Goal: Transaction & Acquisition: Purchase product/service

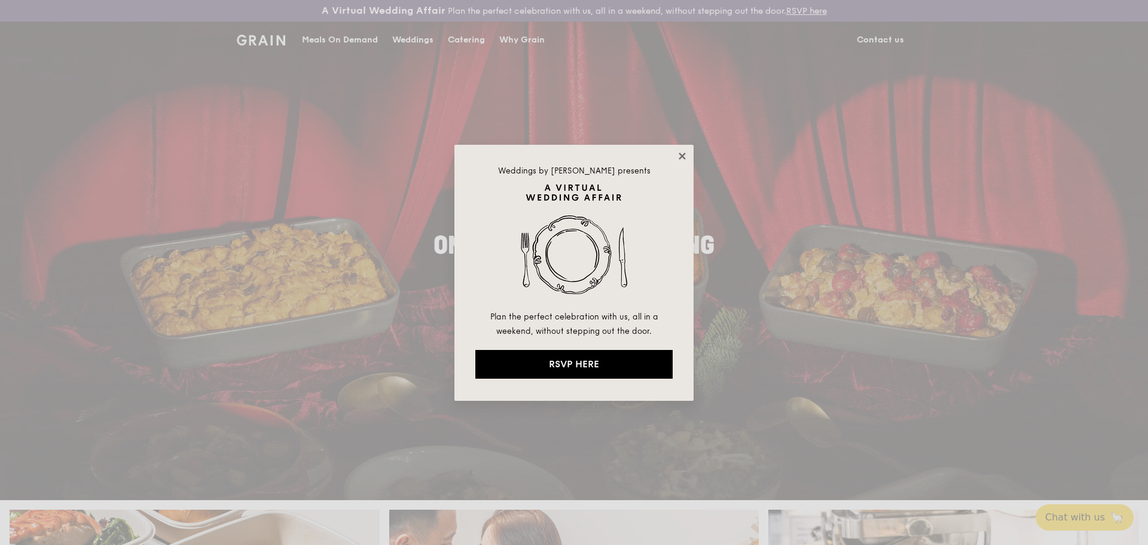
click at [681, 155] on icon at bounding box center [681, 155] width 7 height 7
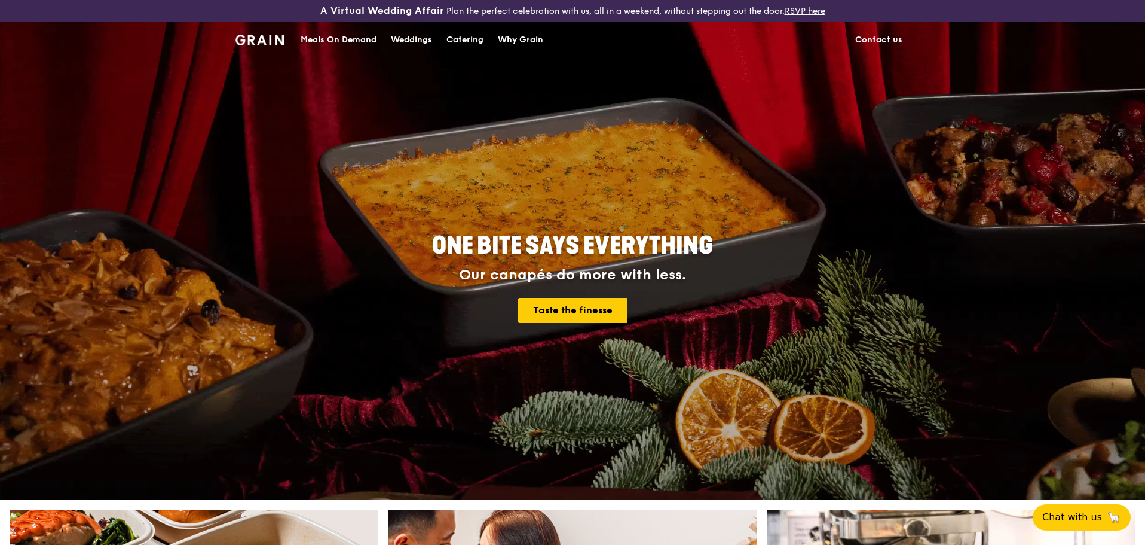
click at [353, 40] on div "Meals On Demand" at bounding box center [339, 40] width 76 height 36
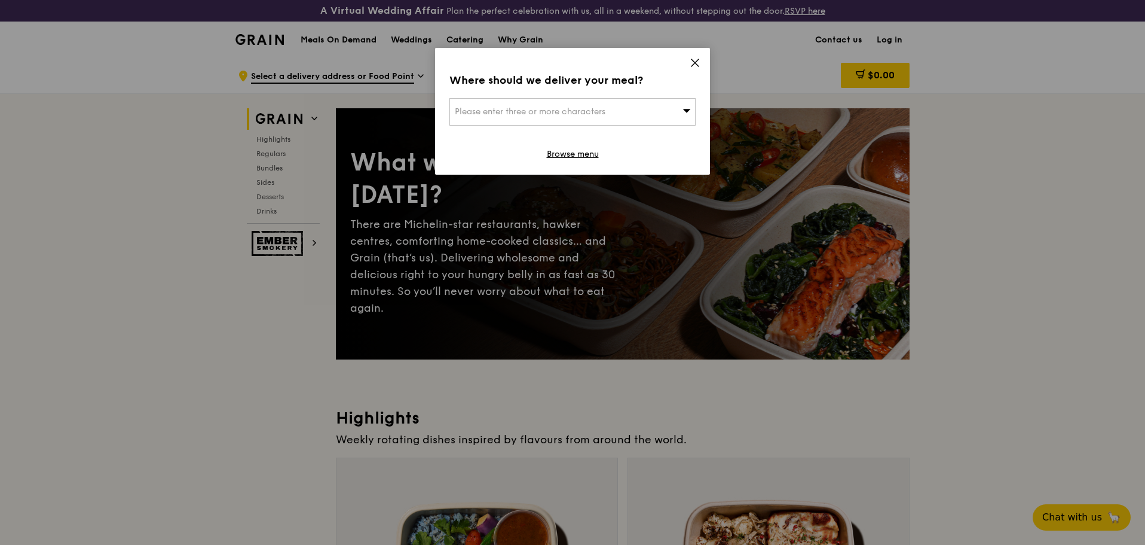
click at [655, 111] on div "Please enter three or more characters" at bounding box center [572, 111] width 246 height 27
type input "s"
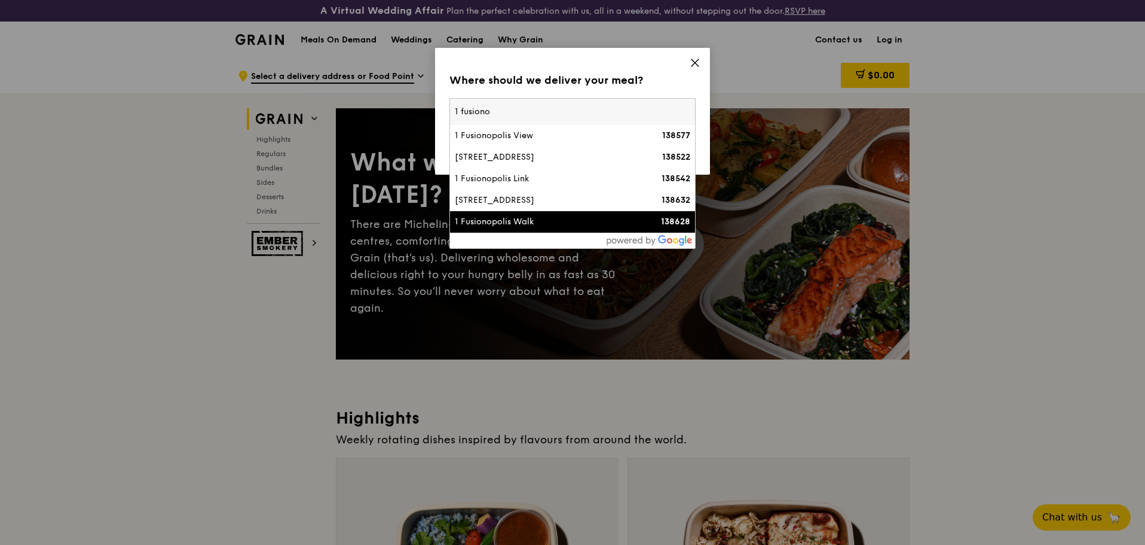
type input "1 fusiono"
click at [579, 224] on div "1 Fusionopolis Walk" at bounding box center [543, 222] width 177 height 12
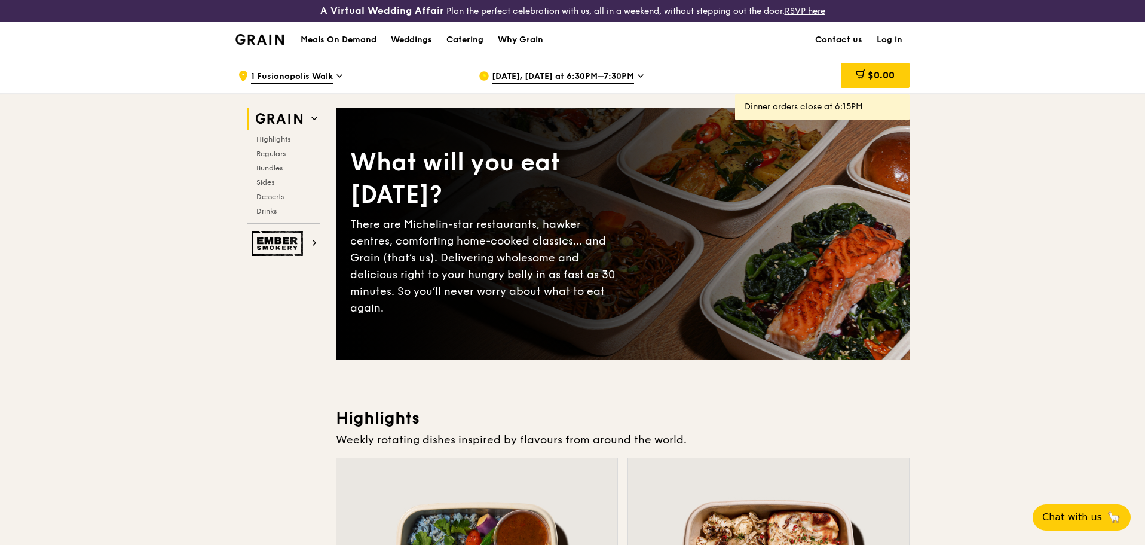
click at [895, 39] on link "Log in" at bounding box center [890, 40] width 40 height 36
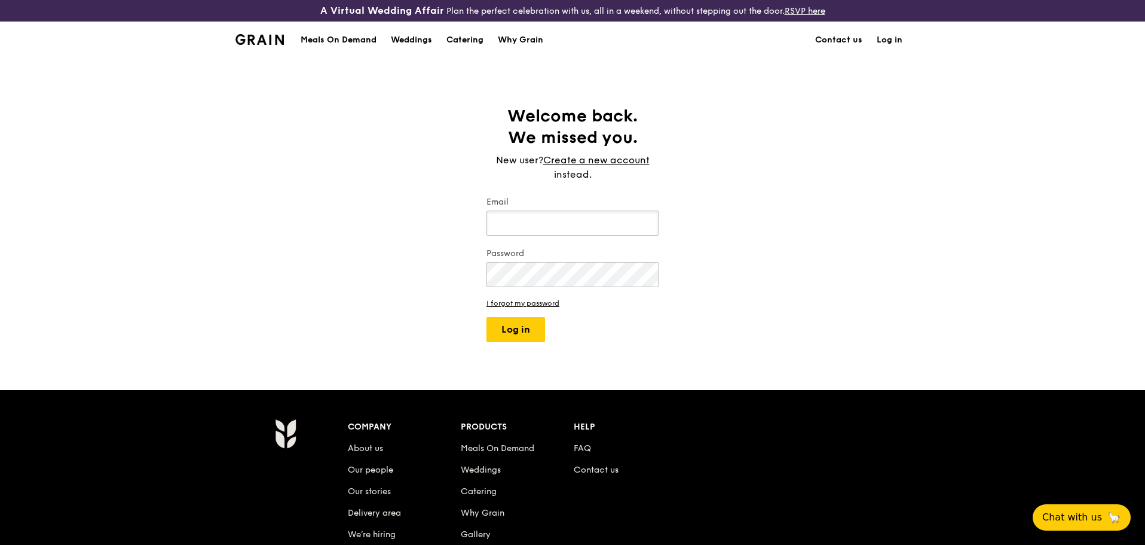
click at [561, 215] on input "Email" at bounding box center [573, 222] width 172 height 25
type input "[EMAIL_ADDRESS][DOMAIN_NAME]"
drag, startPoint x: 513, startPoint y: 328, endPoint x: 521, endPoint y: 327, distance: 7.3
click at [513, 328] on button "Log in" at bounding box center [516, 329] width 59 height 25
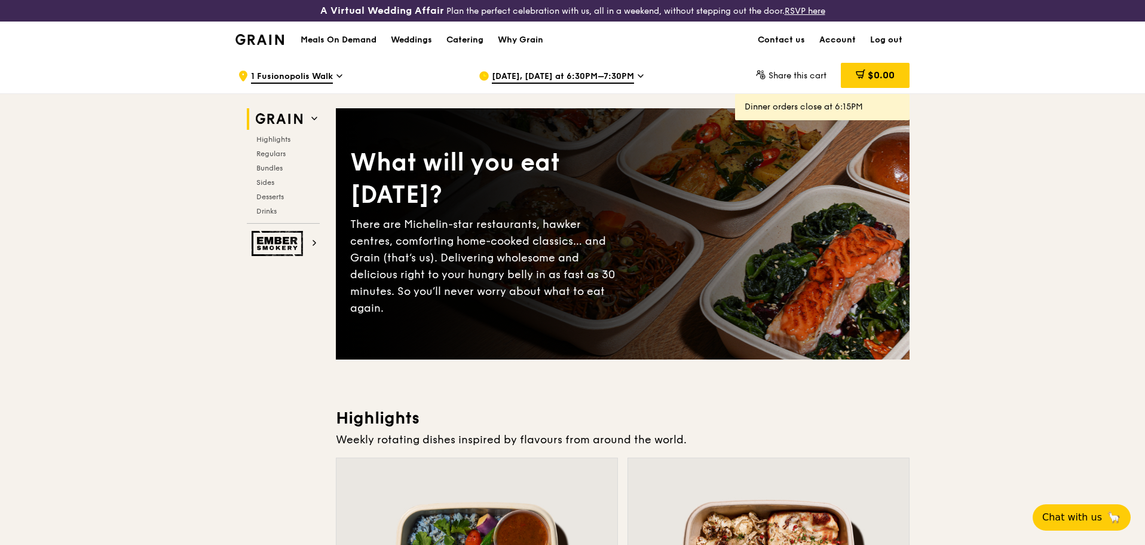
click at [638, 74] on icon at bounding box center [641, 76] width 6 height 11
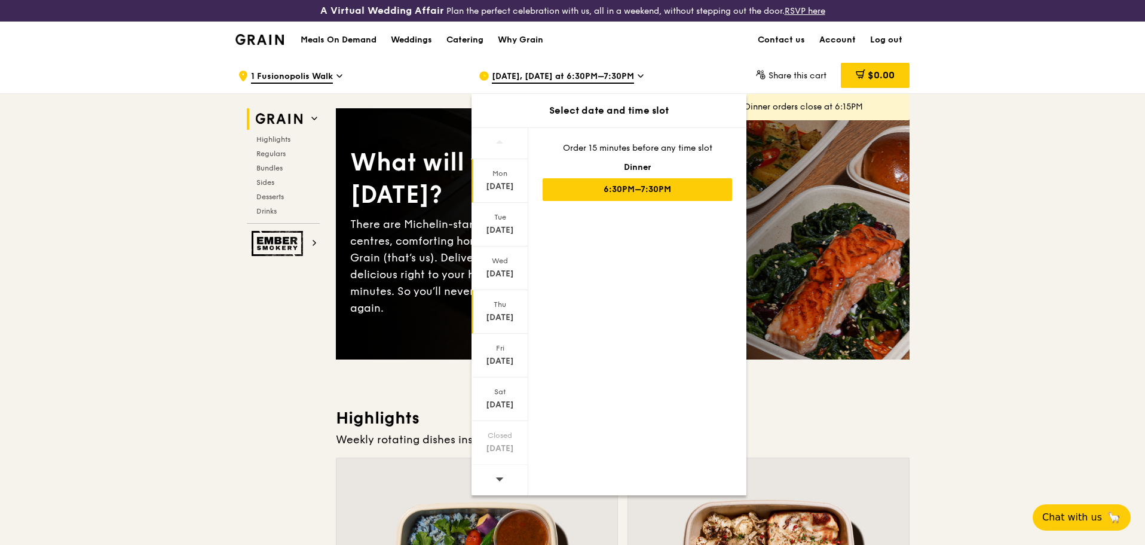
click at [496, 307] on div "Thu" at bounding box center [499, 304] width 53 height 10
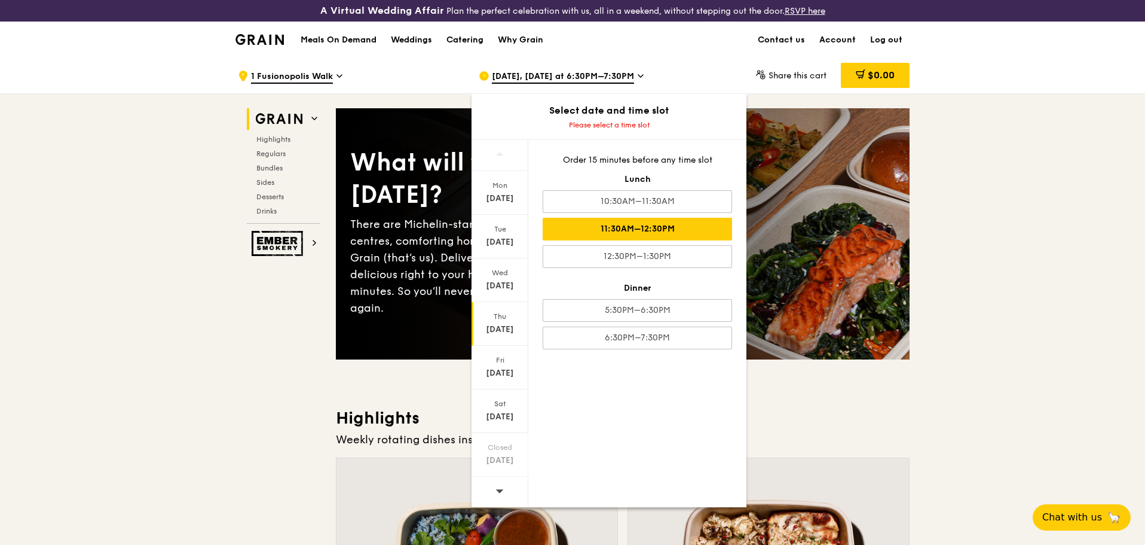
click at [678, 228] on div "11:30AM–12:30PM" at bounding box center [637, 229] width 189 height 23
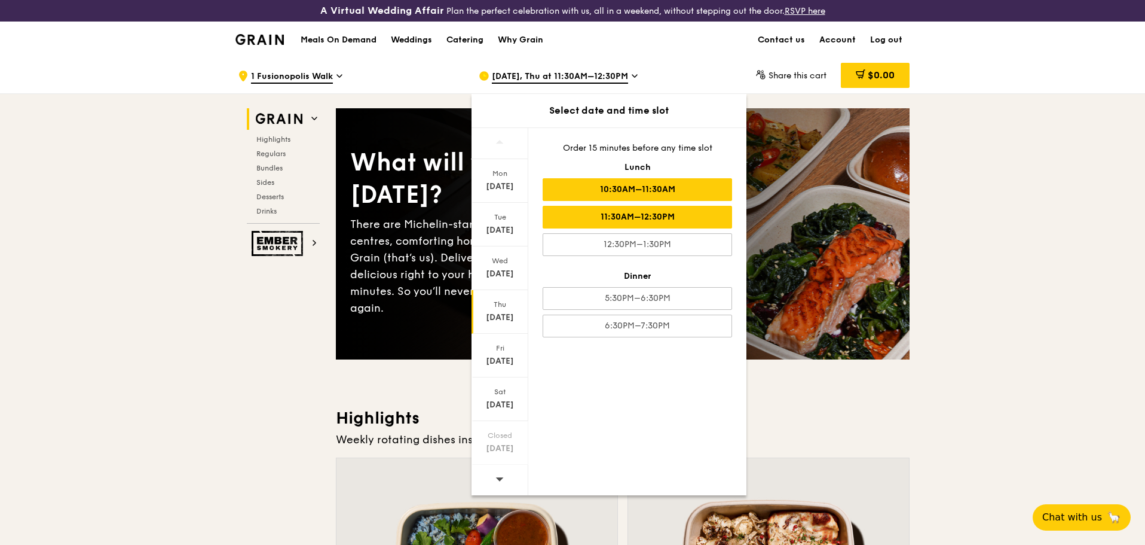
click at [684, 188] on div "10:30AM–11:30AM" at bounding box center [637, 189] width 189 height 23
click at [501, 299] on div "[DATE]" at bounding box center [500, 312] width 57 height 44
click at [665, 186] on div "10:30AM–11:30AM" at bounding box center [637, 189] width 189 height 23
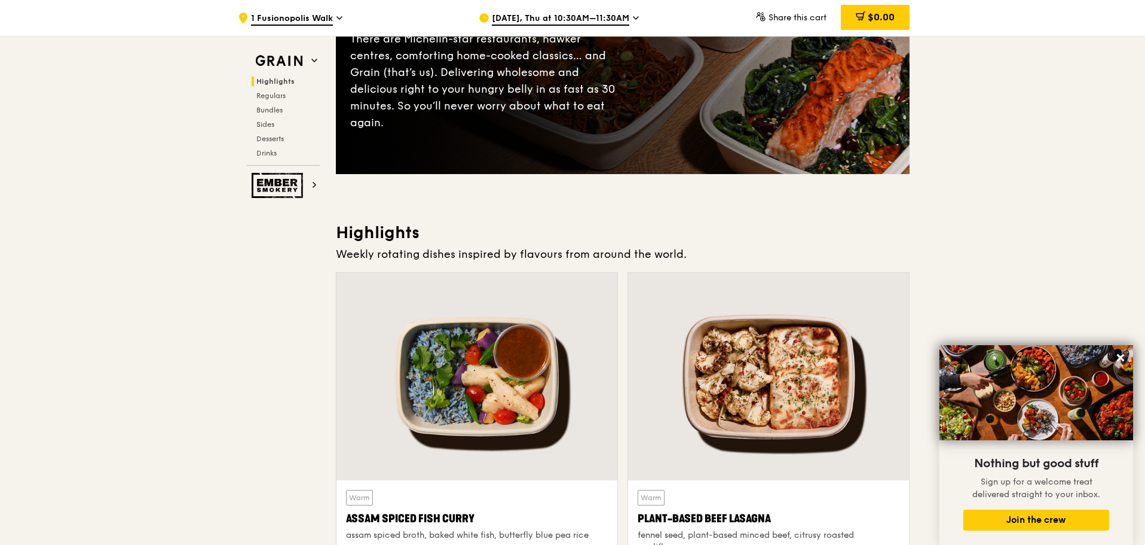
scroll to position [60, 0]
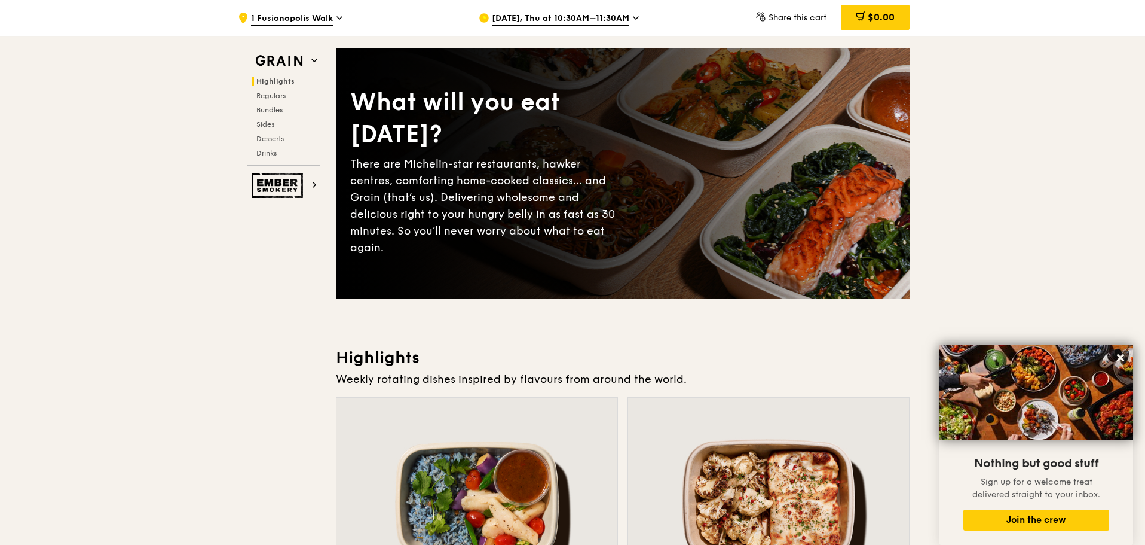
click at [339, 17] on icon at bounding box center [340, 18] width 6 height 11
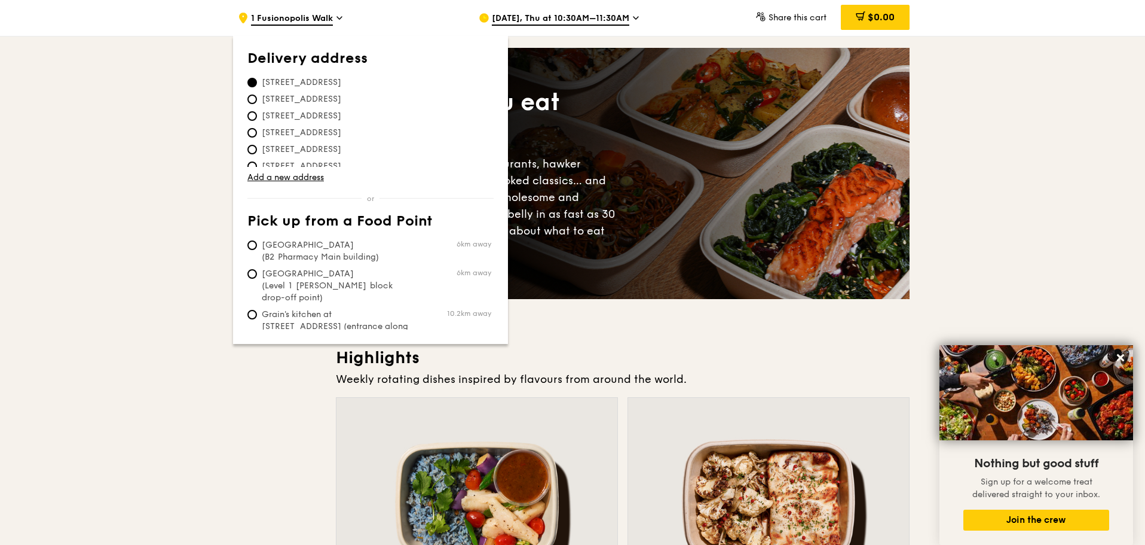
click at [339, 17] on icon at bounding box center [340, 18] width 6 height 11
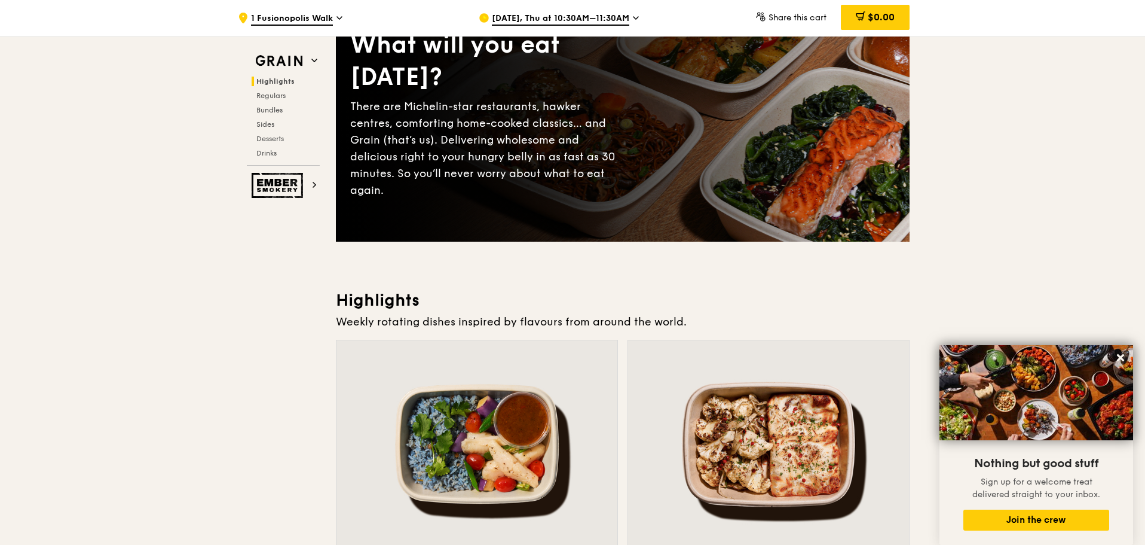
scroll to position [0, 0]
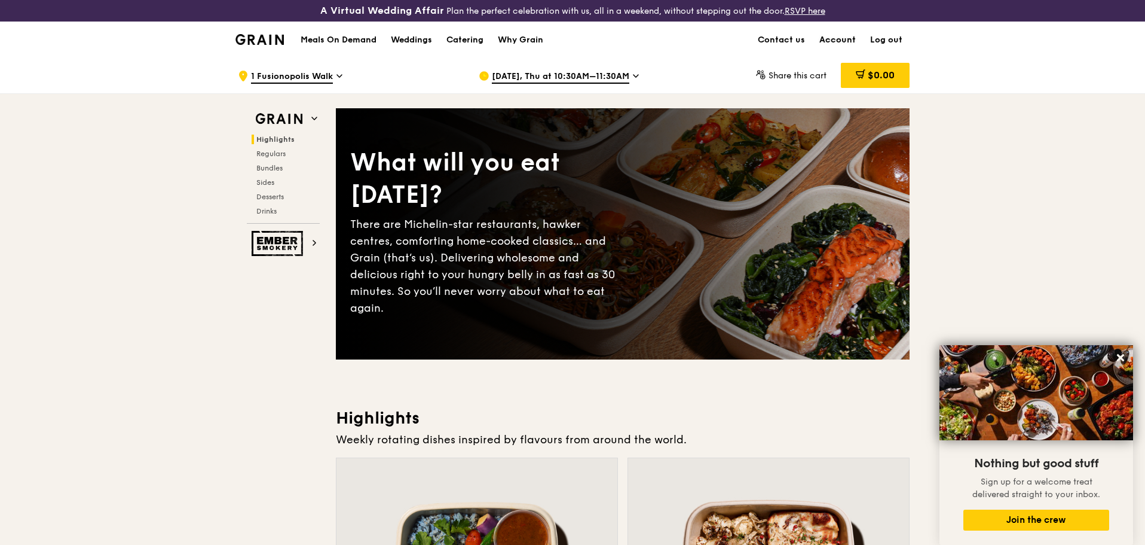
click at [833, 39] on link "Account" at bounding box center [837, 40] width 51 height 36
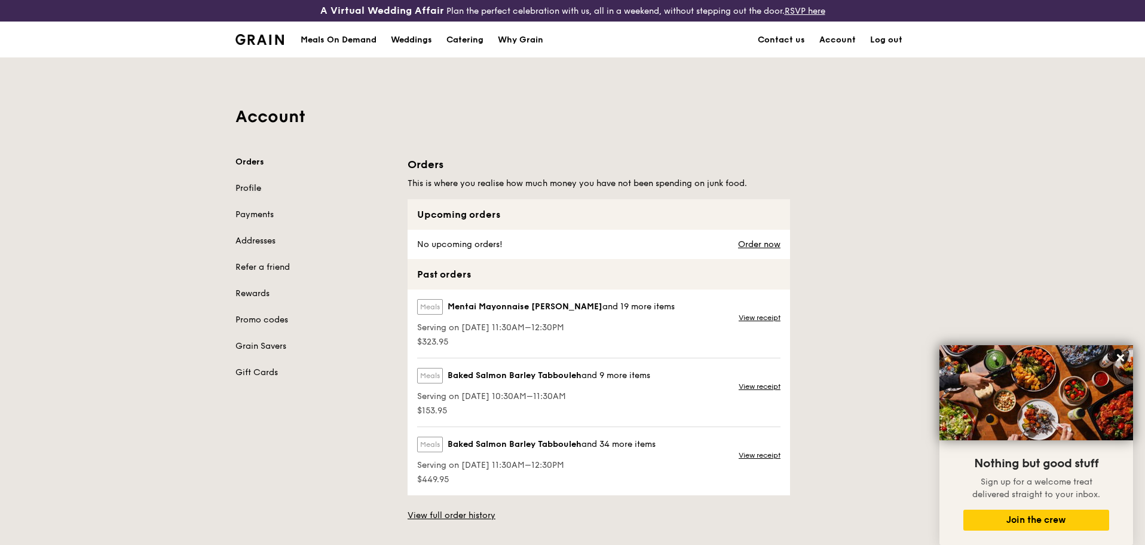
click at [253, 190] on link "Profile" at bounding box center [315, 188] width 158 height 12
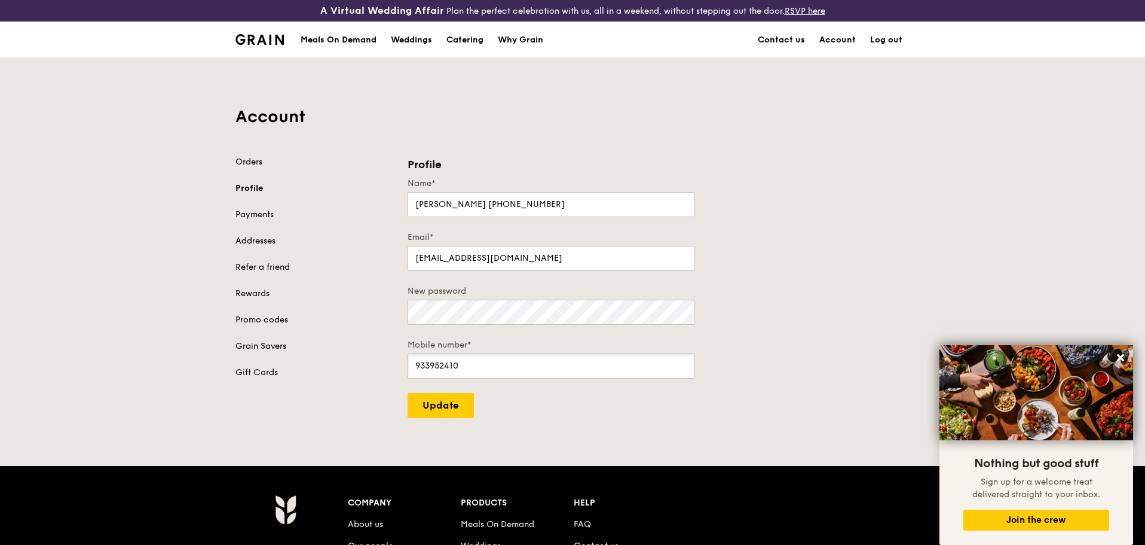
click at [512, 365] on input "933952410" at bounding box center [551, 365] width 287 height 25
type input "93395241"
click at [787, 276] on div "Profile Name* [PERSON_NAME] [PHONE_NUMBER] Email* [EMAIL_ADDRESS][DOMAIN_NAME] …" at bounding box center [658, 287] width 516 height 262
click at [265, 215] on link "Payments" at bounding box center [315, 215] width 158 height 12
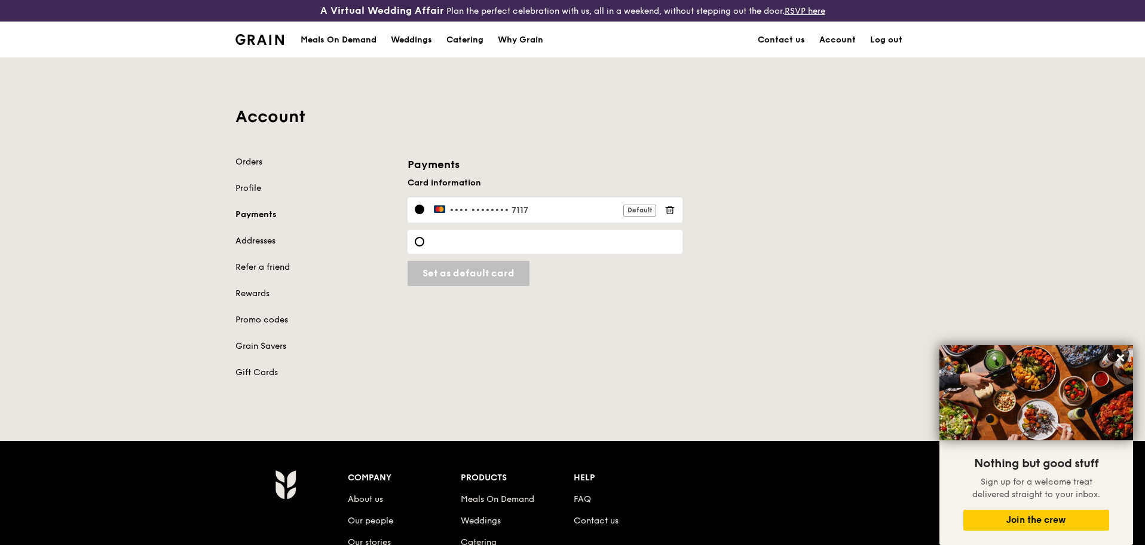
click at [270, 241] on link "Addresses" at bounding box center [315, 241] width 158 height 12
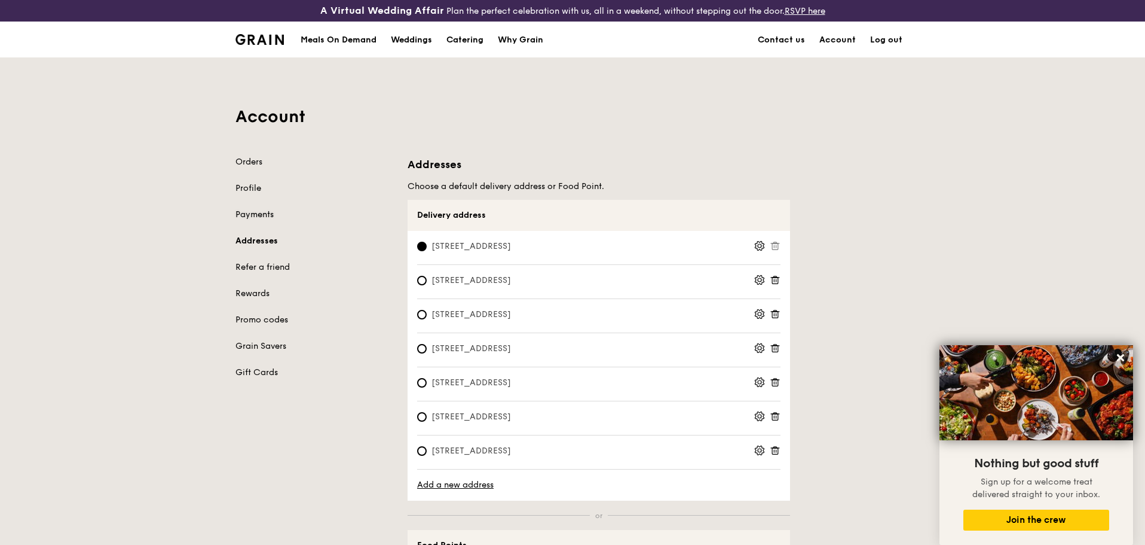
click at [259, 213] on link "Payments" at bounding box center [315, 215] width 158 height 12
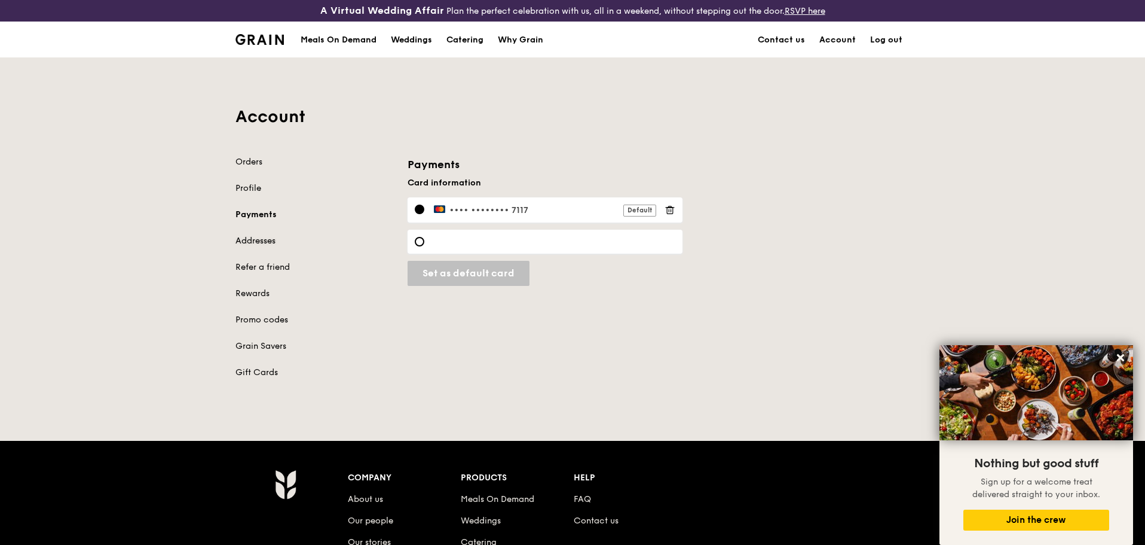
click at [271, 242] on link "Addresses" at bounding box center [315, 241] width 158 height 12
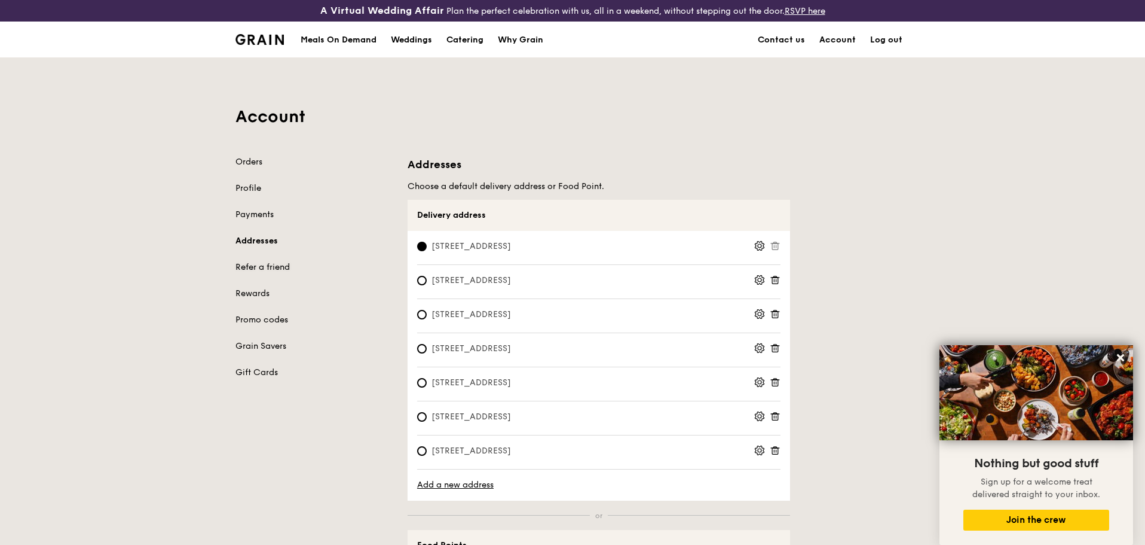
click at [265, 264] on link "Refer a friend" at bounding box center [315, 267] width 158 height 12
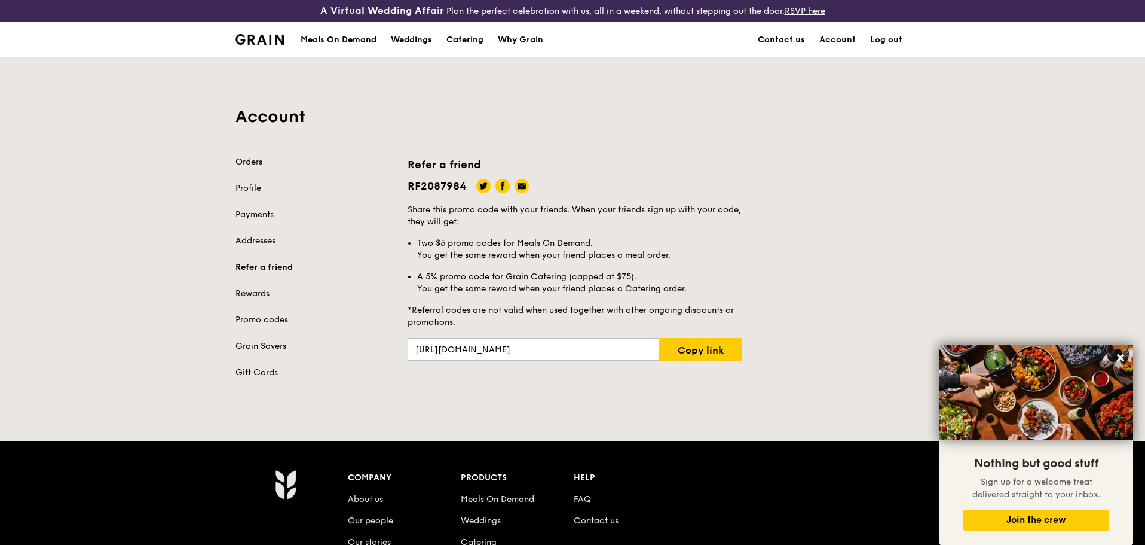
click at [260, 293] on link "Rewards" at bounding box center [315, 294] width 158 height 12
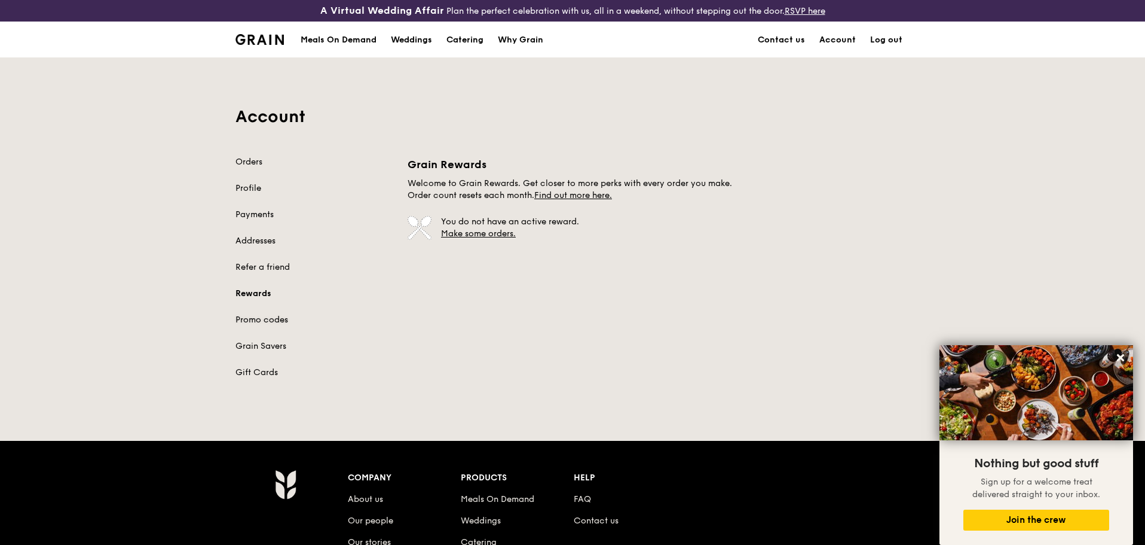
click at [272, 316] on link "Promo codes" at bounding box center [315, 320] width 158 height 12
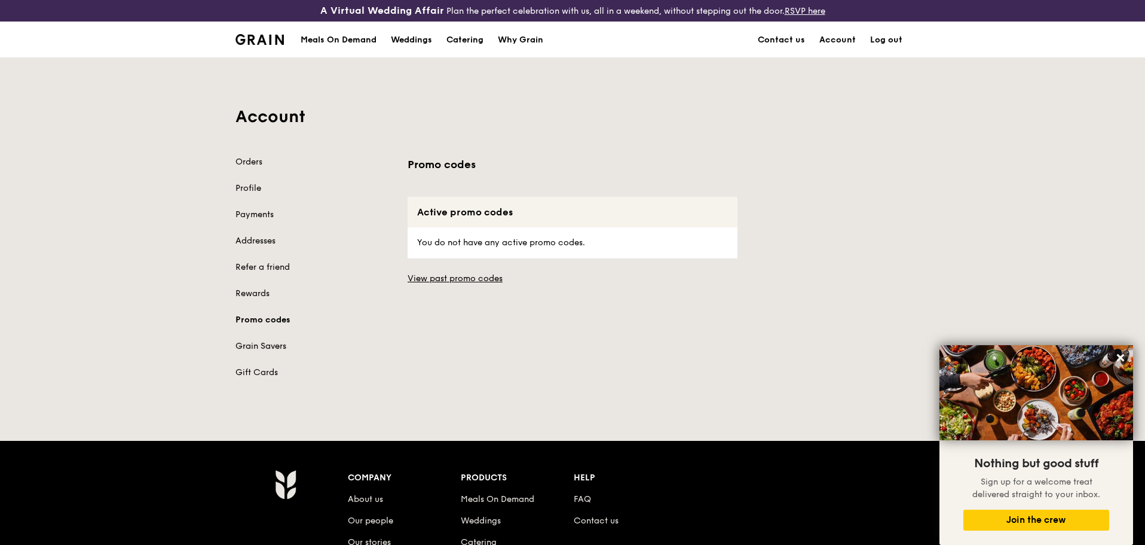
click at [267, 342] on link "Grain Savers" at bounding box center [315, 346] width 158 height 12
click at [250, 158] on link "Orders" at bounding box center [315, 162] width 158 height 12
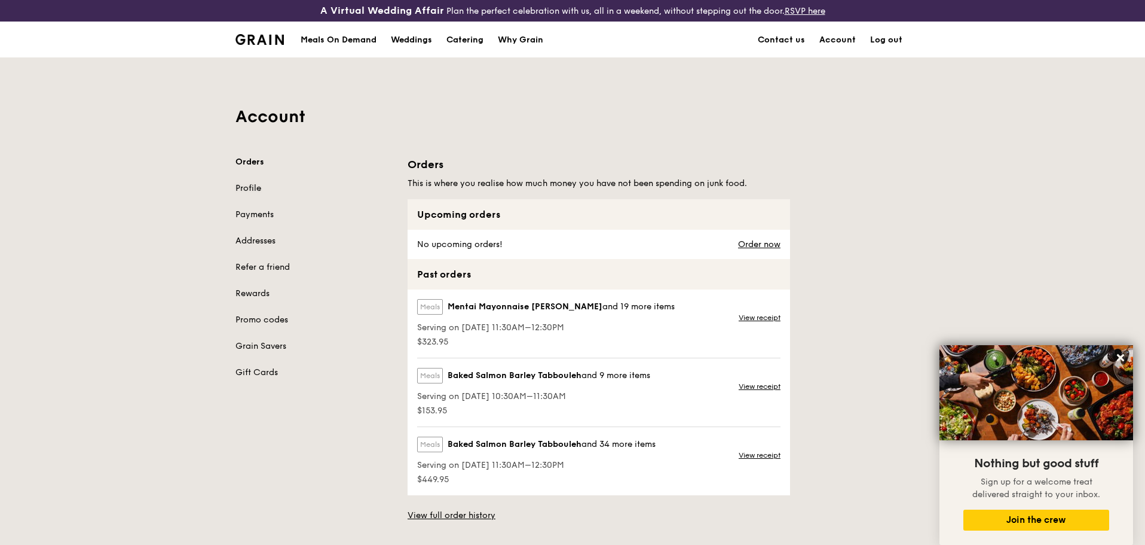
click at [252, 186] on link "Profile" at bounding box center [315, 188] width 158 height 12
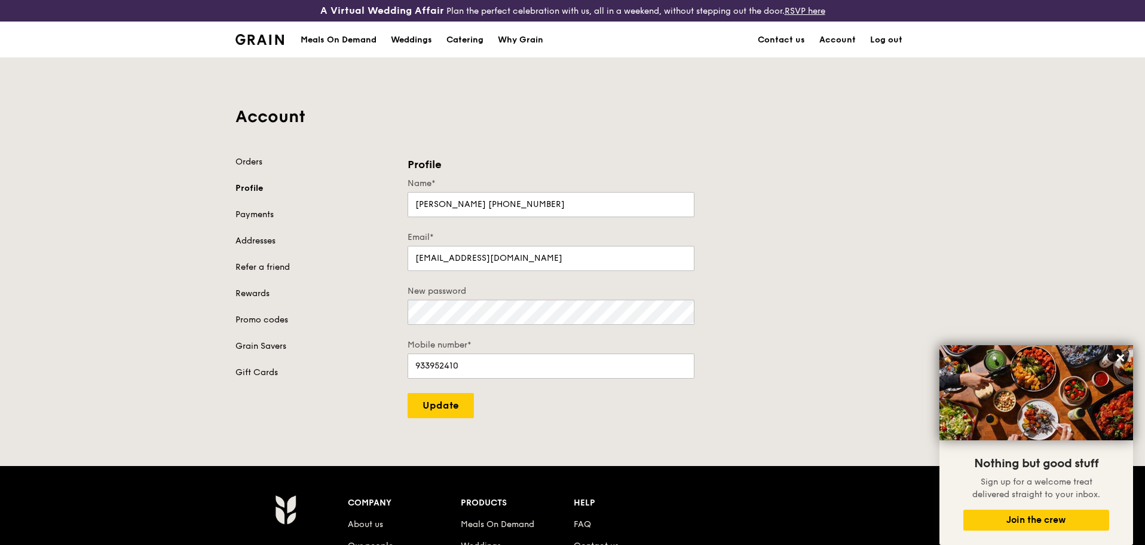
click at [851, 154] on div "Account Orders Profile Payments Addresses Refer a friend Rewards Promo codes Gr…" at bounding box center [572, 238] width 689 height 360
click at [842, 40] on link "Account" at bounding box center [837, 40] width 51 height 36
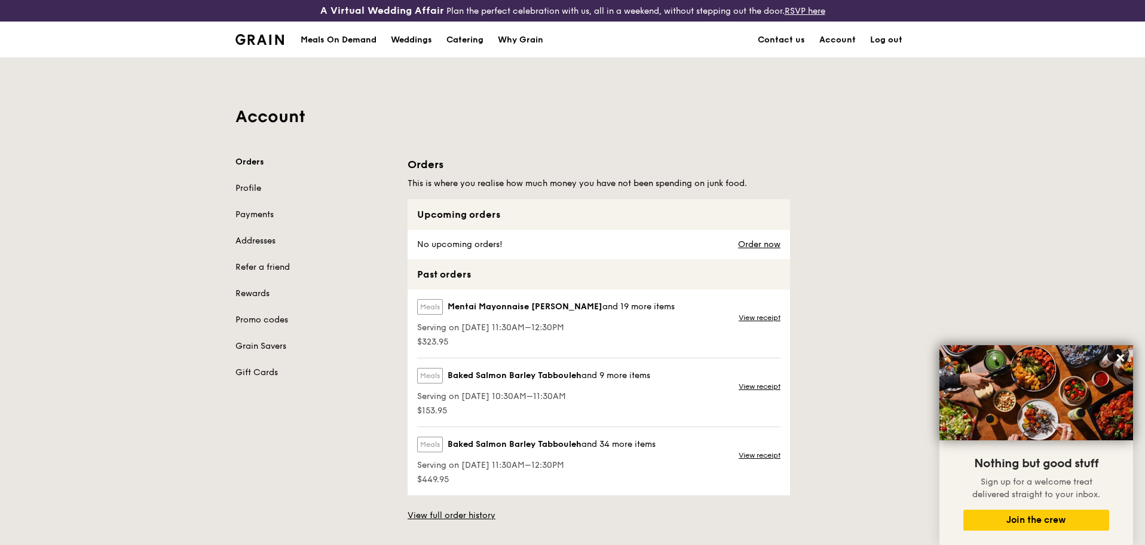
click at [350, 29] on div "Meals On Demand" at bounding box center [339, 40] width 76 height 36
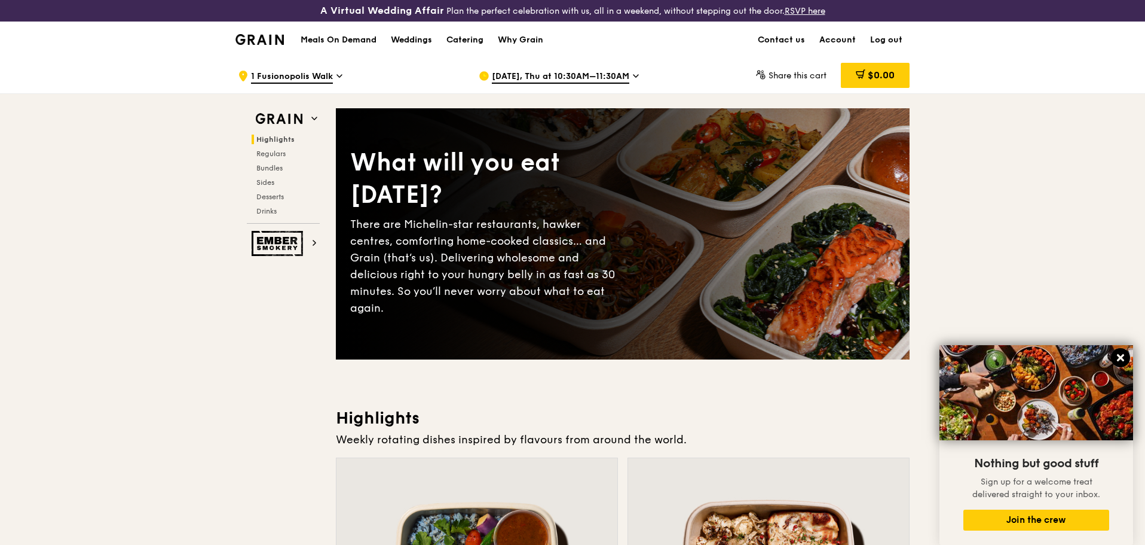
drag, startPoint x: 1120, startPoint y: 354, endPoint x: 1060, endPoint y: 271, distance: 102.2
click at [1117, 354] on icon at bounding box center [1120, 357] width 11 height 11
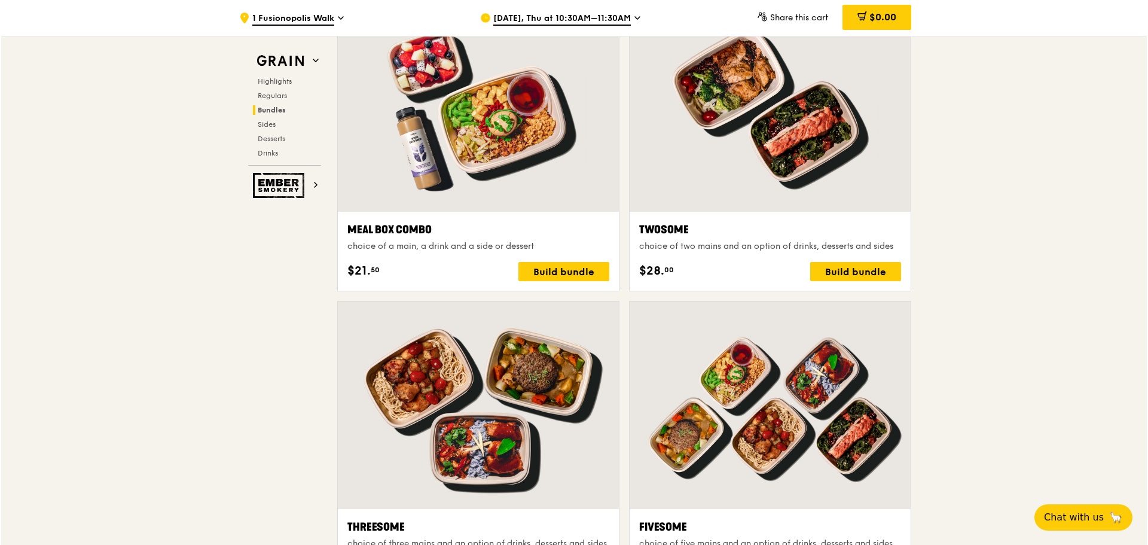
scroll to position [1848, 0]
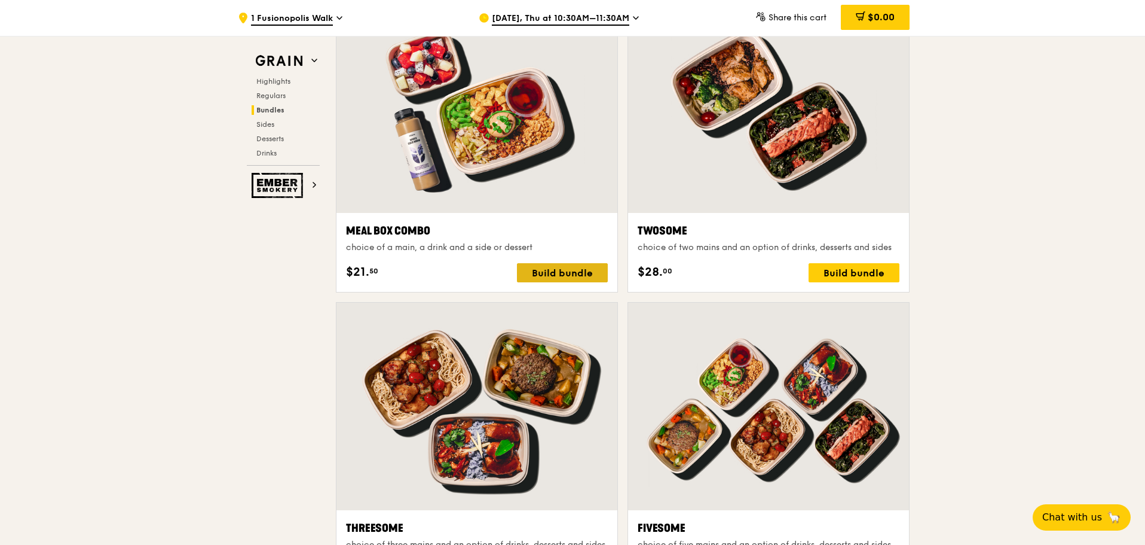
click at [555, 275] on div "Build bundle" at bounding box center [562, 272] width 91 height 19
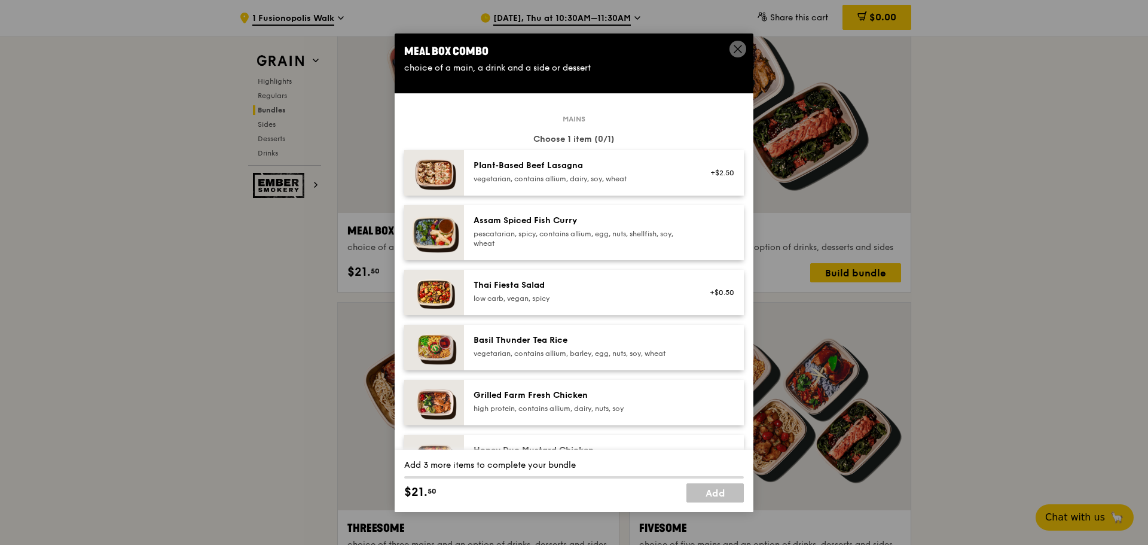
click at [613, 170] on div "Plant‑Based Beef Lasagna" at bounding box center [580, 166] width 215 height 12
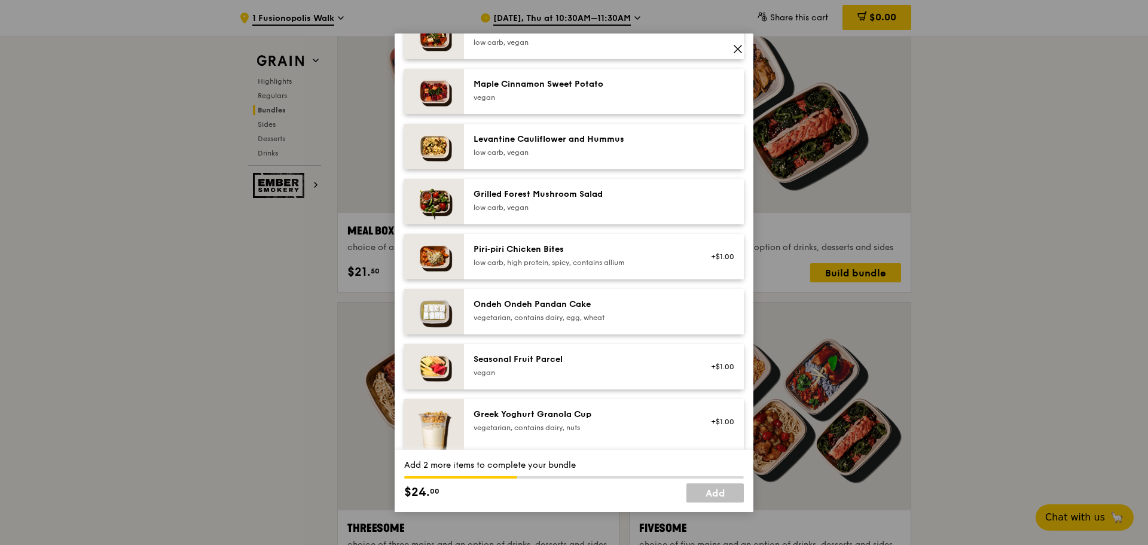
scroll to position [717, 0]
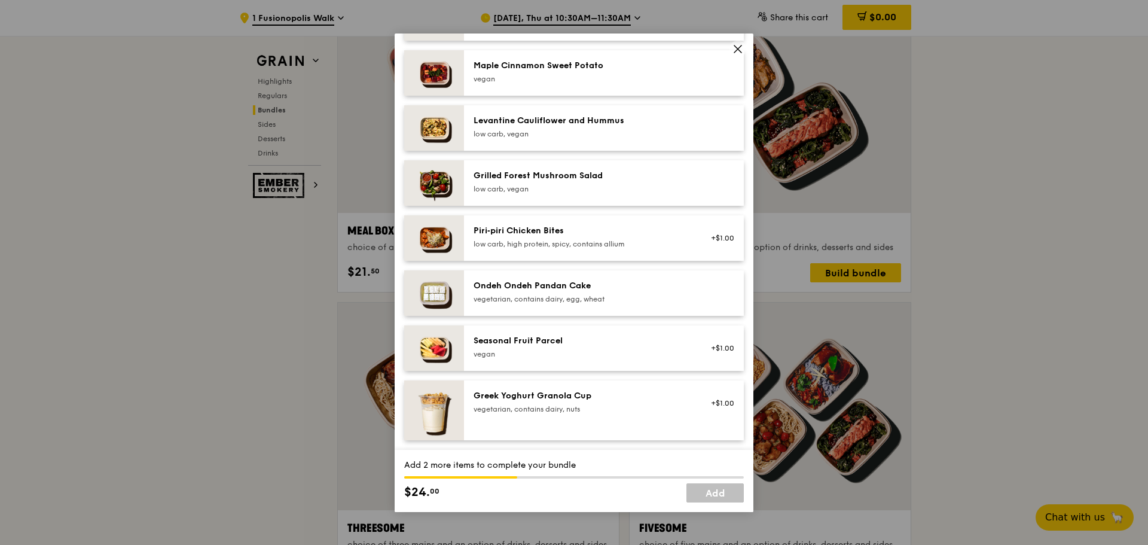
click at [580, 337] on div "Seasonal Fruit Parcel" at bounding box center [580, 341] width 215 height 12
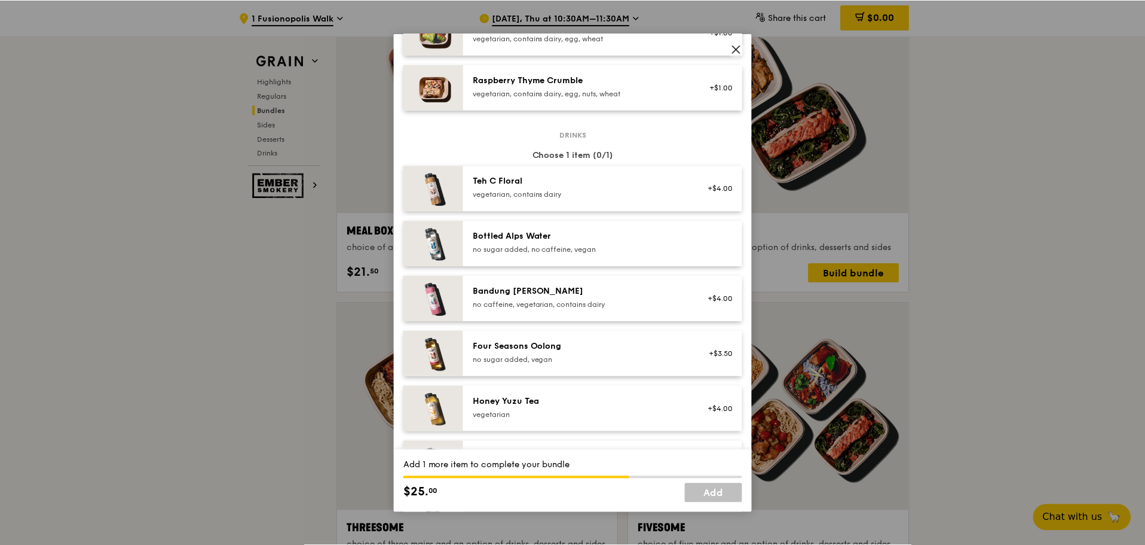
scroll to position [1129, 0]
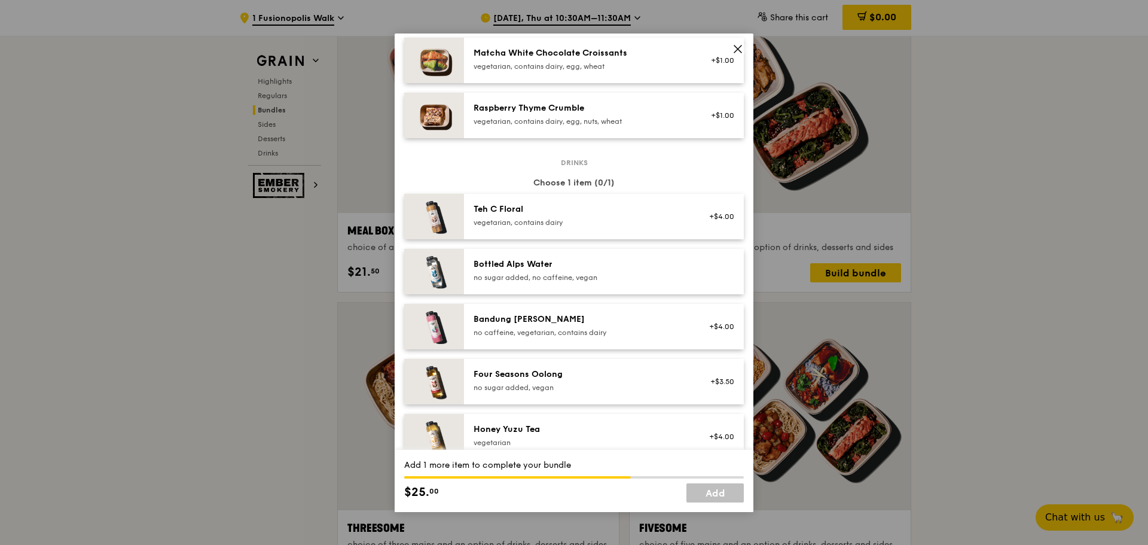
click at [593, 254] on div "Bottled Alps Water no sugar added, no caffeine, vegan" at bounding box center [604, 271] width 280 height 45
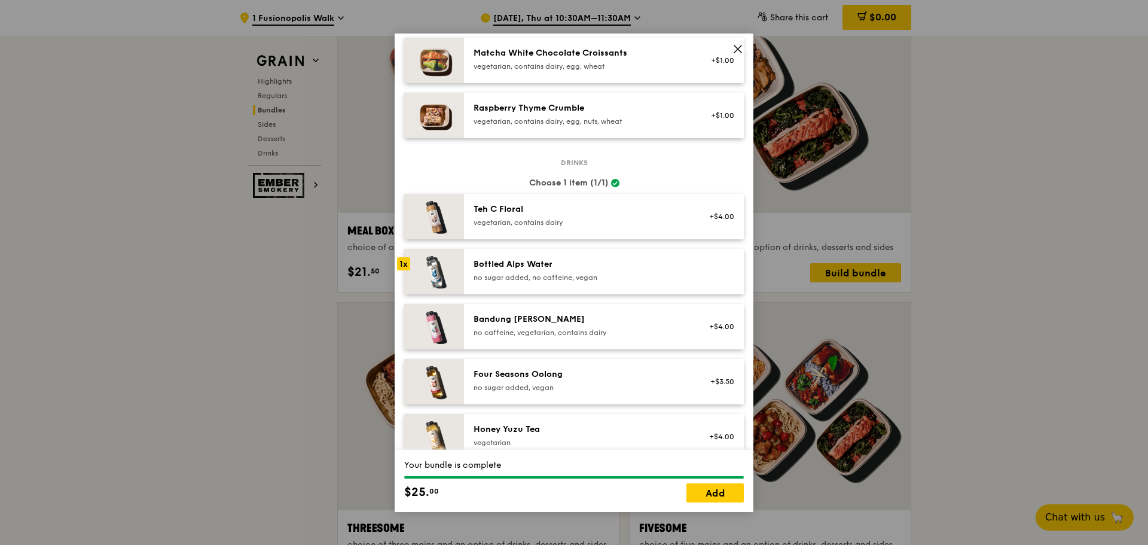
click at [739, 47] on icon at bounding box center [737, 48] width 7 height 7
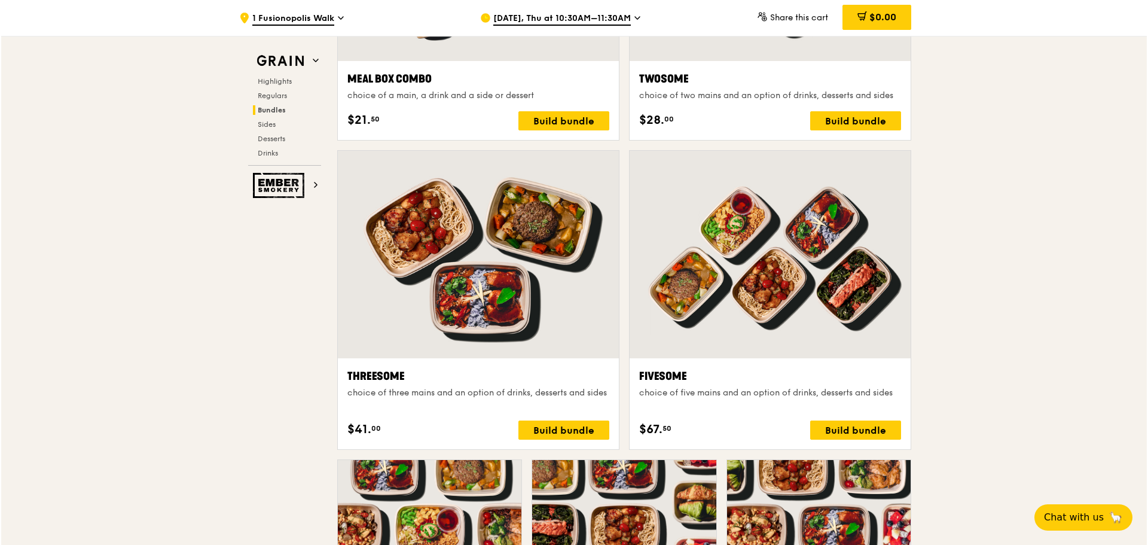
scroll to position [2027, 0]
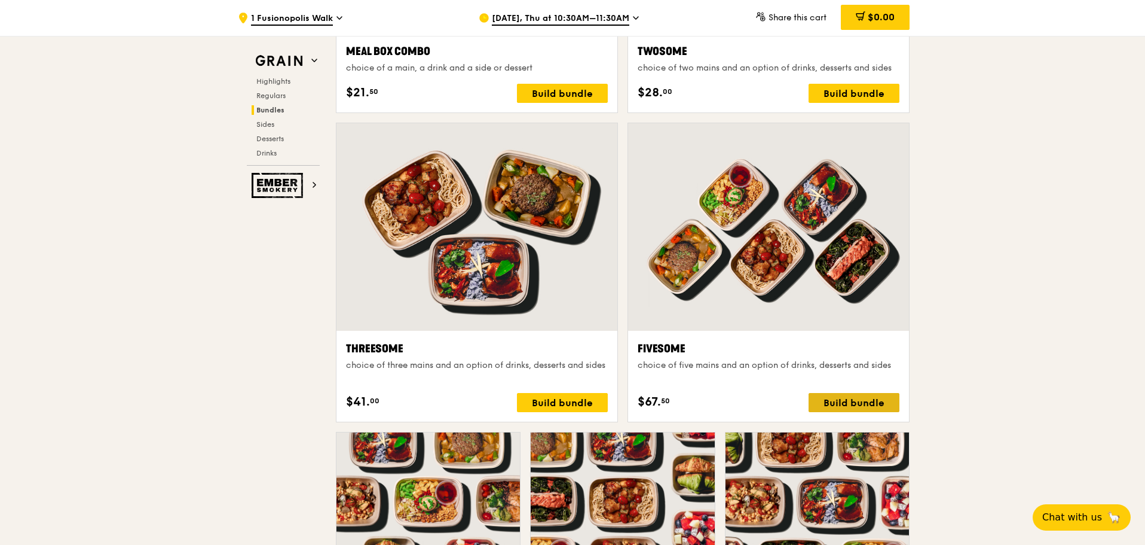
click at [857, 400] on div "Build bundle" at bounding box center [854, 402] width 91 height 19
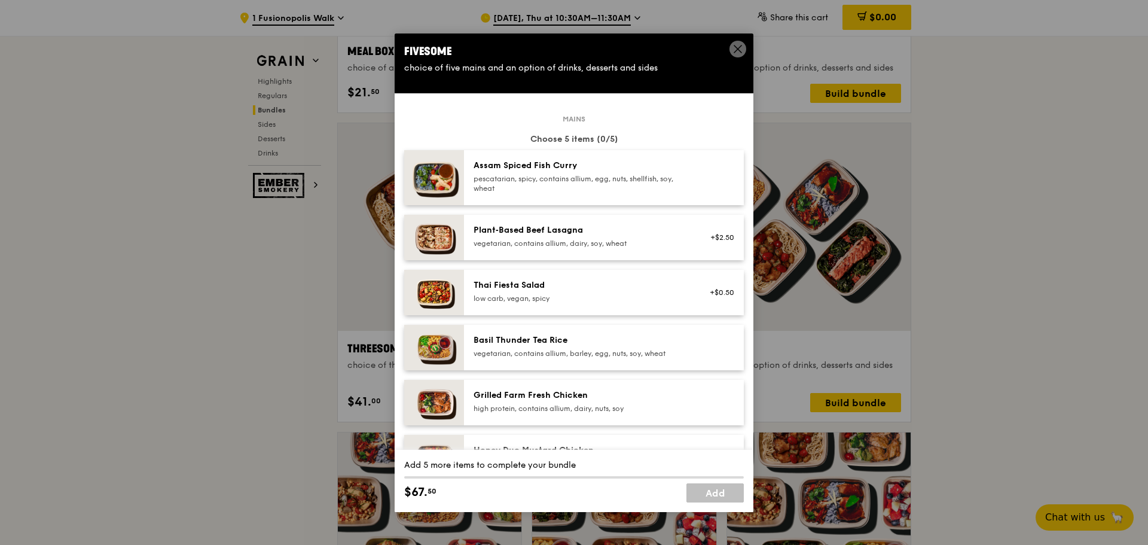
click at [619, 238] on div "vegetarian, contains allium, dairy, soy, wheat" at bounding box center [580, 243] width 215 height 10
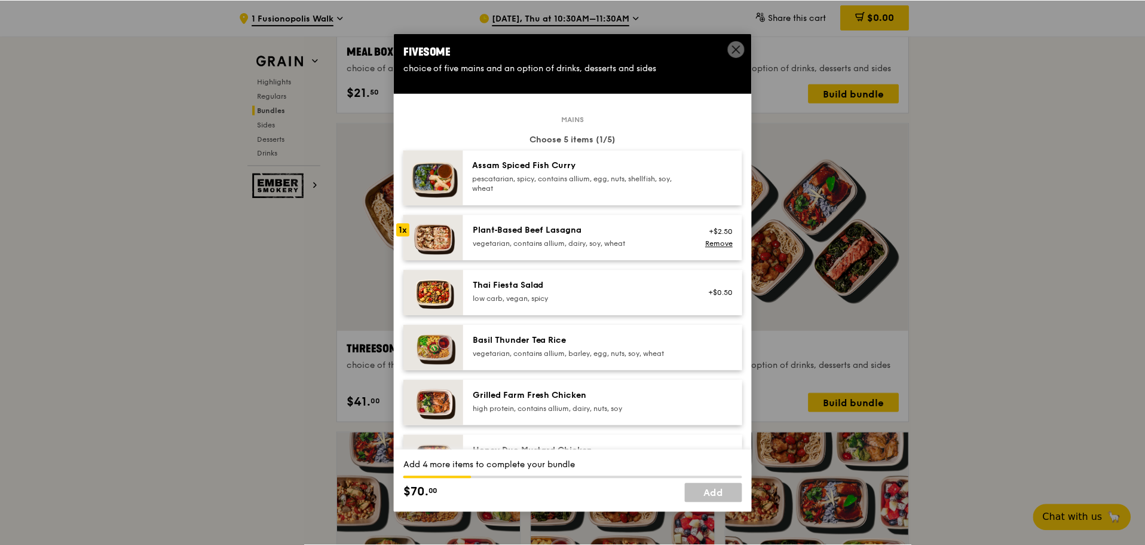
scroll to position [60, 0]
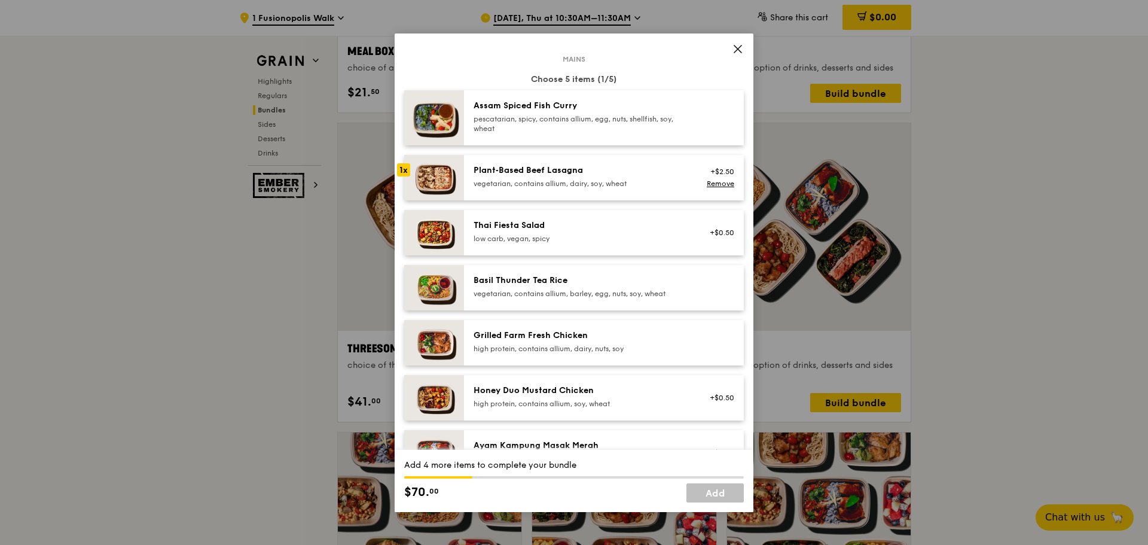
click at [738, 46] on icon at bounding box center [737, 49] width 11 height 11
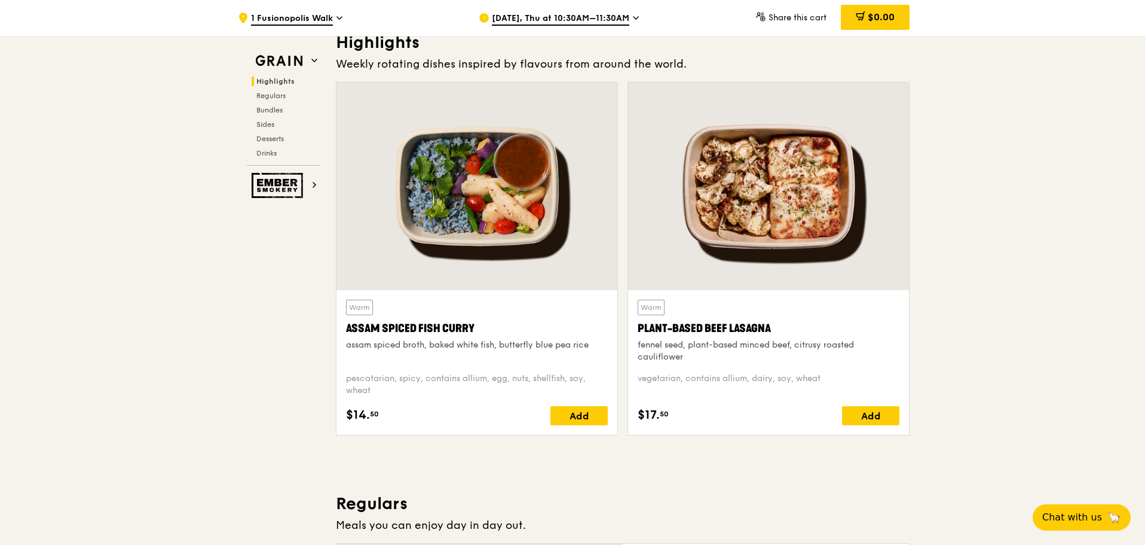
scroll to position [473, 0]
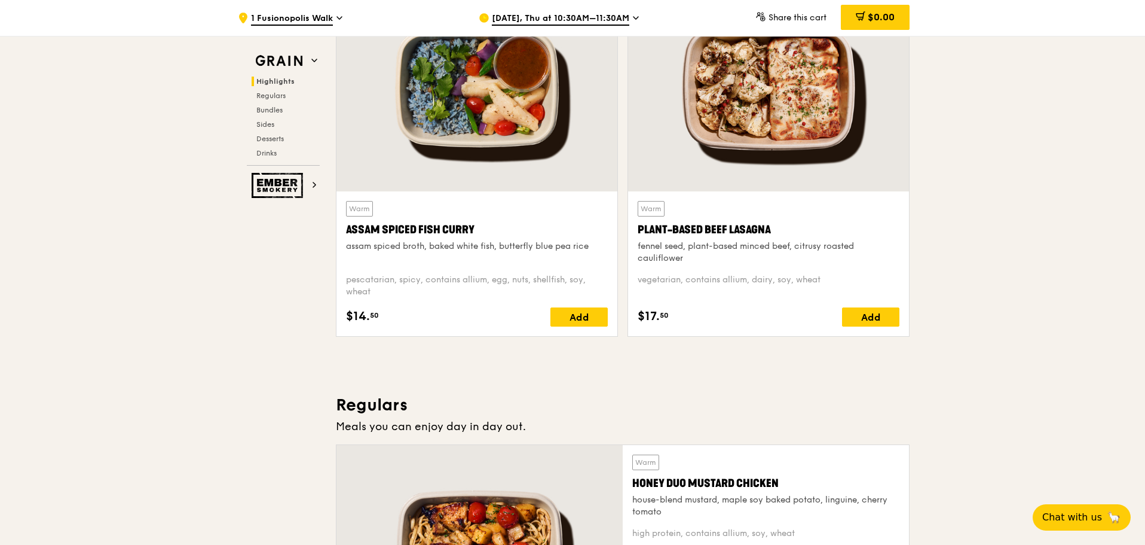
click at [864, 318] on div "Add" at bounding box center [870, 316] width 57 height 19
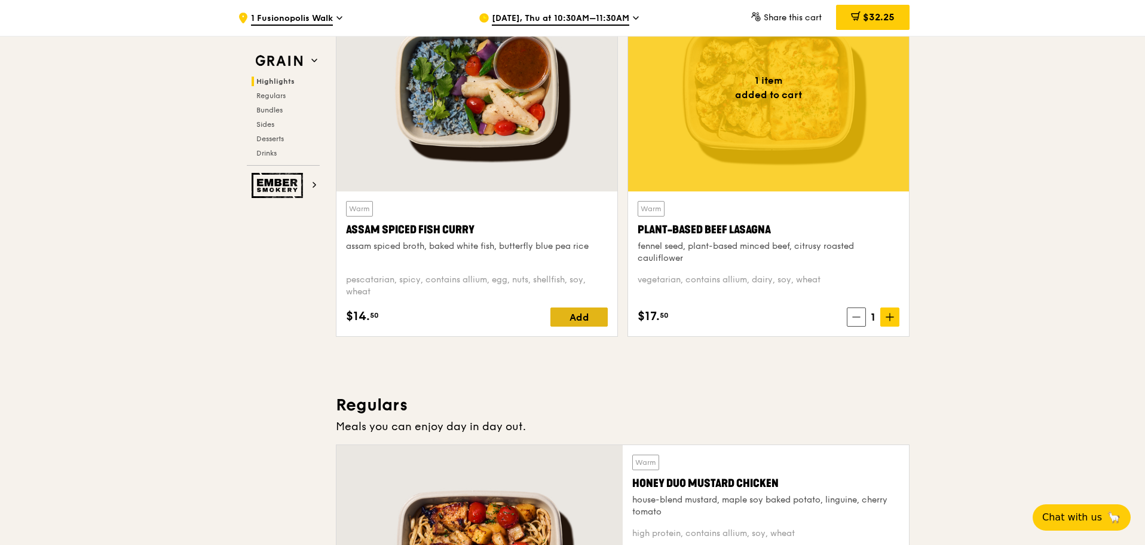
click at [577, 311] on div "Add" at bounding box center [579, 316] width 57 height 19
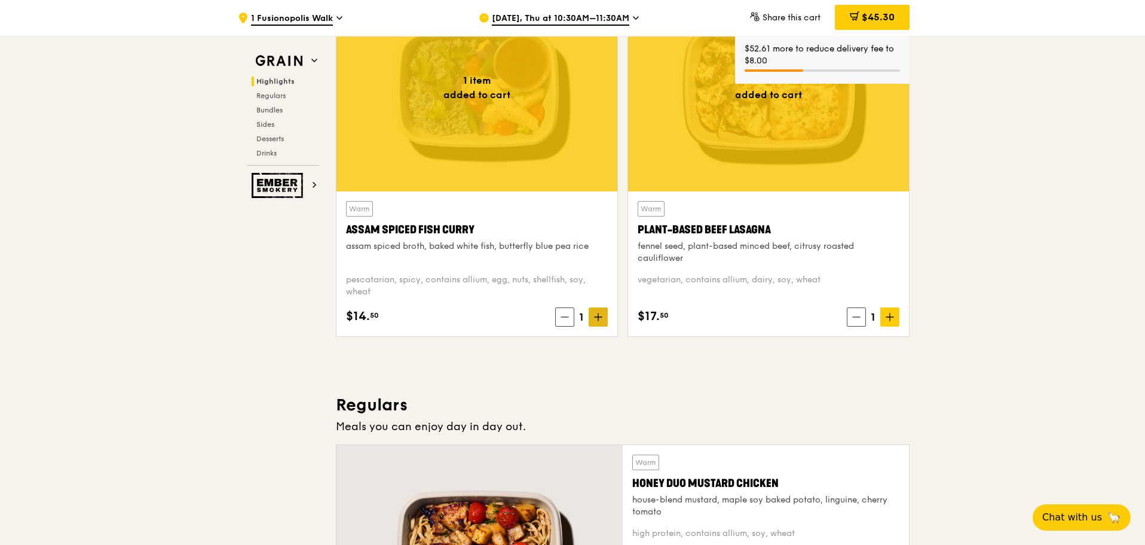
click at [600, 316] on icon at bounding box center [598, 317] width 8 height 8
click at [600, 319] on icon at bounding box center [598, 317] width 8 height 8
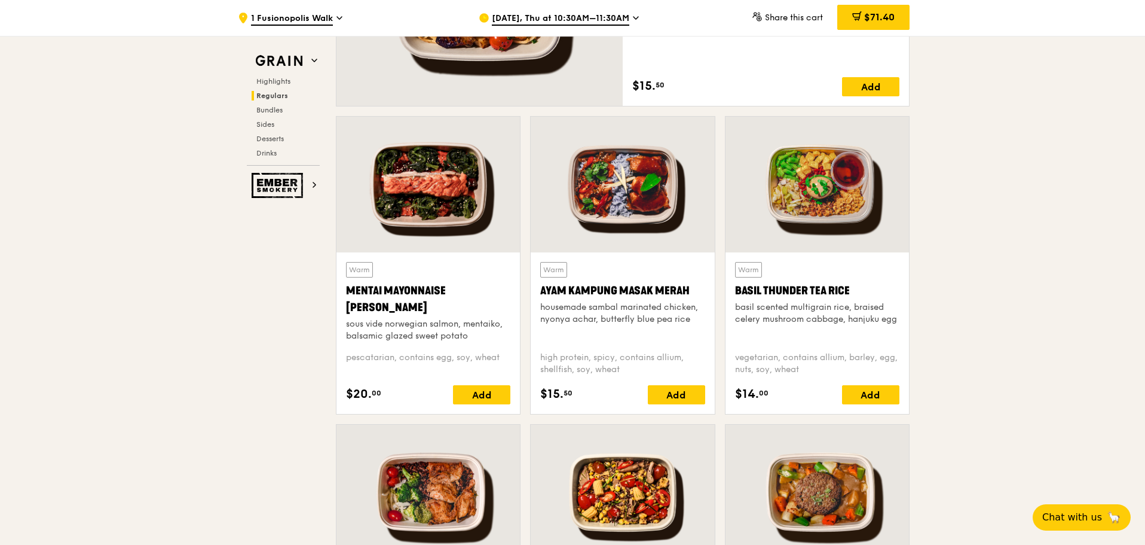
scroll to position [1071, 0]
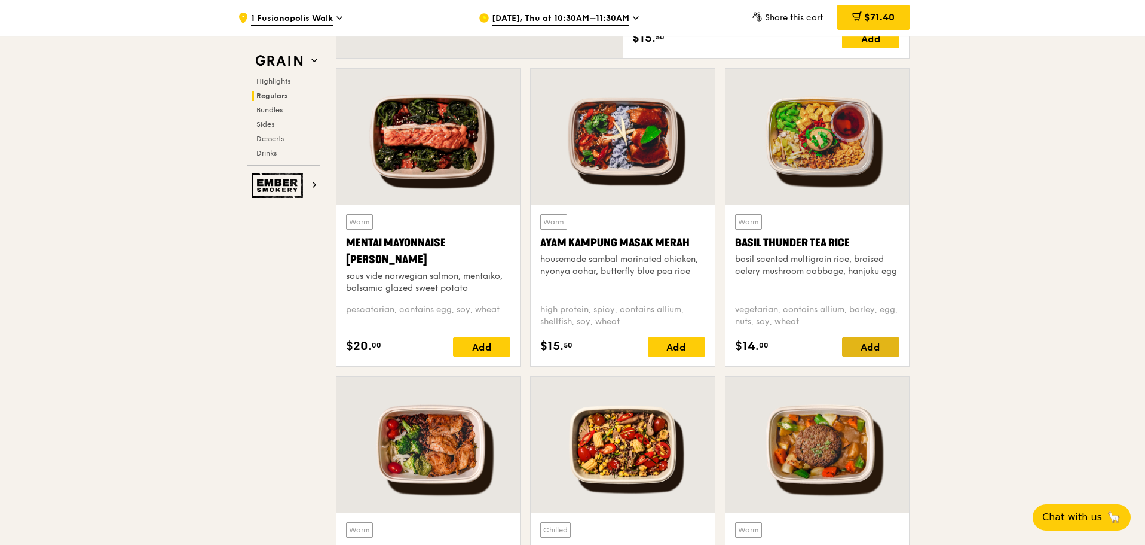
click at [871, 344] on div "Add" at bounding box center [870, 346] width 57 height 19
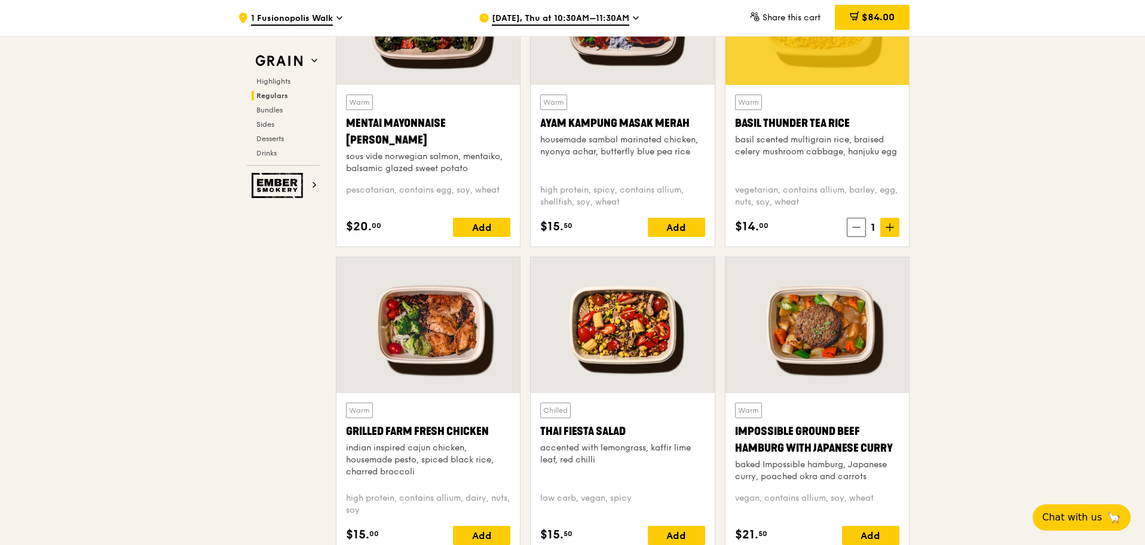
scroll to position [1250, 0]
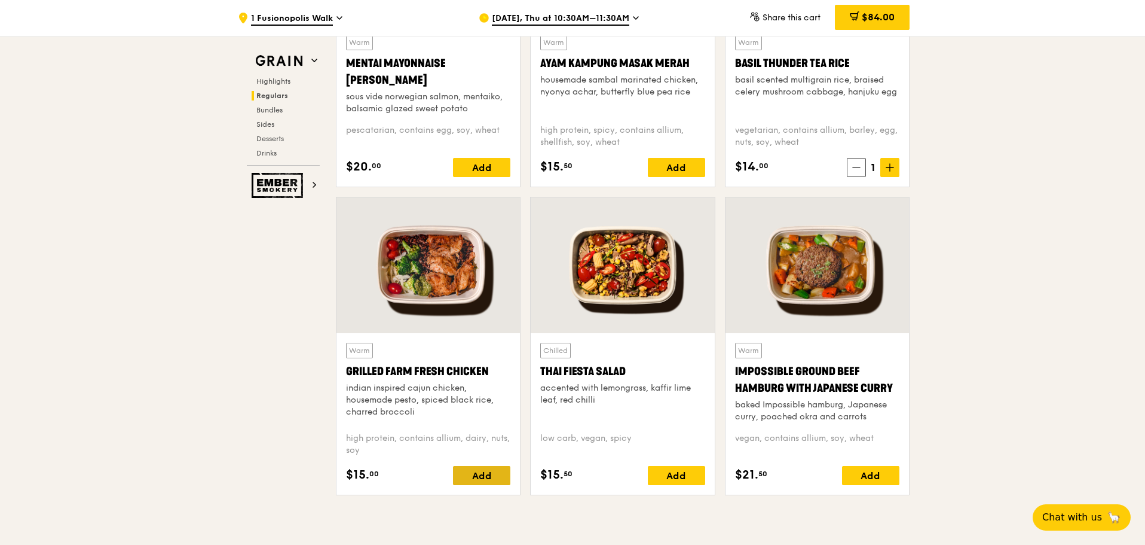
click at [493, 472] on div "Add" at bounding box center [481, 475] width 57 height 19
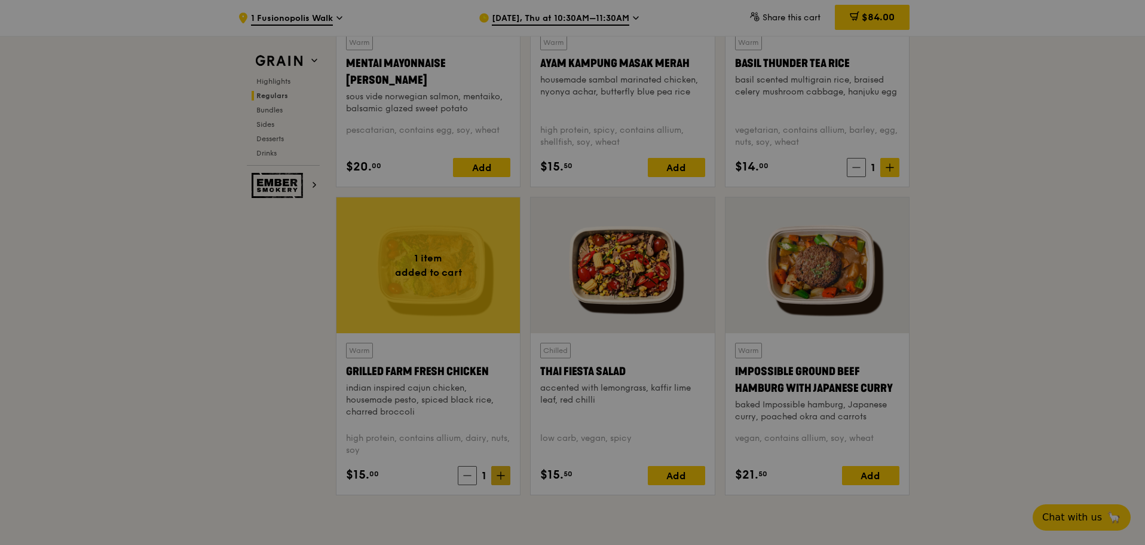
click at [500, 472] on div at bounding box center [572, 272] width 1145 height 545
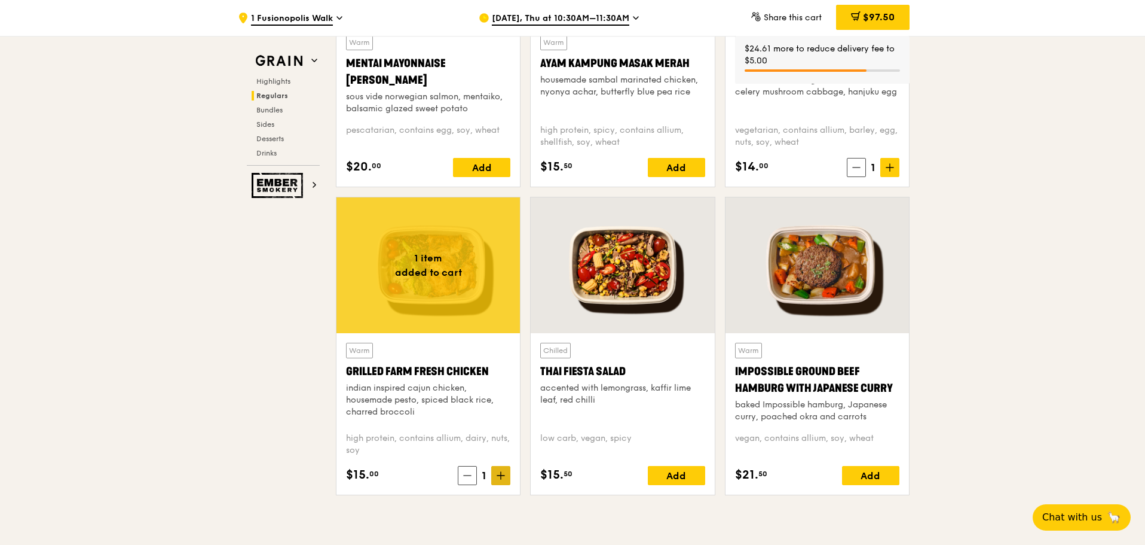
click at [500, 472] on icon at bounding box center [501, 475] width 8 height 8
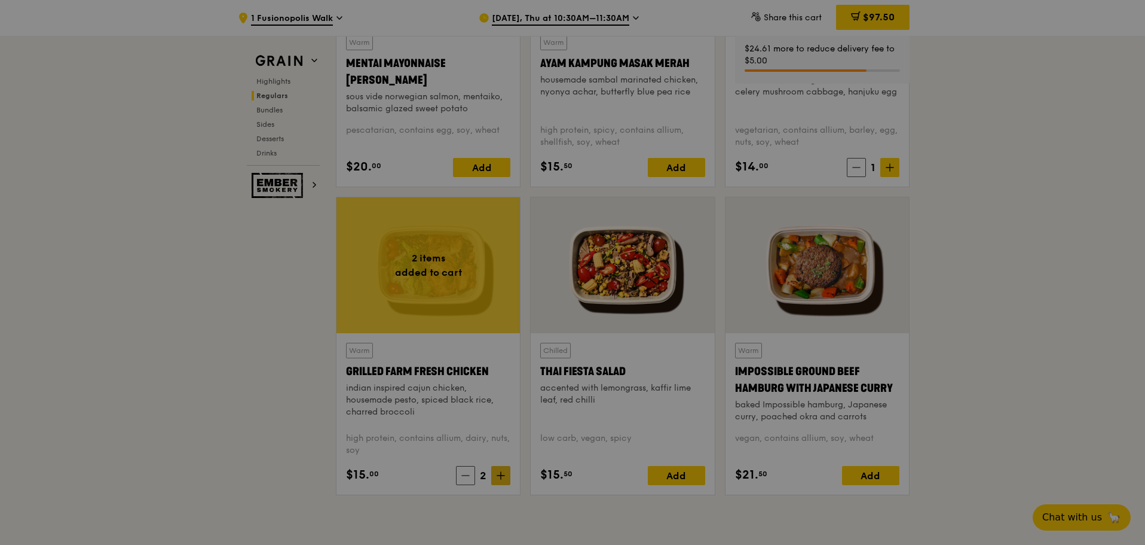
click at [500, 472] on div at bounding box center [572, 272] width 1145 height 545
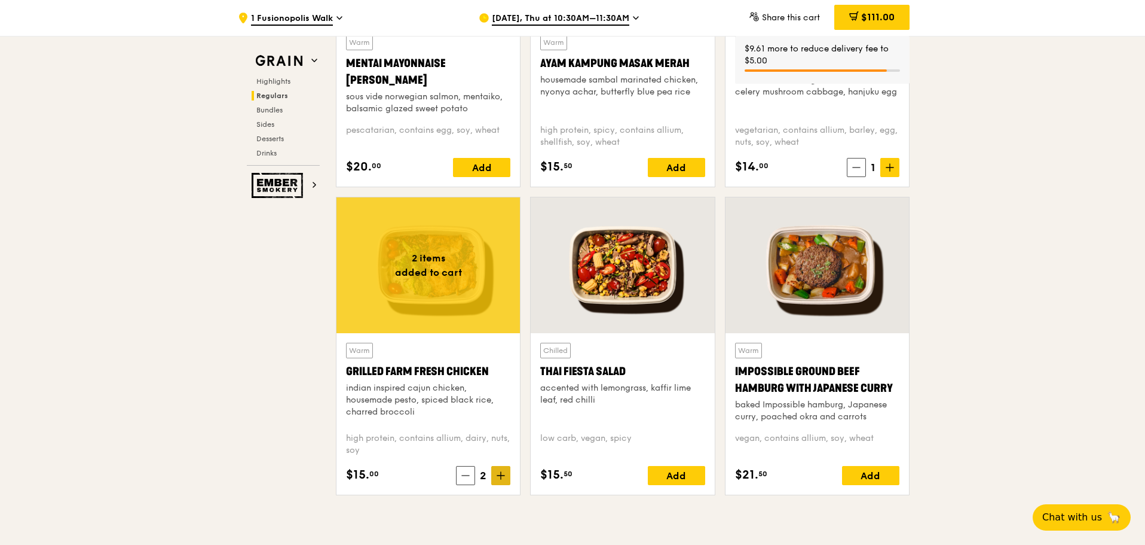
click at [501, 475] on icon at bounding box center [501, 475] width 0 height 7
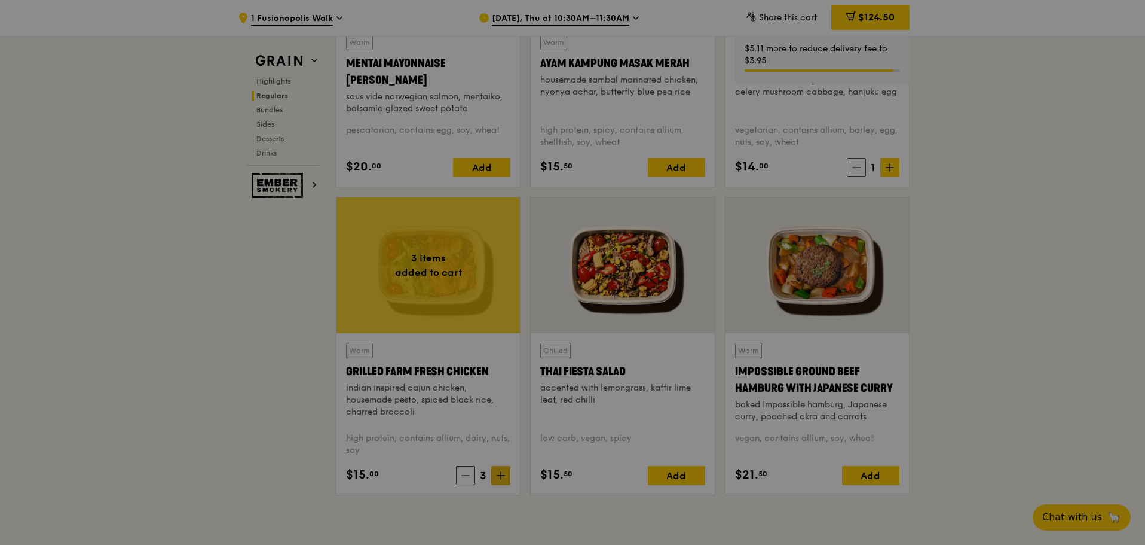
click at [501, 477] on div at bounding box center [572, 272] width 1145 height 545
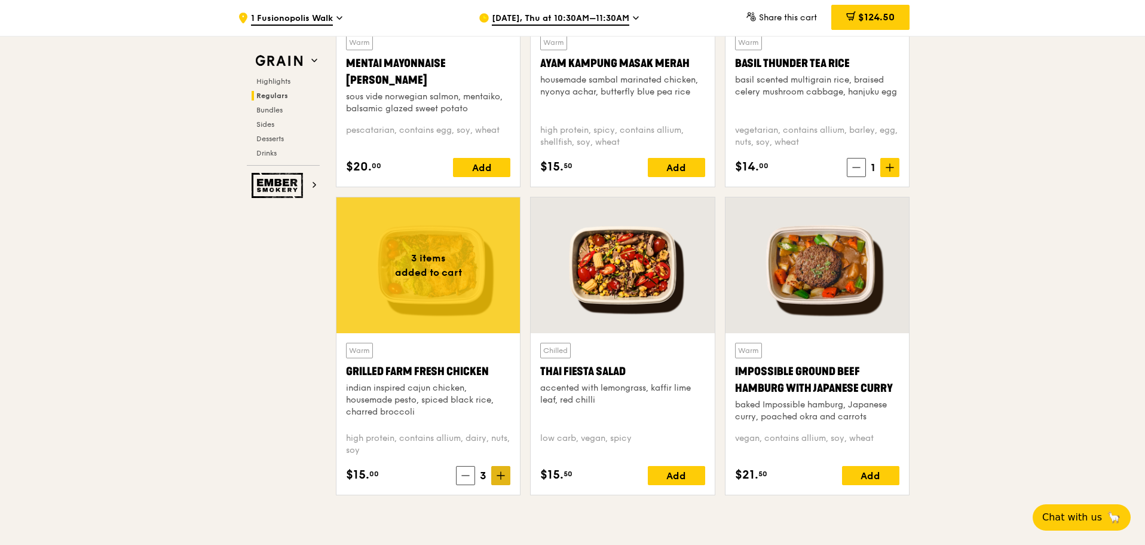
click at [502, 473] on icon at bounding box center [501, 475] width 8 height 8
click at [501, 475] on icon at bounding box center [500, 475] width 7 height 0
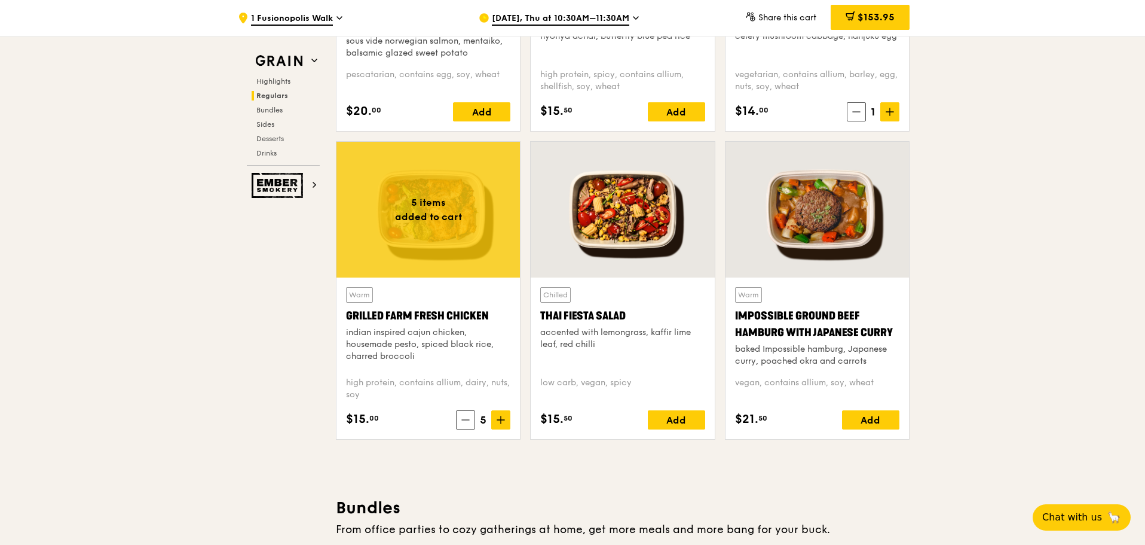
scroll to position [1370, 0]
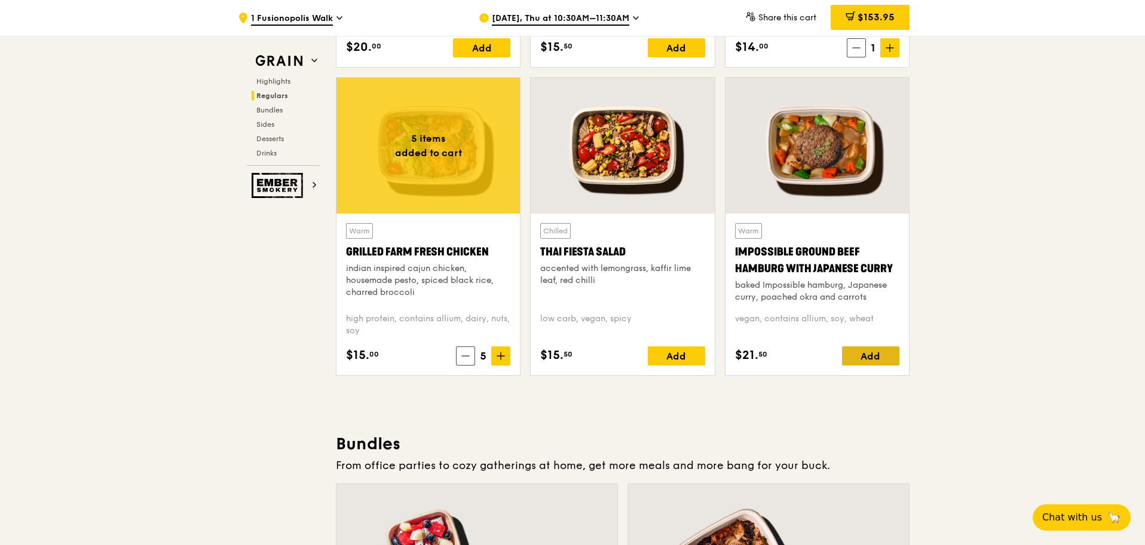
click at [878, 356] on div "Add" at bounding box center [870, 355] width 57 height 19
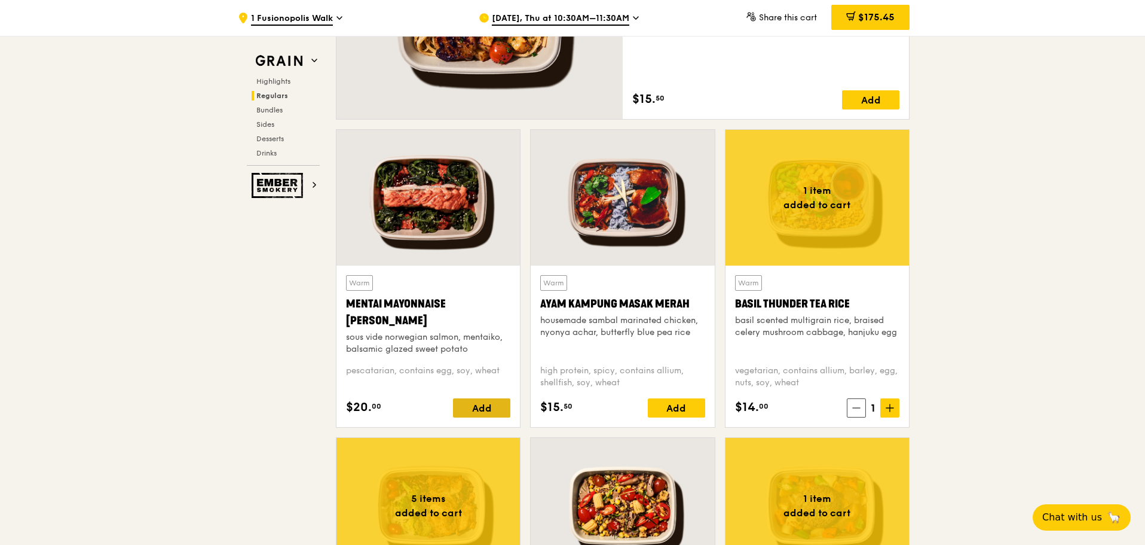
scroll to position [1011, 0]
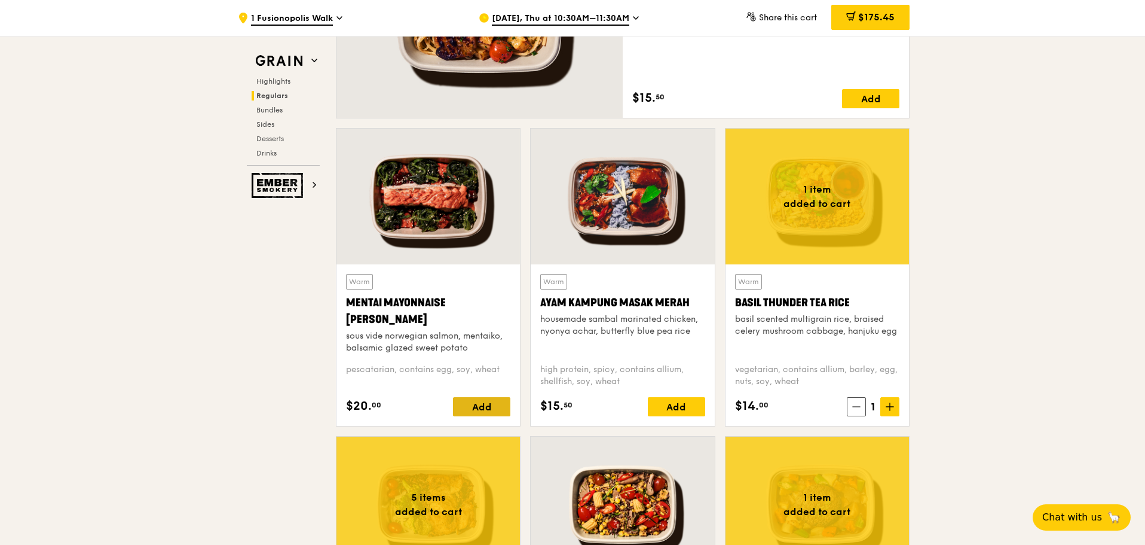
click at [497, 404] on div "Add" at bounding box center [481, 406] width 57 height 19
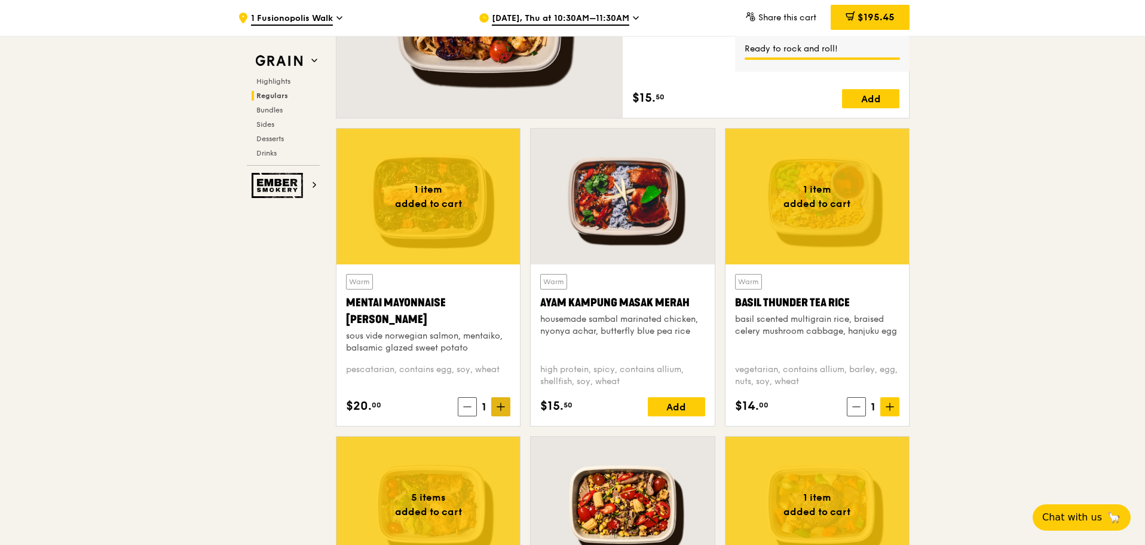
click at [503, 406] on icon at bounding box center [500, 406] width 7 height 0
click at [847, 14] on icon at bounding box center [850, 16] width 7 height 4
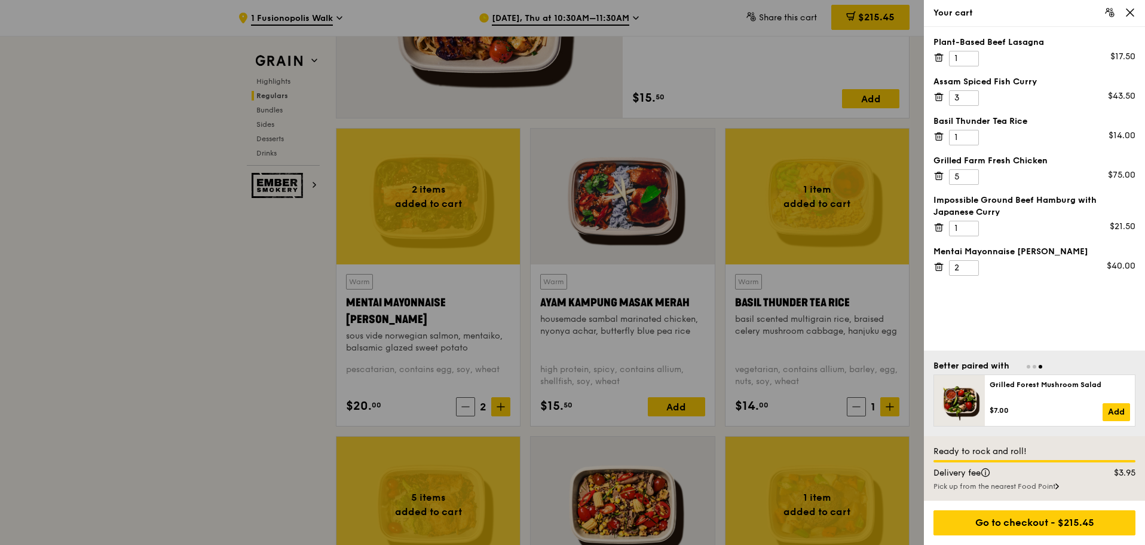
drag, startPoint x: 501, startPoint y: 403, endPoint x: 478, endPoint y: 402, distance: 23.3
click at [501, 405] on div at bounding box center [572, 272] width 1145 height 545
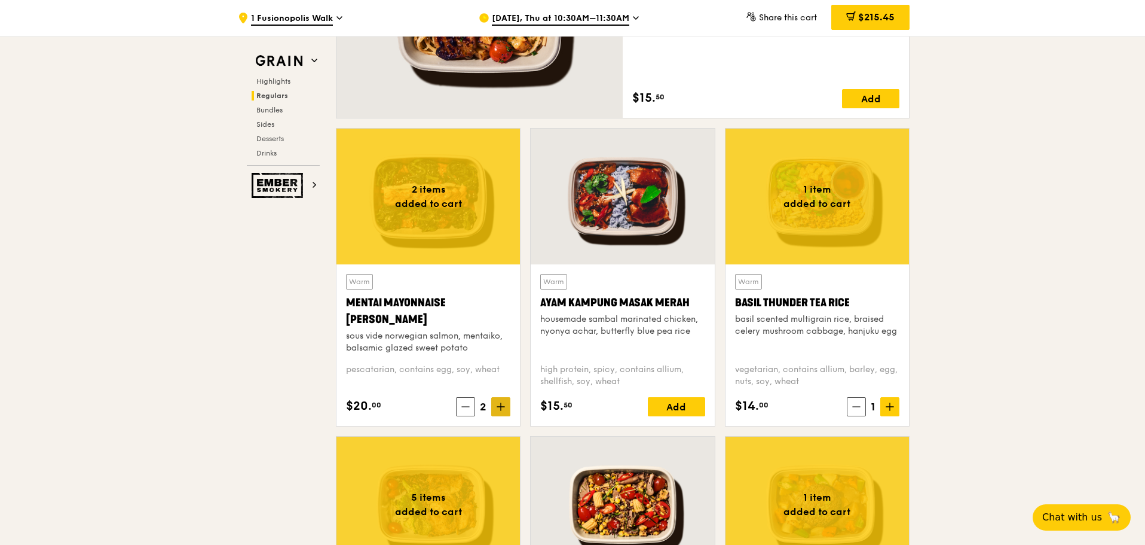
click at [498, 400] on span at bounding box center [500, 406] width 19 height 19
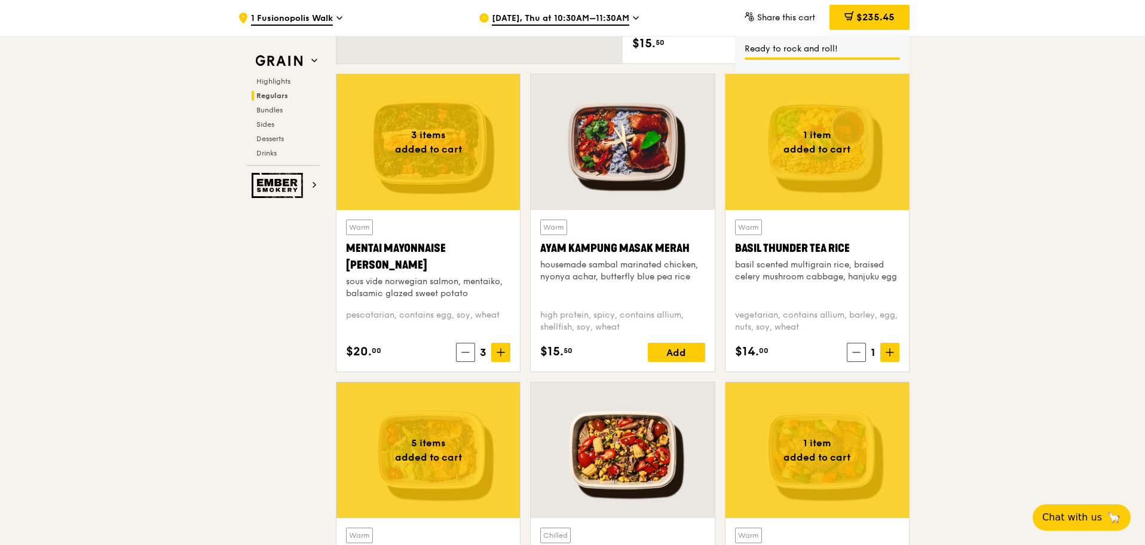
scroll to position [1131, 0]
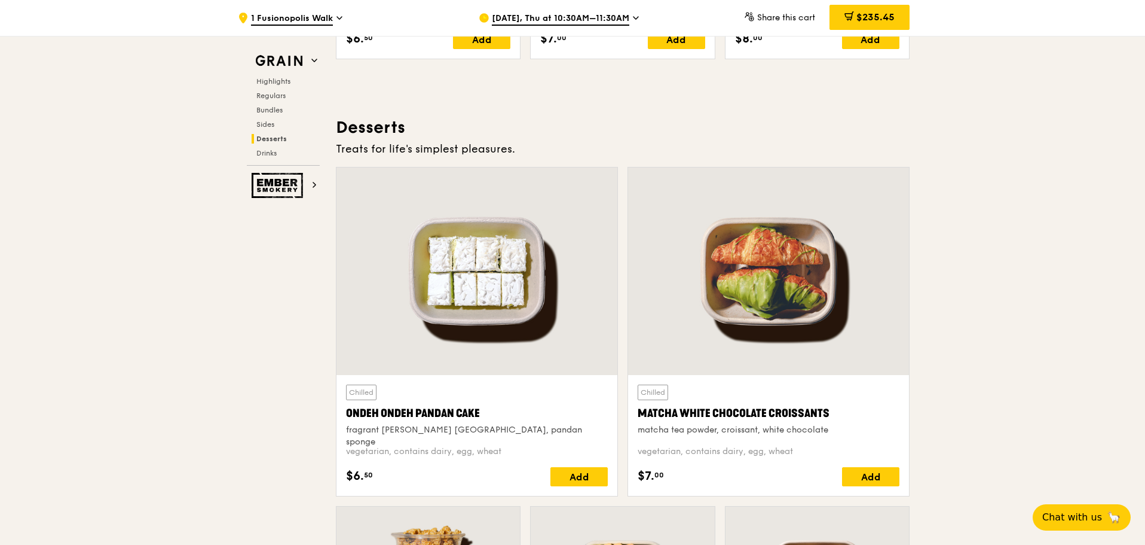
scroll to position [3462, 0]
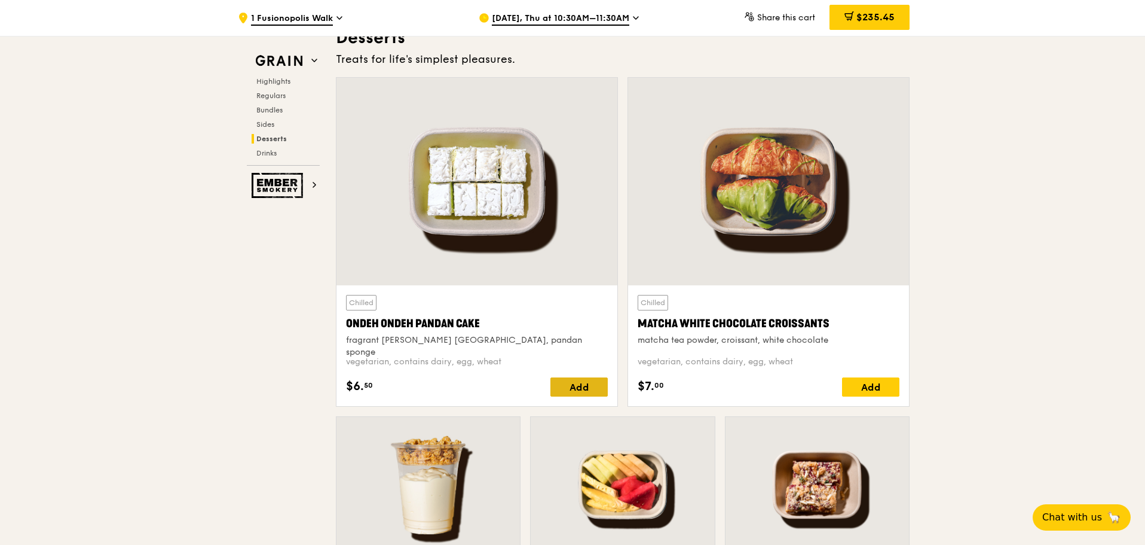
click at [581, 386] on div "Add" at bounding box center [579, 386] width 57 height 19
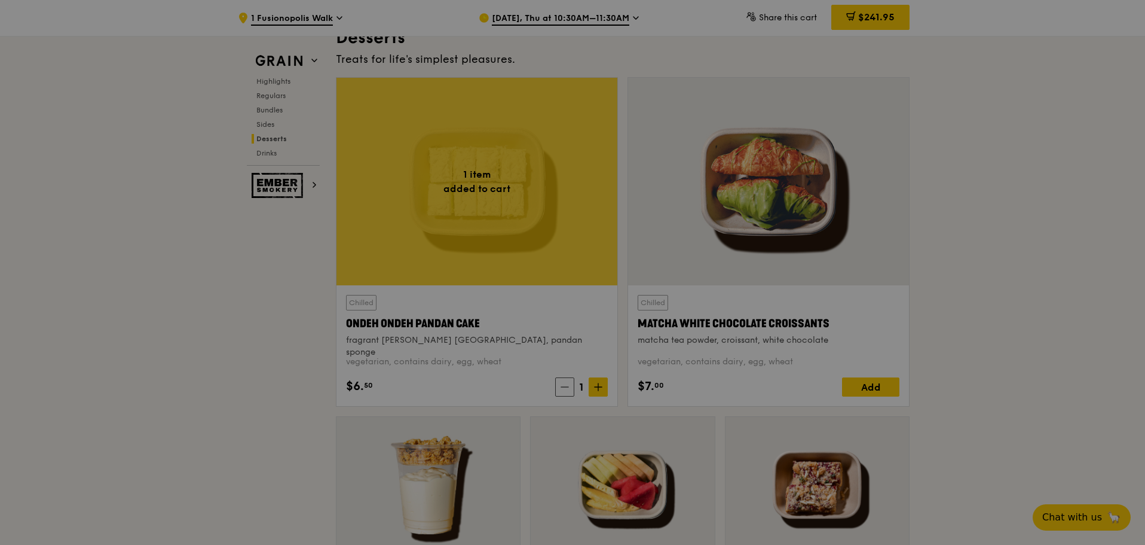
click at [601, 387] on div at bounding box center [572, 272] width 1145 height 545
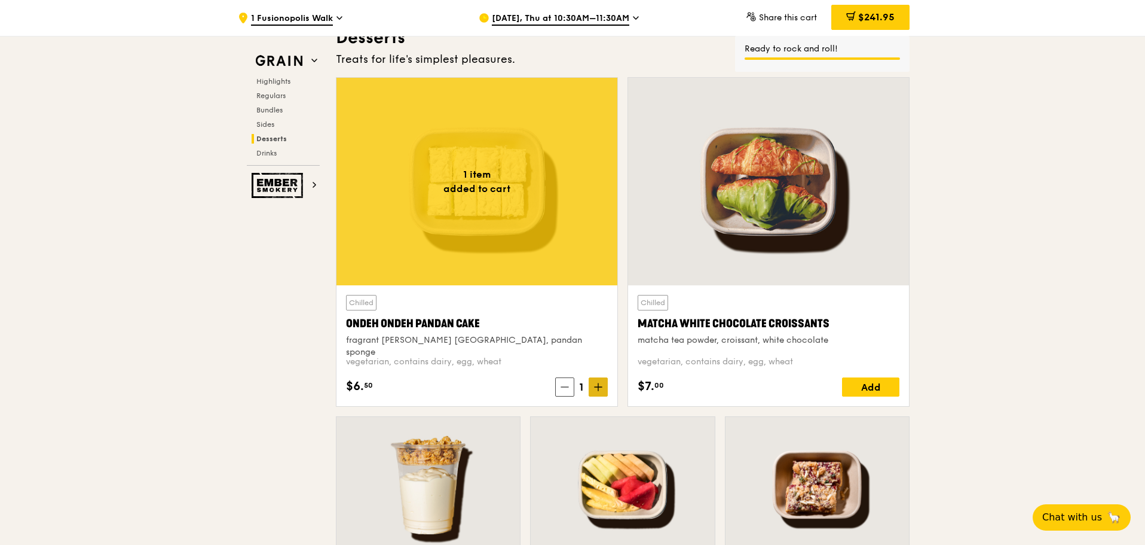
click at [599, 386] on icon at bounding box center [598, 387] width 8 height 8
click at [598, 386] on icon at bounding box center [598, 387] width 8 height 8
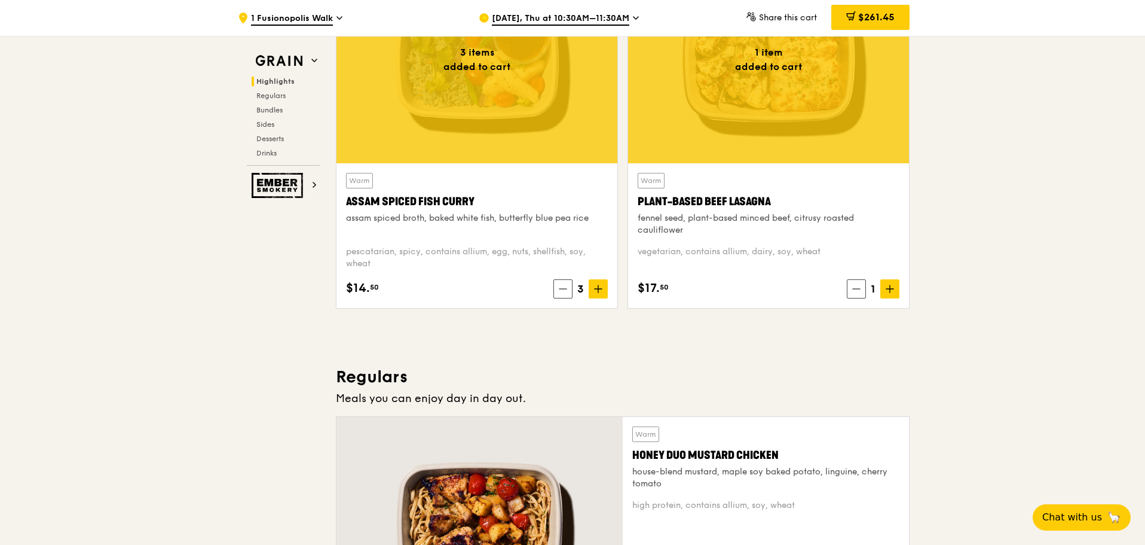
scroll to position [610, 0]
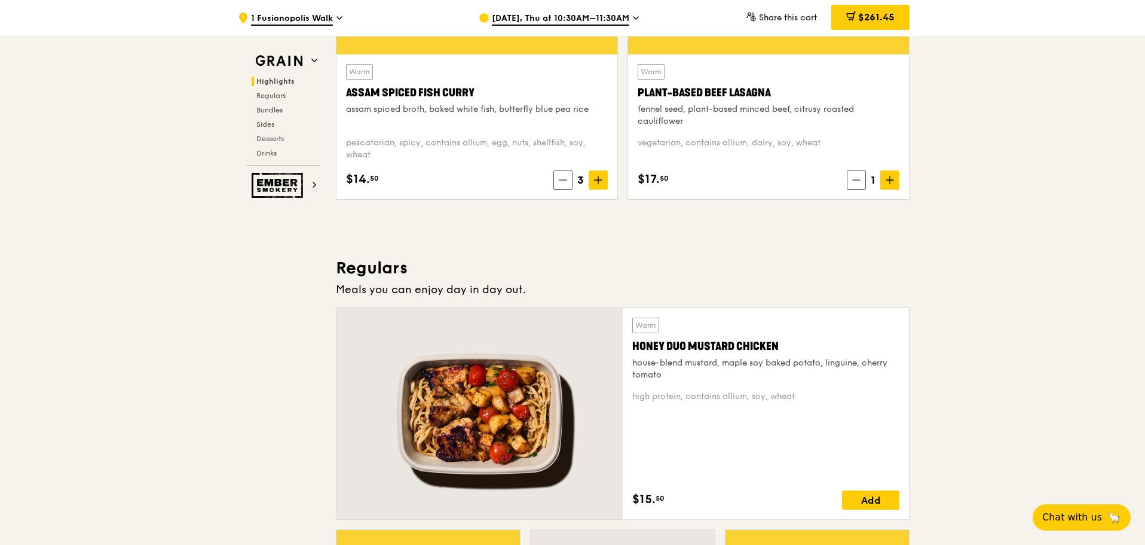
click at [880, 17] on span "$261.45" at bounding box center [876, 16] width 36 height 11
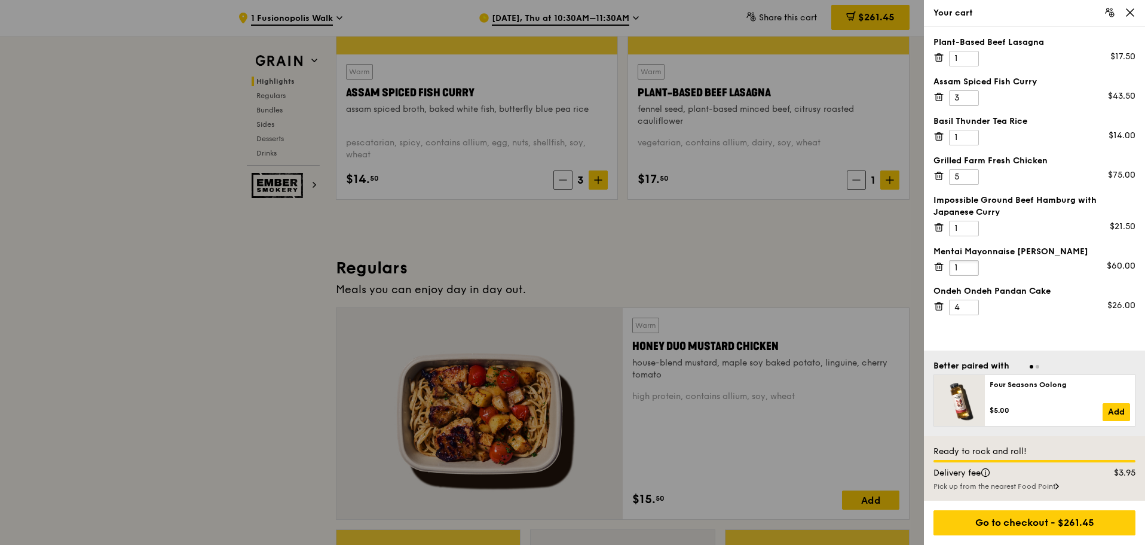
click at [968, 268] on input "1" at bounding box center [964, 268] width 30 height 16
type input "0"
click at [969, 264] on input "0" at bounding box center [964, 268] width 30 height 16
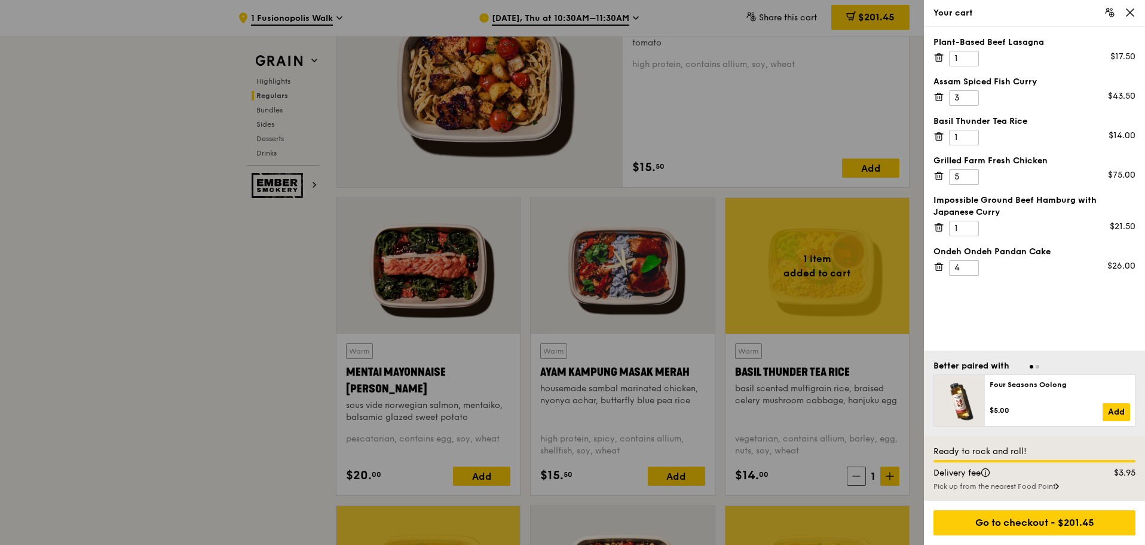
scroll to position [1029, 0]
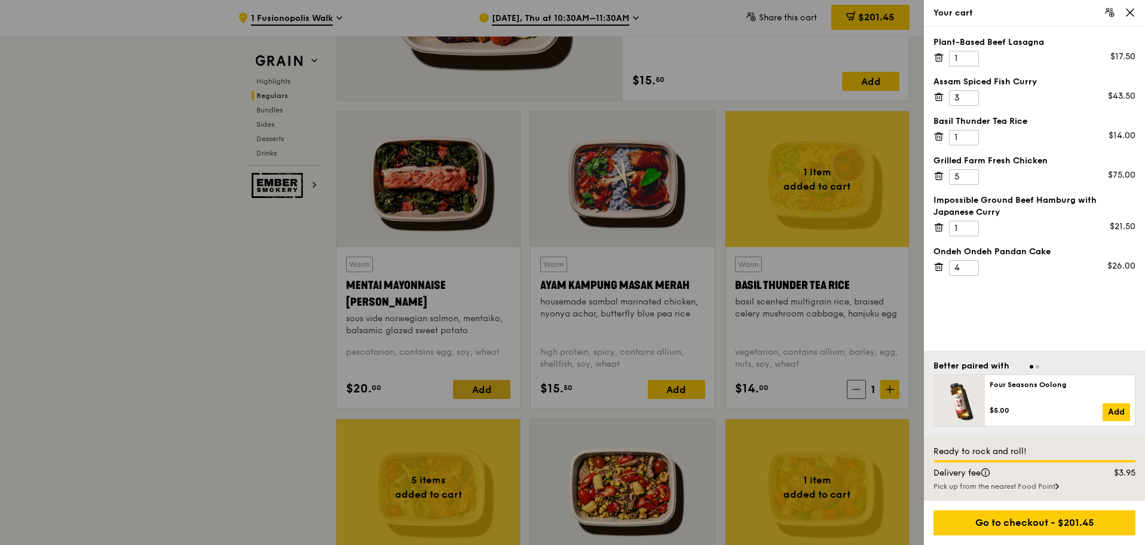
click at [491, 388] on div at bounding box center [572, 272] width 1145 height 545
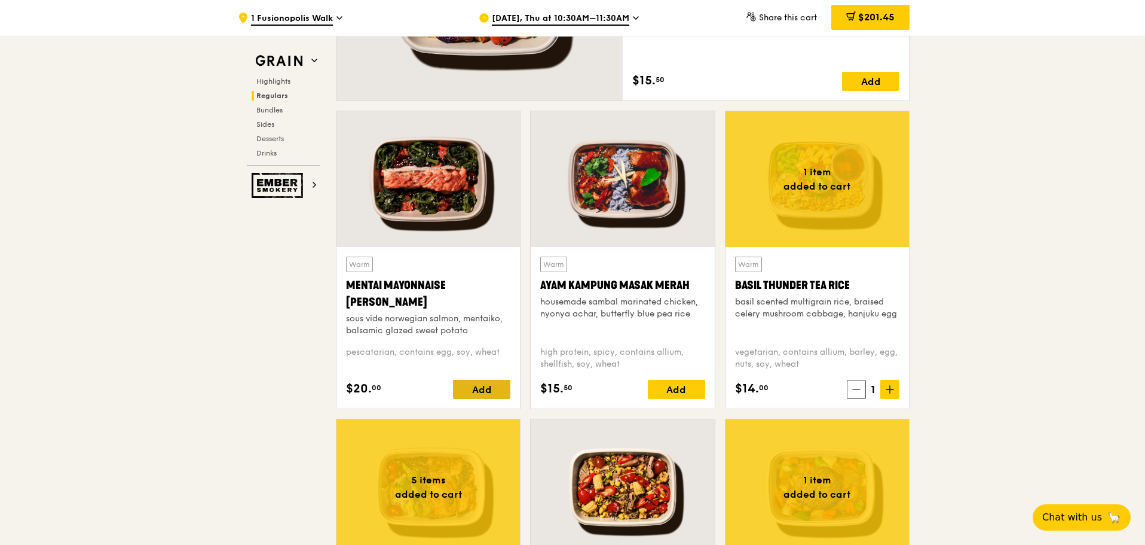
click at [499, 388] on div "Add" at bounding box center [481, 389] width 57 height 19
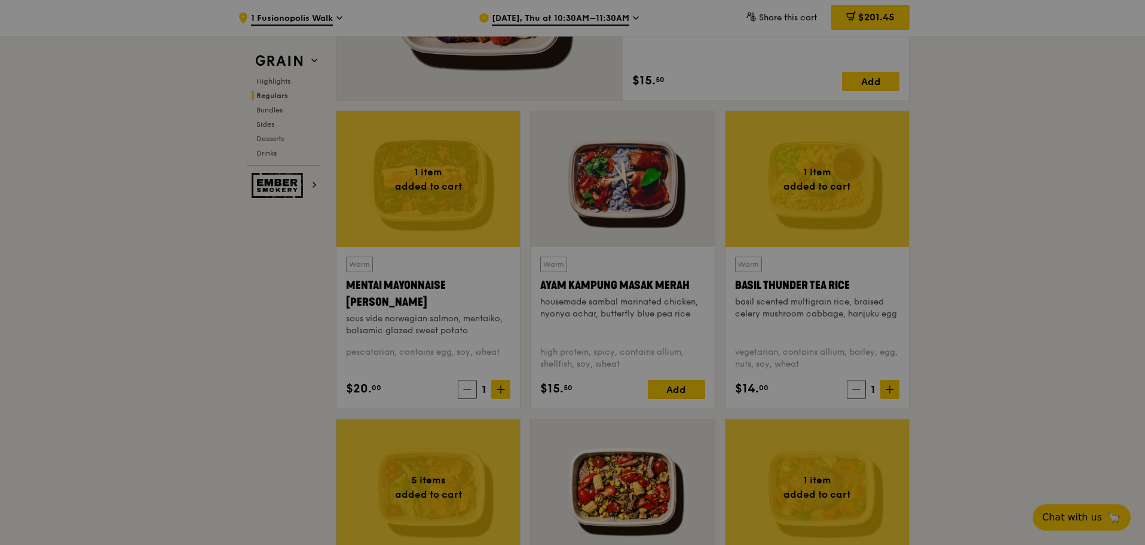
click at [499, 388] on div at bounding box center [572, 272] width 1145 height 545
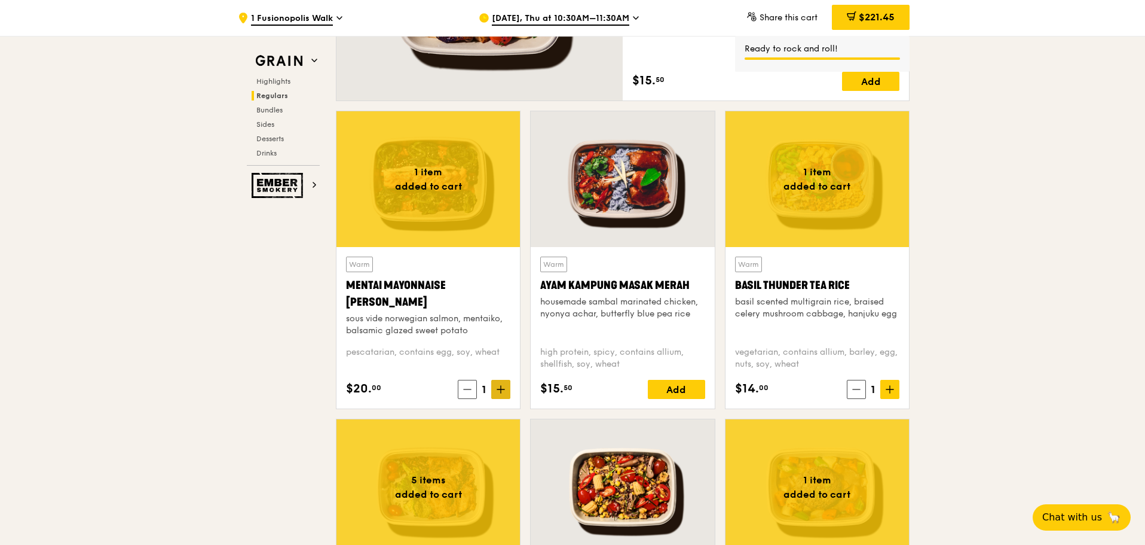
click at [502, 393] on icon at bounding box center [501, 389] width 8 height 8
click at [863, 15] on span "$241.45" at bounding box center [876, 16] width 36 height 11
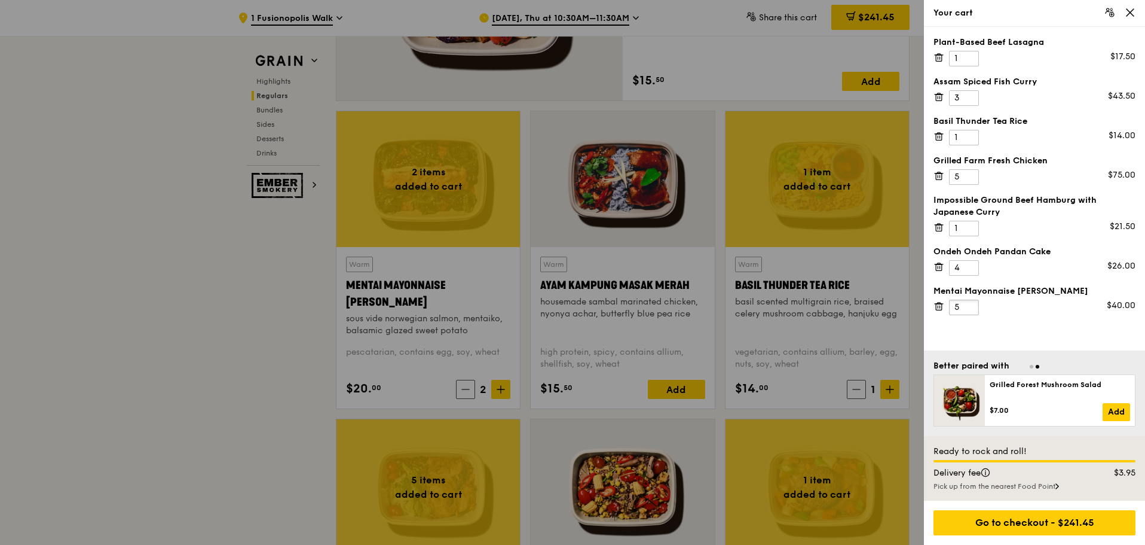
click at [968, 301] on input "5" at bounding box center [964, 307] width 30 height 16
type input "6"
click at [970, 311] on input "6" at bounding box center [964, 307] width 30 height 16
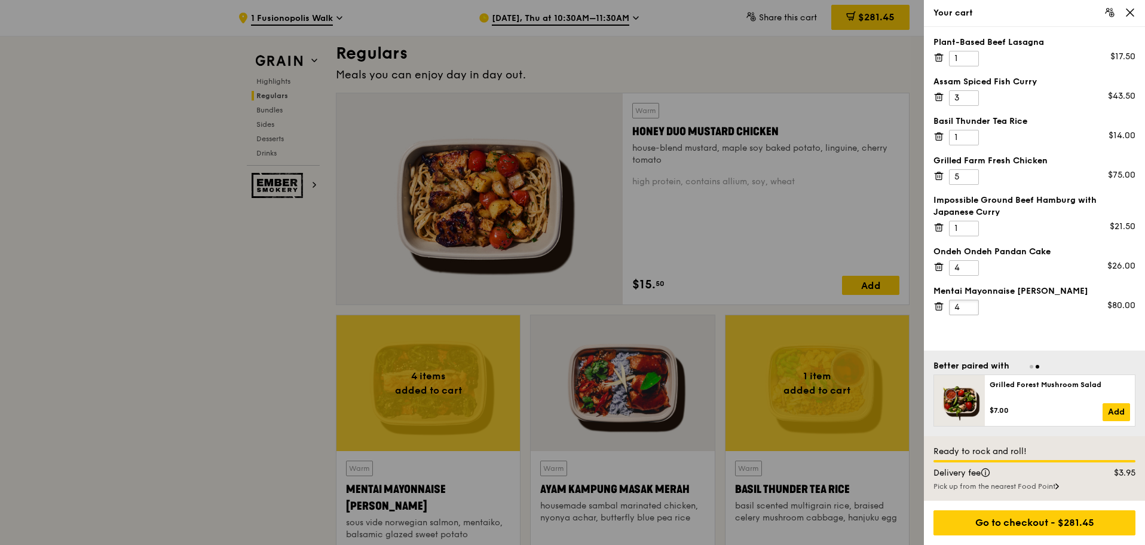
scroll to position [730, 0]
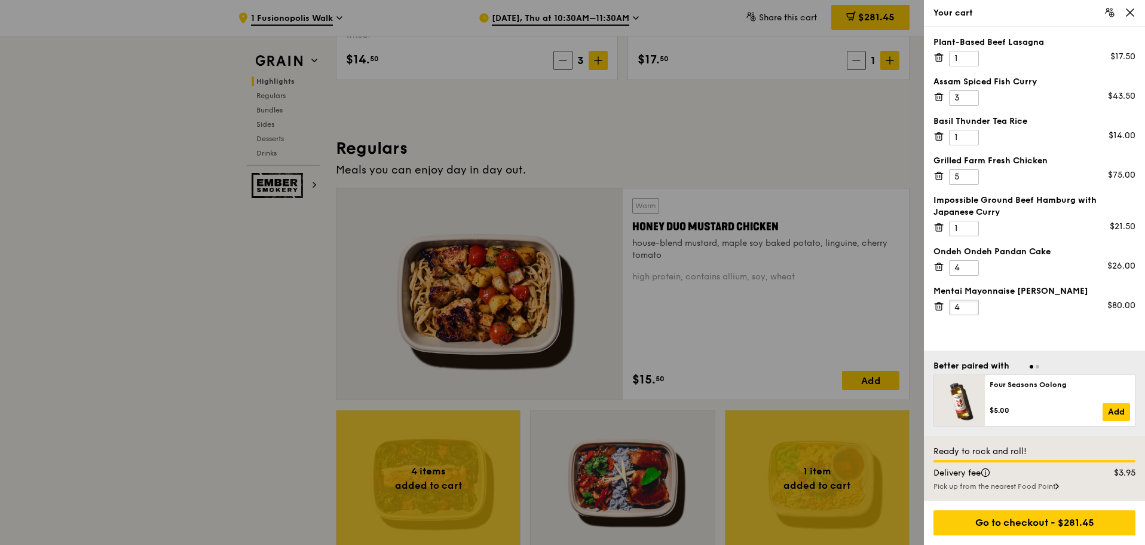
type input "4"
click at [883, 383] on div at bounding box center [572, 272] width 1145 height 545
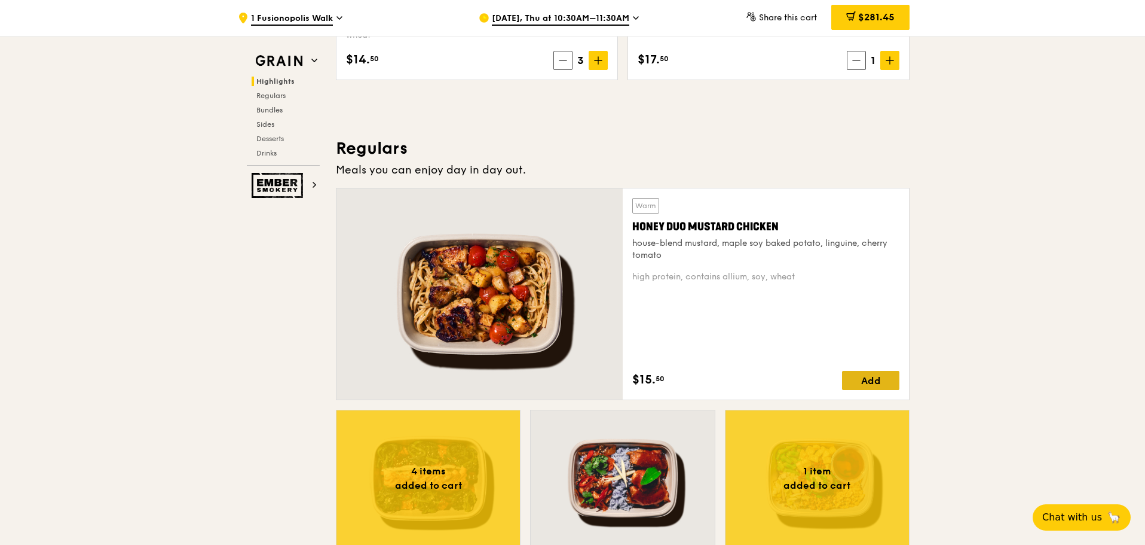
click at [882, 378] on div "Add" at bounding box center [870, 380] width 57 height 19
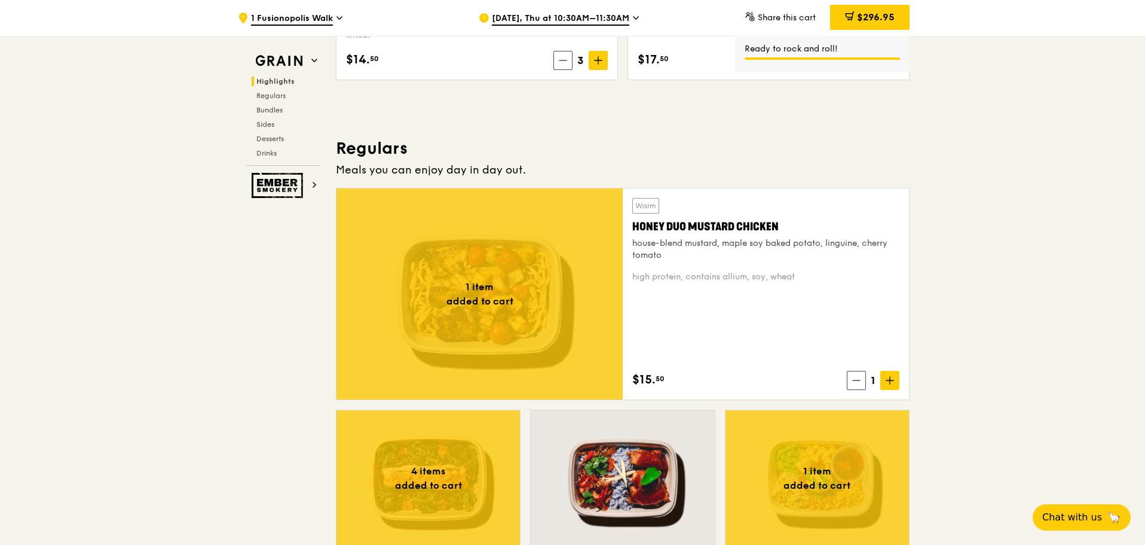
click at [891, 378] on icon at bounding box center [890, 380] width 8 height 8
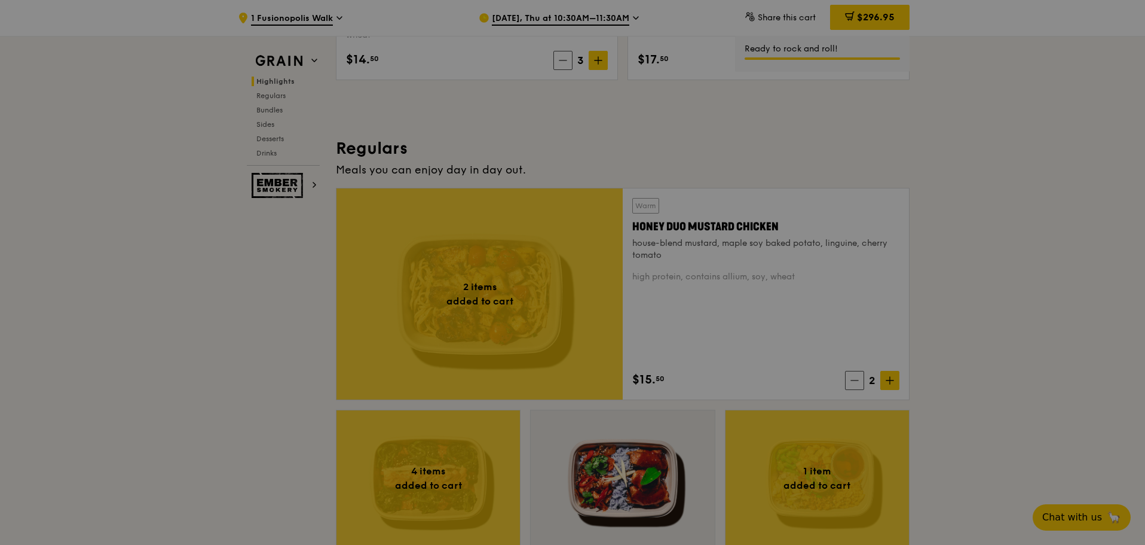
click at [891, 378] on div at bounding box center [572, 272] width 1145 height 545
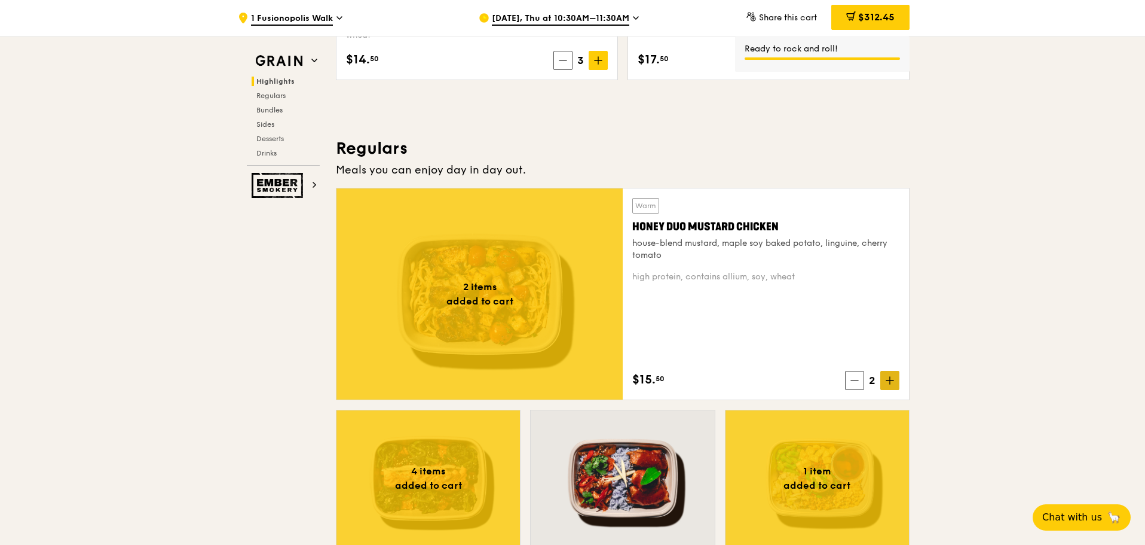
click at [890, 381] on icon at bounding box center [890, 380] width 0 height 7
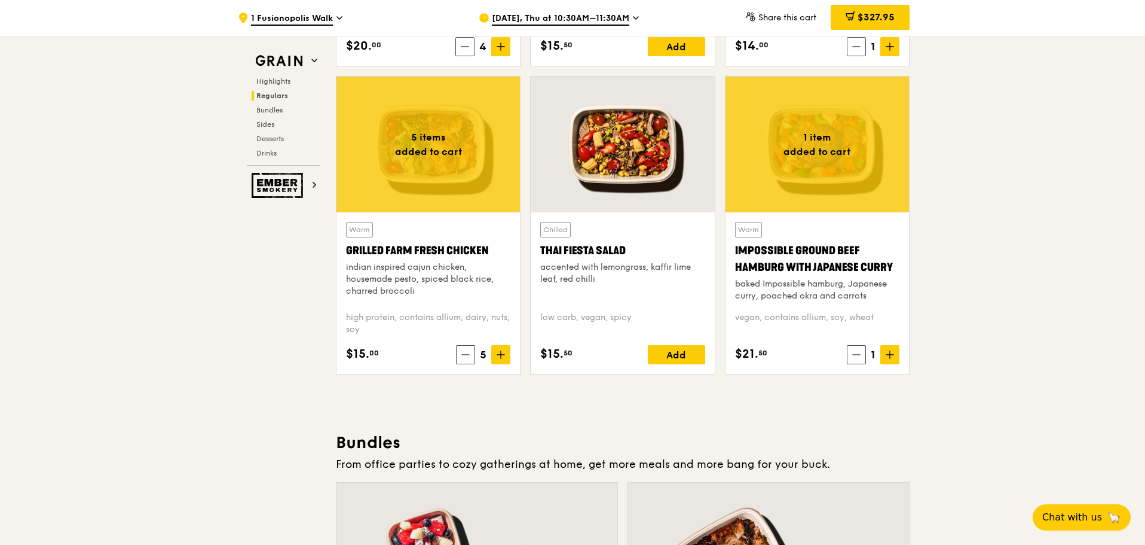
scroll to position [1268, 0]
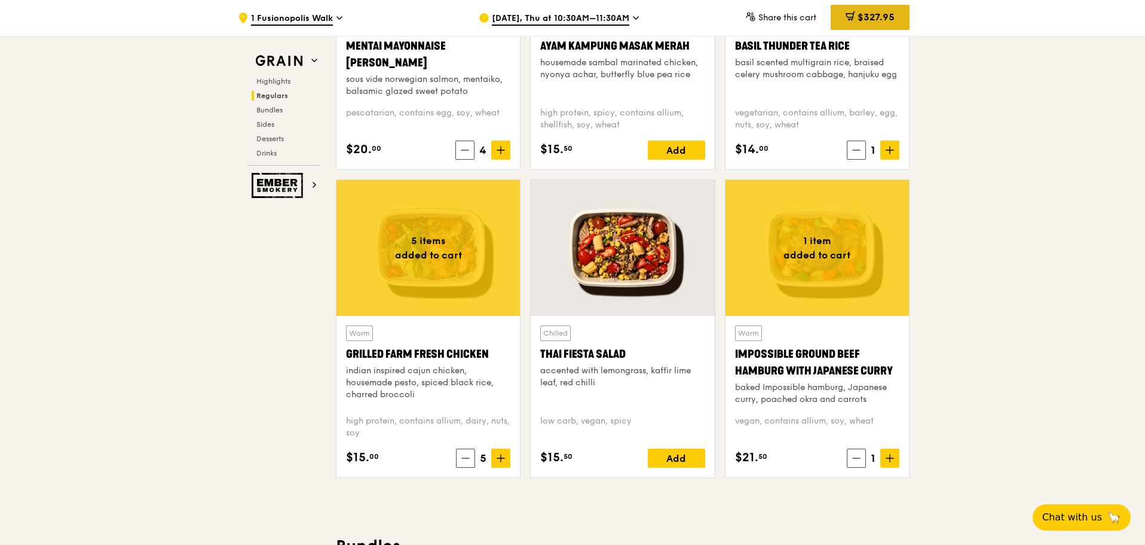
click at [877, 16] on span "$327.95" at bounding box center [876, 16] width 37 height 11
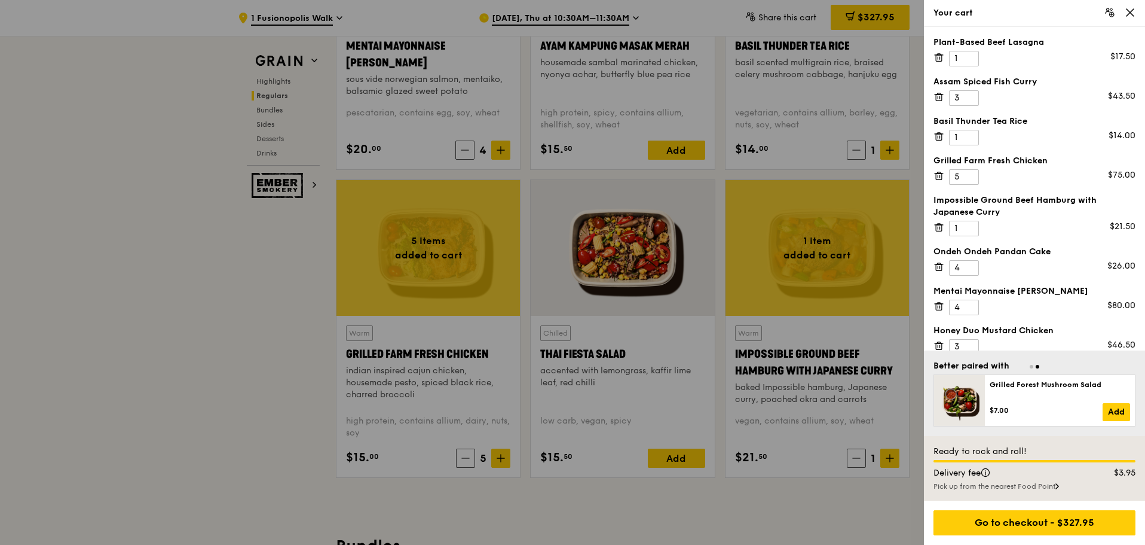
click at [938, 264] on icon at bounding box center [938, 263] width 3 height 1
click at [961, 177] on input "5" at bounding box center [964, 177] width 30 height 16
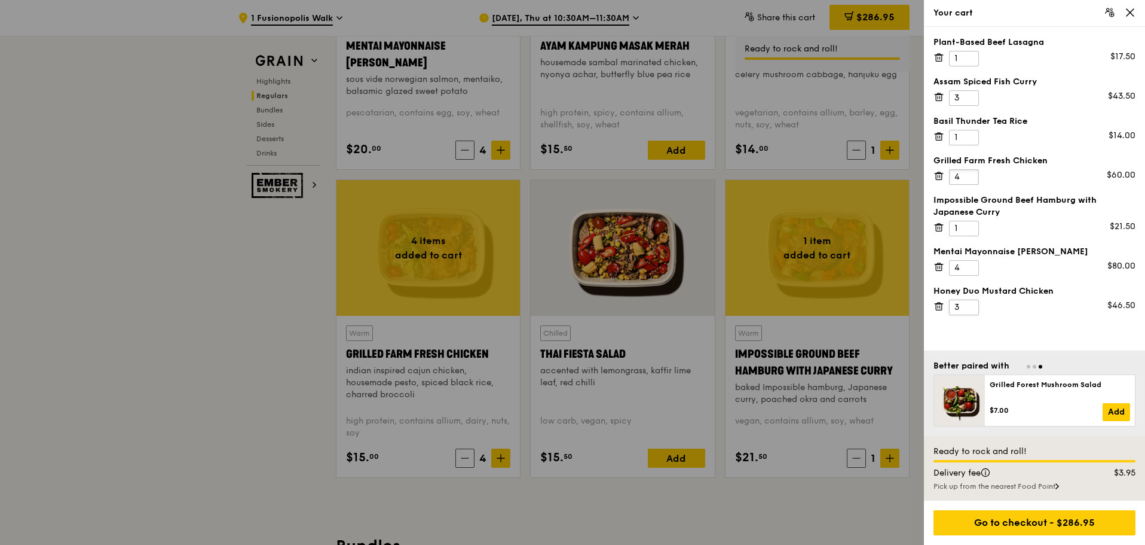
type input "4"
click at [959, 309] on input "3" at bounding box center [964, 307] width 30 height 16
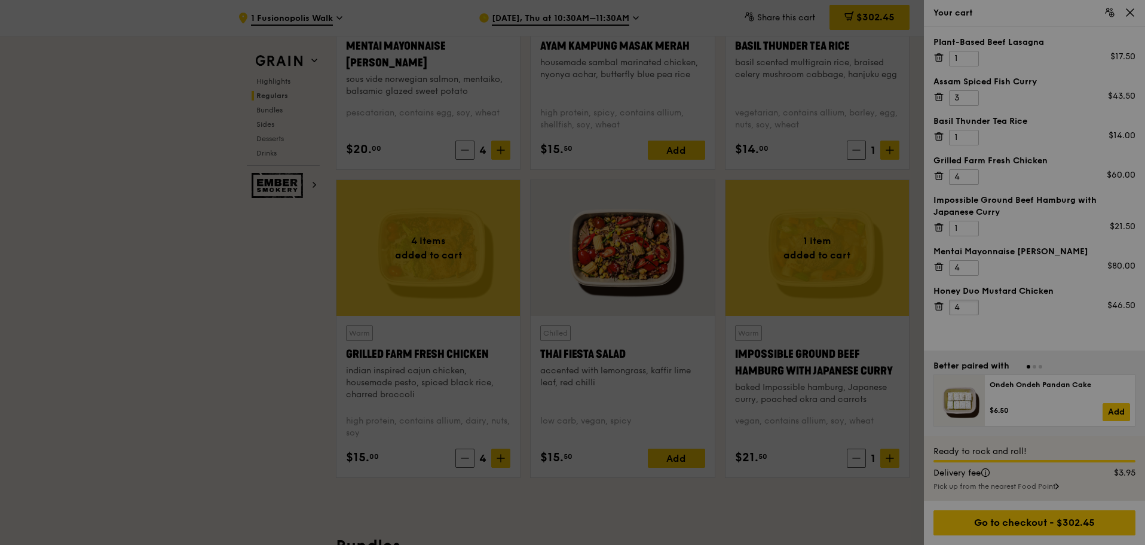
type input "4"
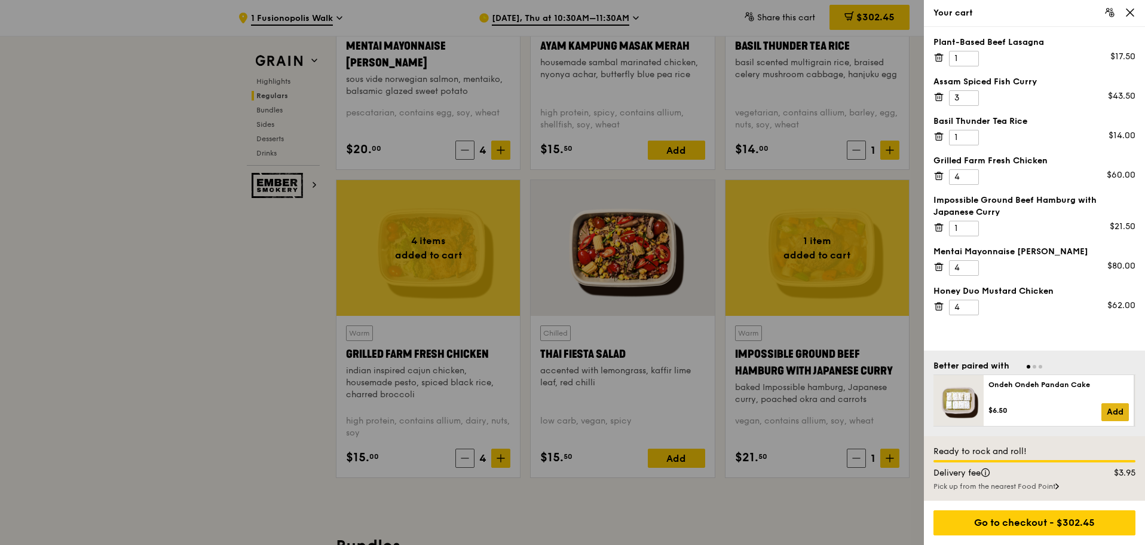
click at [1117, 409] on link "Add" at bounding box center [1115, 412] width 27 height 18
click at [1115, 411] on link "Add" at bounding box center [1116, 412] width 27 height 18
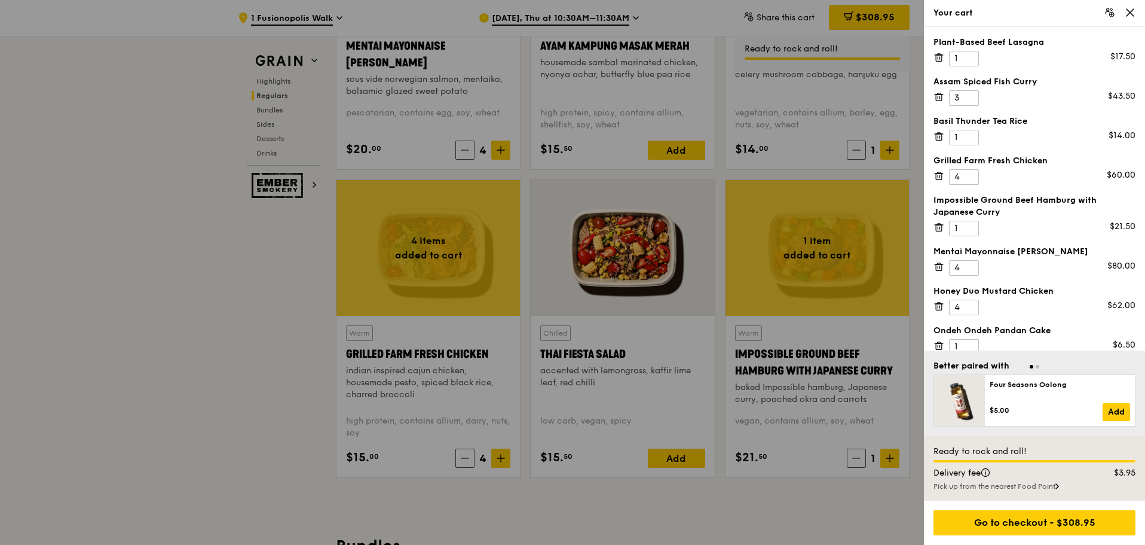
scroll to position [14, 0]
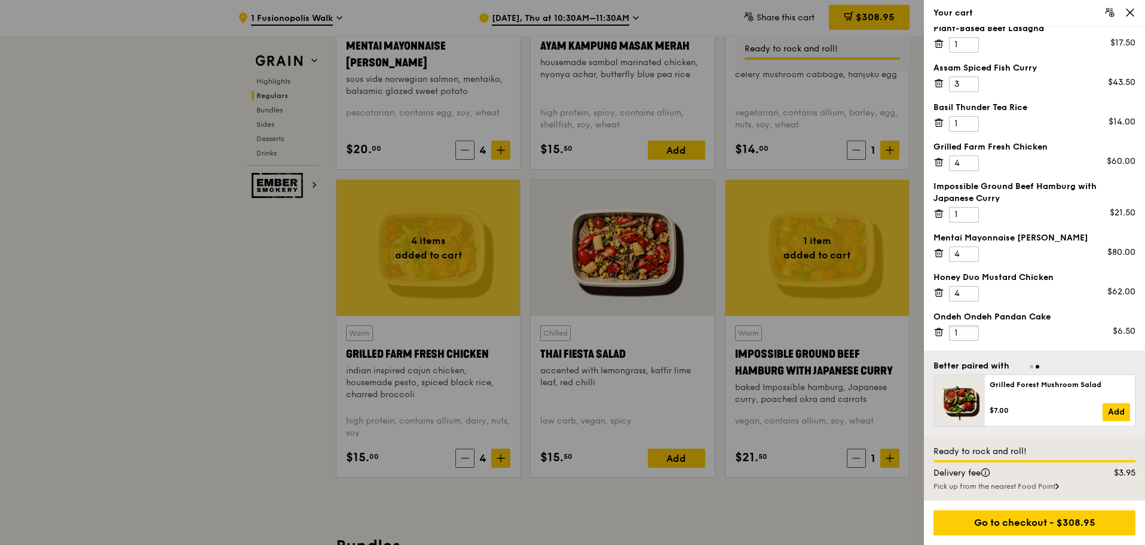
click at [958, 332] on input "1" at bounding box center [964, 333] width 30 height 16
type input "4"
click at [1084, 349] on div "Plant-Based Beef Lasagna 1 $17.50 Assam Spiced Fish [PERSON_NAME] 3 $43.50 Basi…" at bounding box center [1034, 188] width 221 height 323
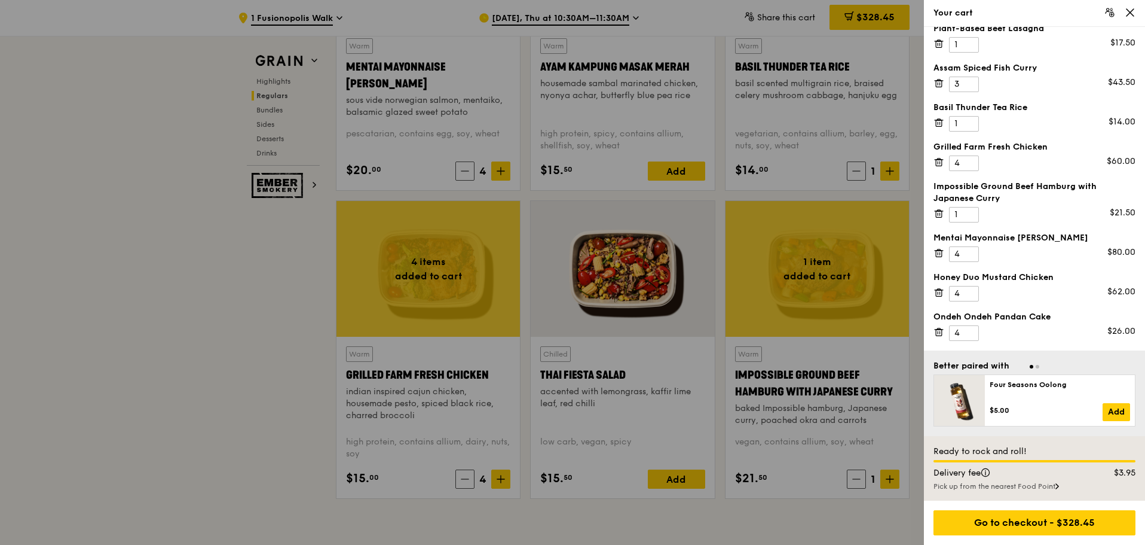
scroll to position [1268, 0]
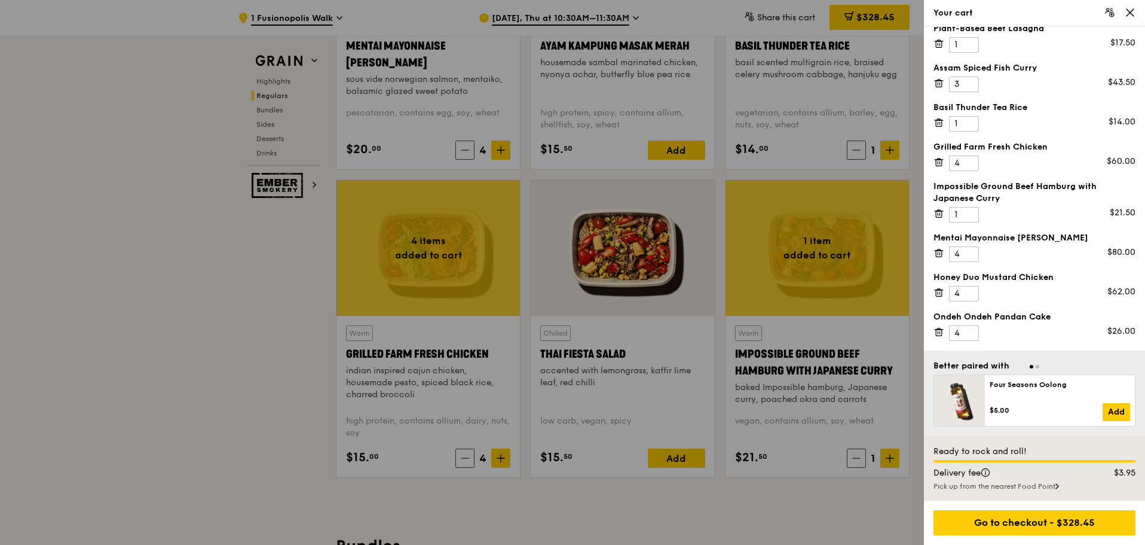
click at [777, 511] on div at bounding box center [572, 272] width 1145 height 545
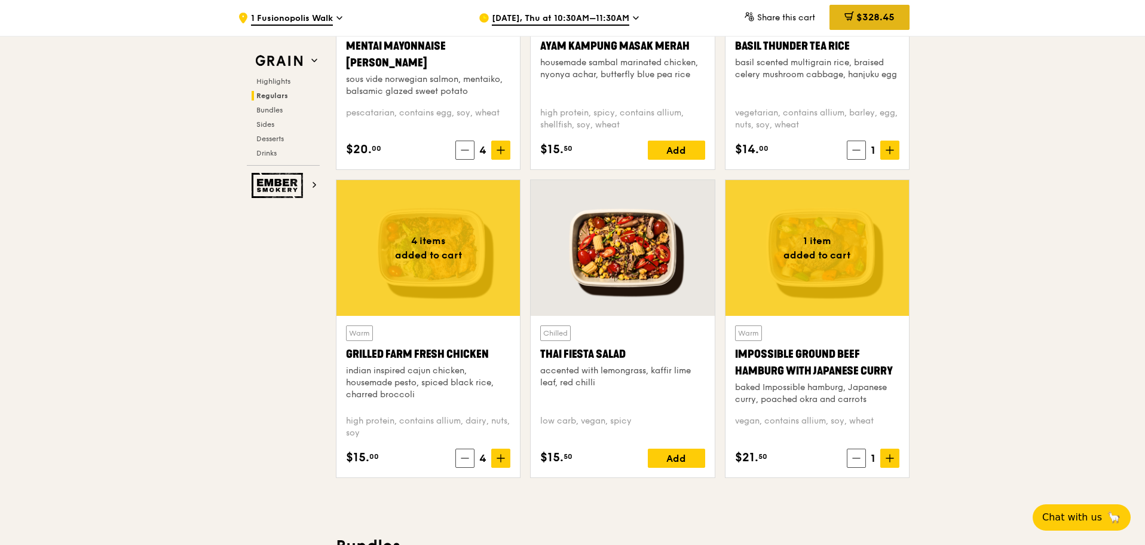
click at [877, 15] on span "$328.45" at bounding box center [876, 16] width 38 height 11
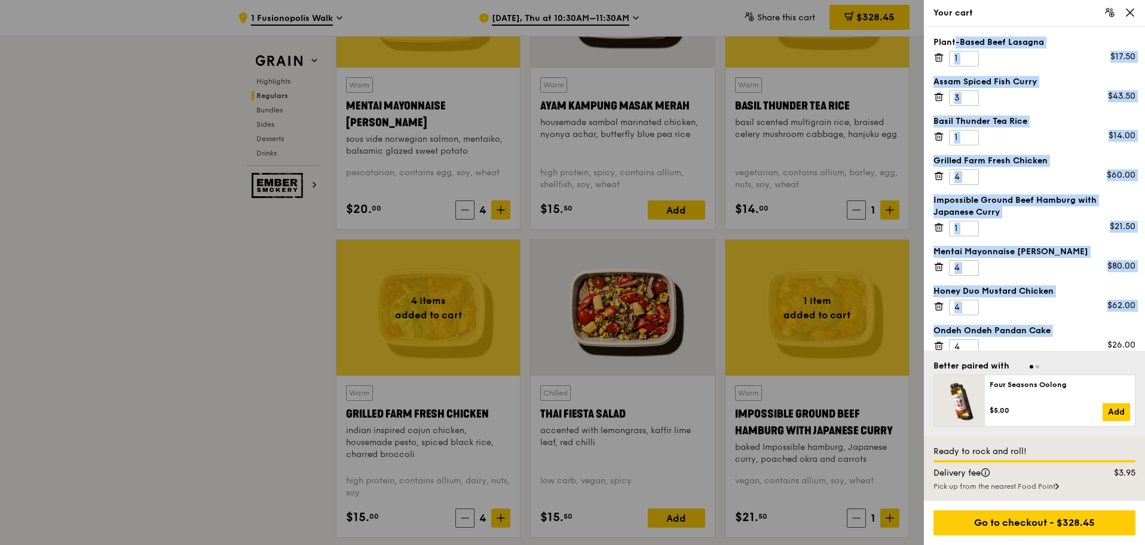
scroll to position [14, 0]
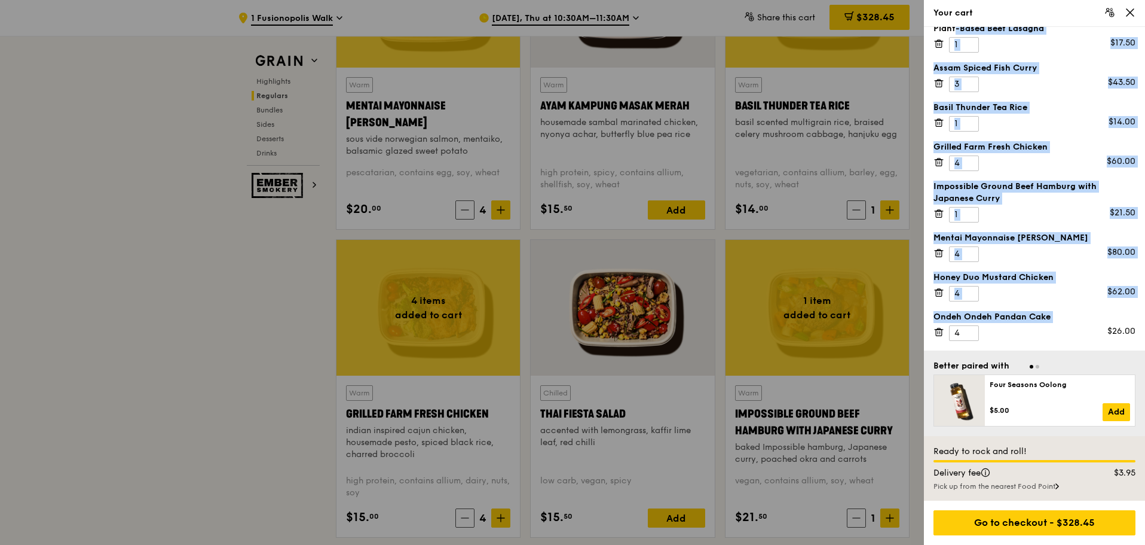
drag, startPoint x: 934, startPoint y: 38, endPoint x: 1093, endPoint y: 343, distance: 343.8
click at [1093, 343] on div "Plant-Based Beef Lasagna 1 $17.50 Assam Spiced Fish [PERSON_NAME] 3 $43.50 Basi…" at bounding box center [1034, 188] width 221 height 323
copy div "Plant-Based Beef Lasagna $17.50 Assam Spiced Fish [PERSON_NAME] $43.50 Basil Th…"
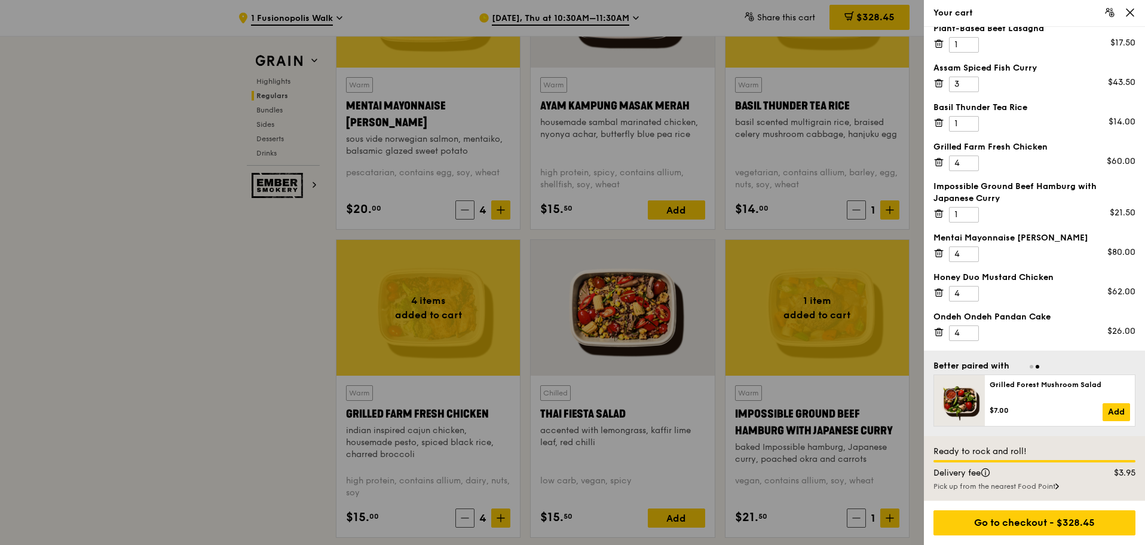
click at [167, 394] on div at bounding box center [572, 272] width 1145 height 545
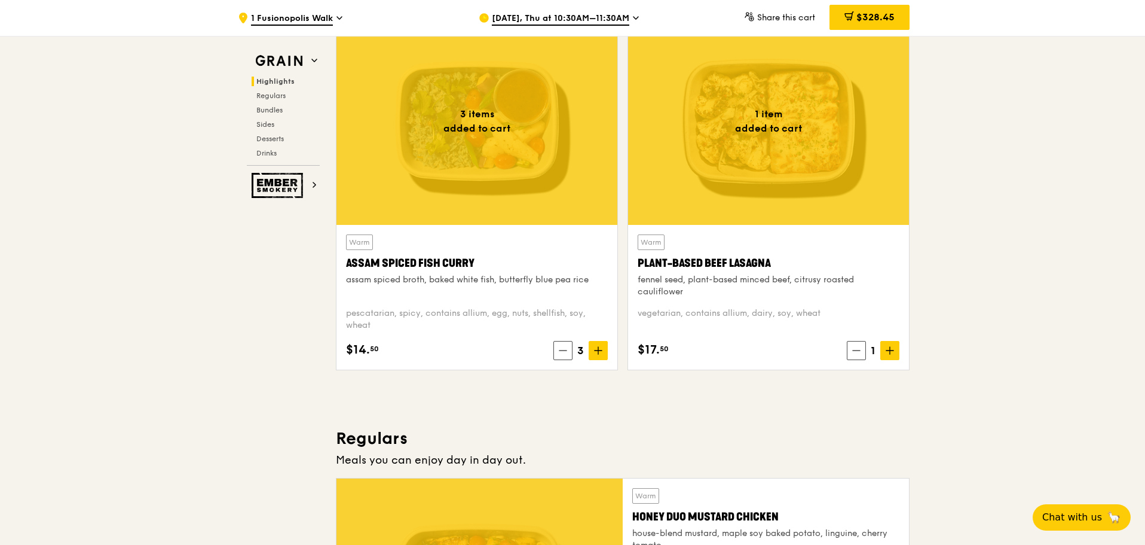
scroll to position [431, 0]
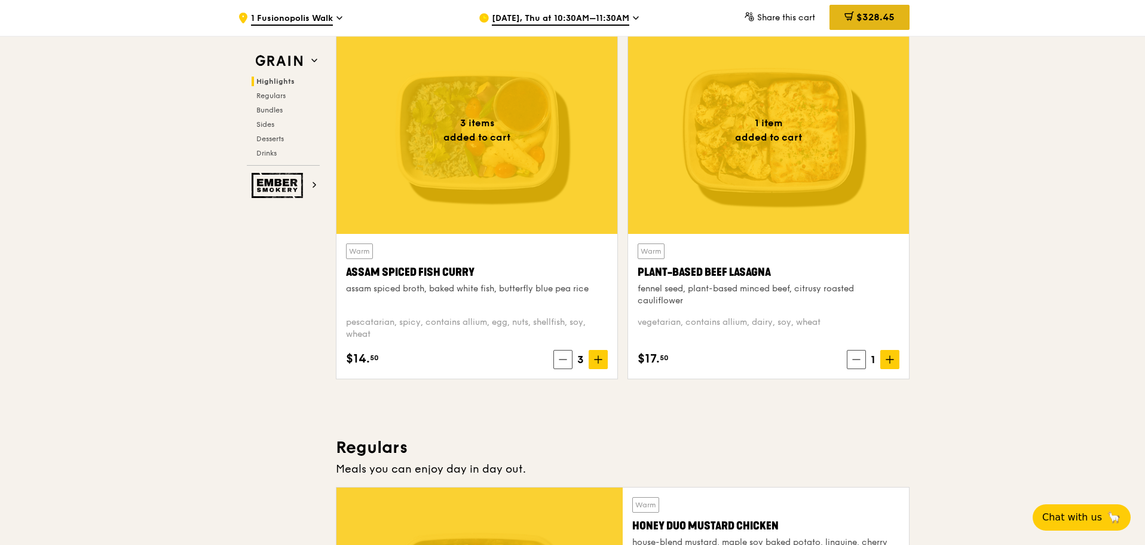
click at [864, 12] on span "$328.45" at bounding box center [876, 16] width 38 height 11
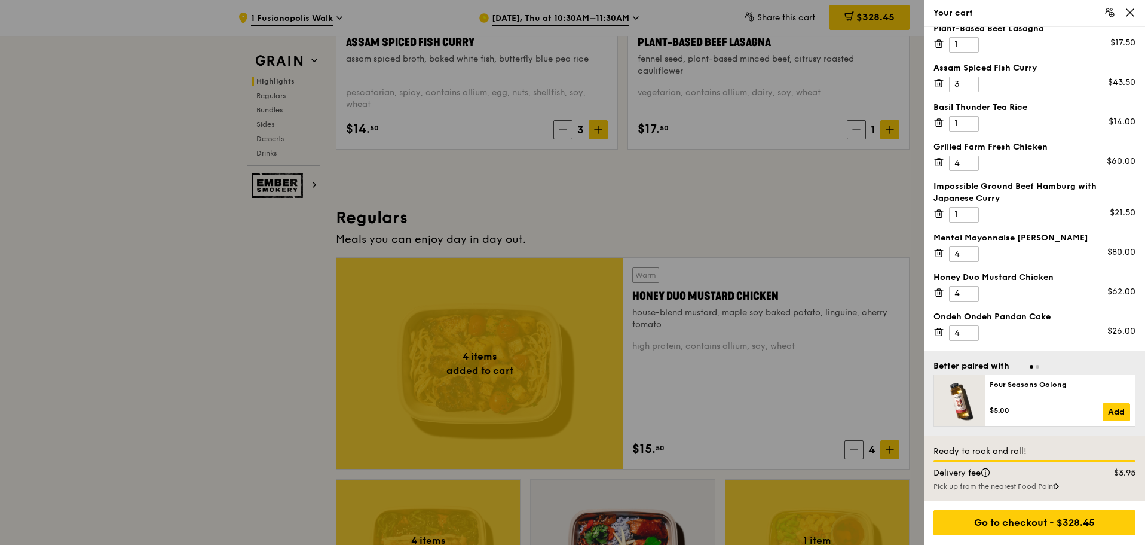
scroll to position [670, 0]
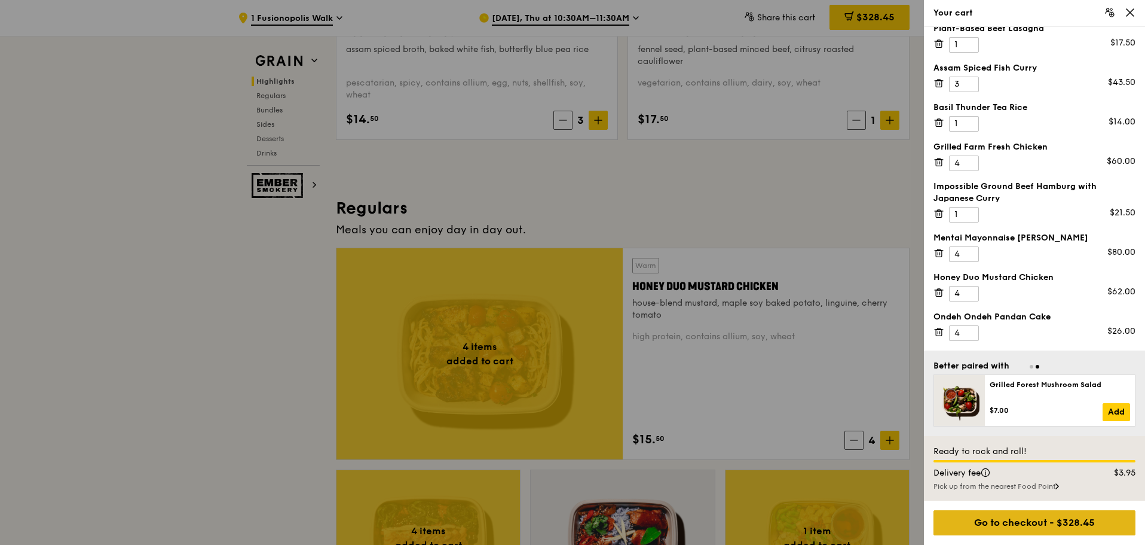
click at [1076, 526] on div "Go to checkout - $328.45" at bounding box center [1035, 522] width 202 height 25
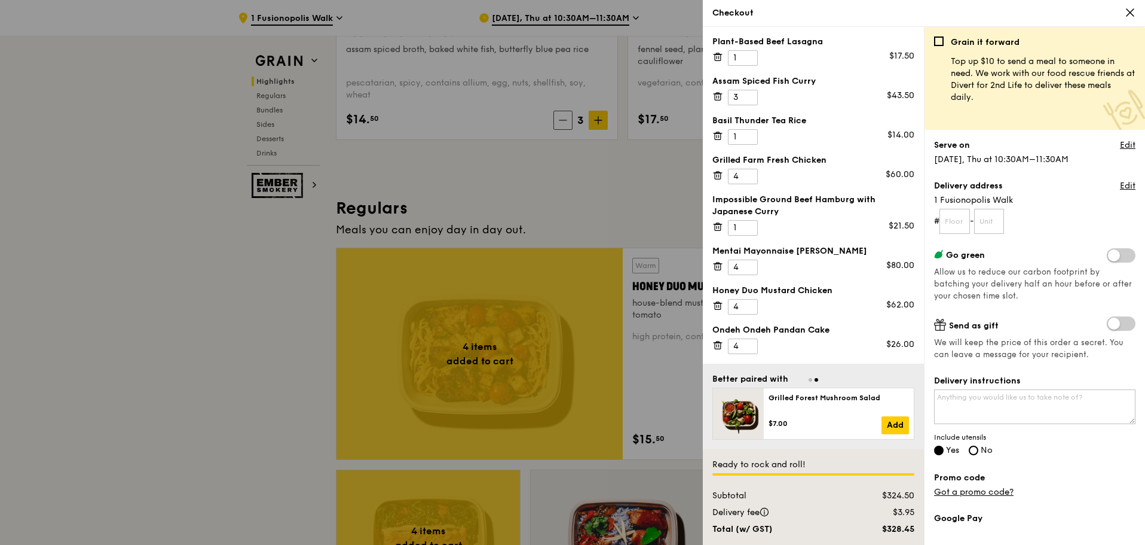
scroll to position [1, 0]
click at [958, 219] on input "text" at bounding box center [955, 221] width 30 height 25
type input "13"
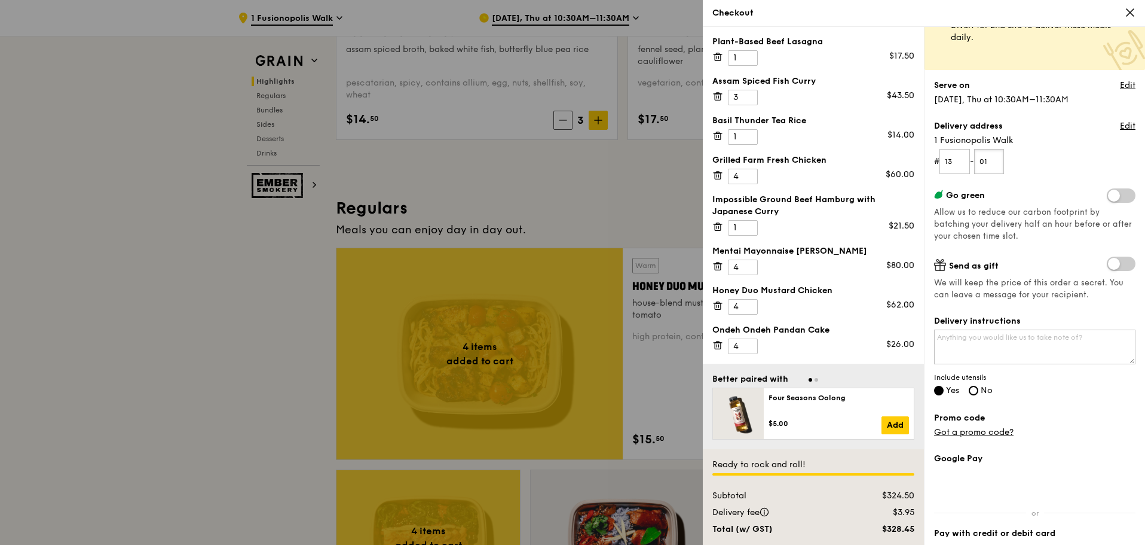
scroll to position [120, 0]
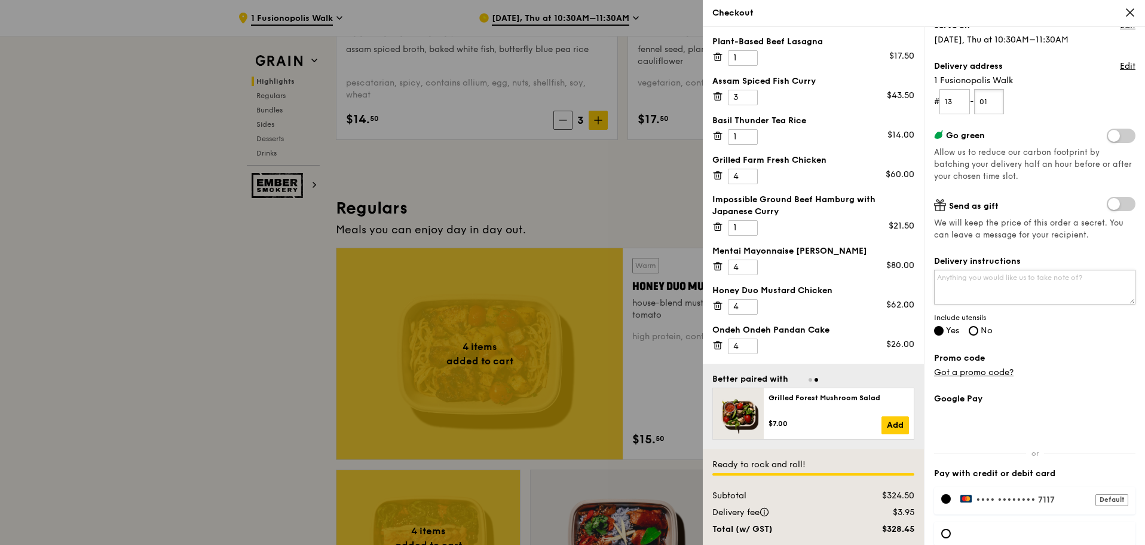
type input "01"
click at [1038, 281] on textarea "Delivery instructions" at bounding box center [1034, 287] width 201 height 35
click at [1026, 282] on textarea "Please call [PHONE_NUMBER]" at bounding box center [1034, 287] width 201 height 35
type textarea "Please call [PHONE_NUMBER] when arrive"
click at [1075, 378] on div "Grain it forward Top up $10 to send a meal to someone in need. We work with our…" at bounding box center [1034, 171] width 201 height 508
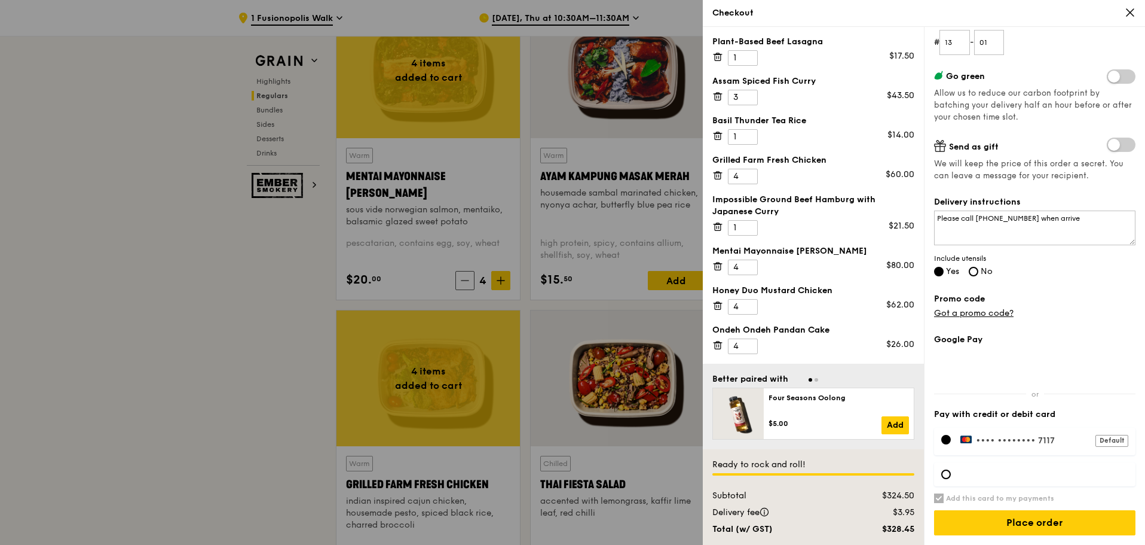
scroll to position [1148, 0]
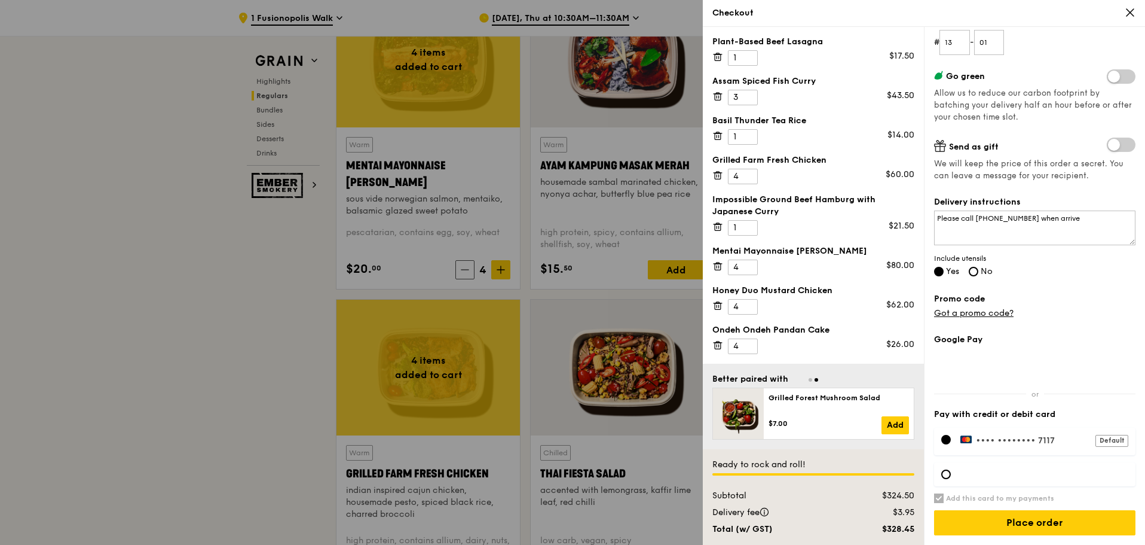
click at [947, 438] on div at bounding box center [946, 440] width 10 height 10
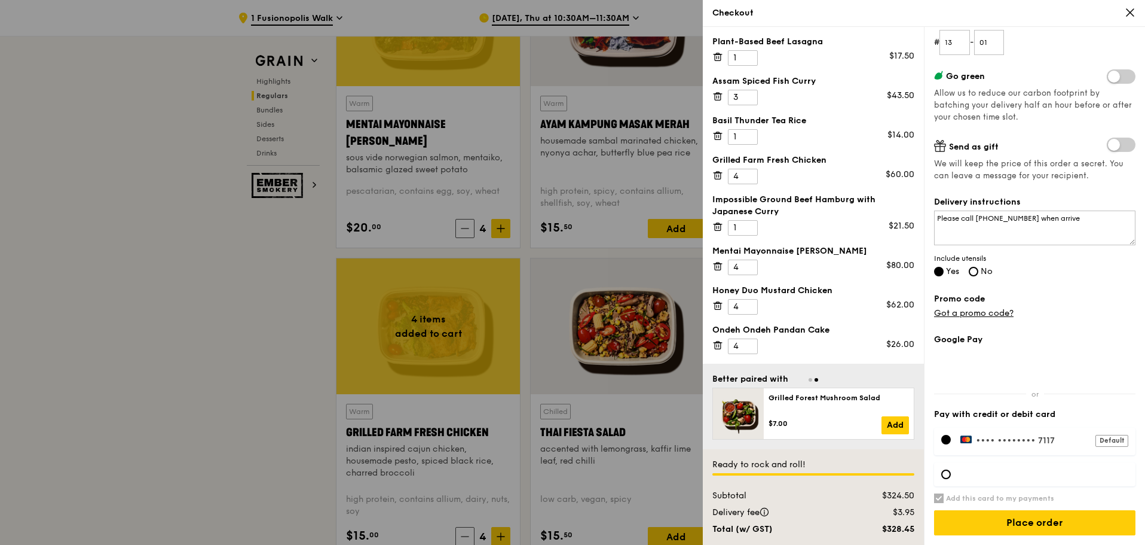
scroll to position [1268, 0]
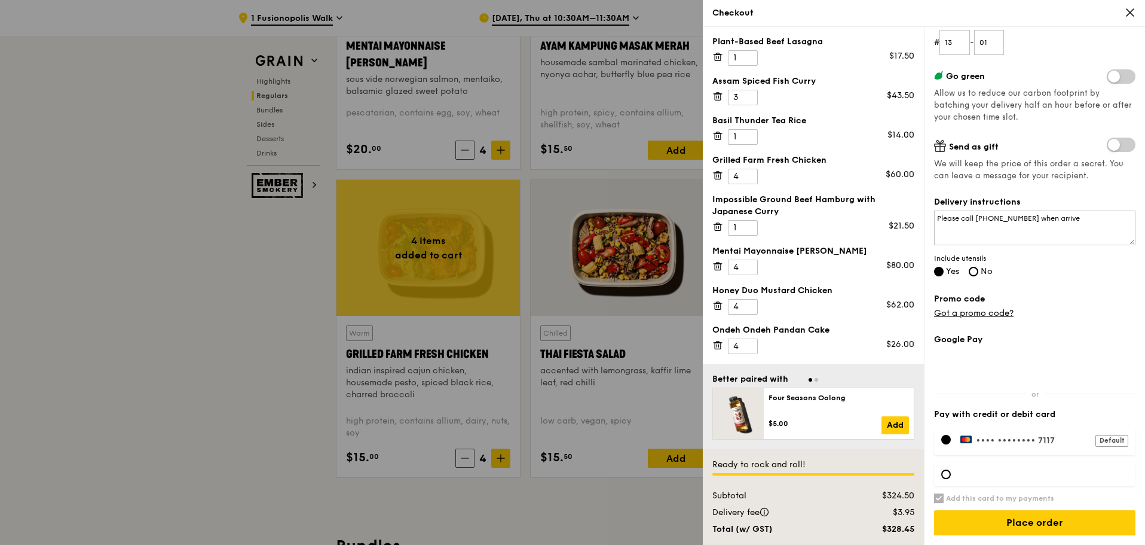
click at [971, 497] on h6 "Add this card to my payments" at bounding box center [1000, 498] width 108 height 10
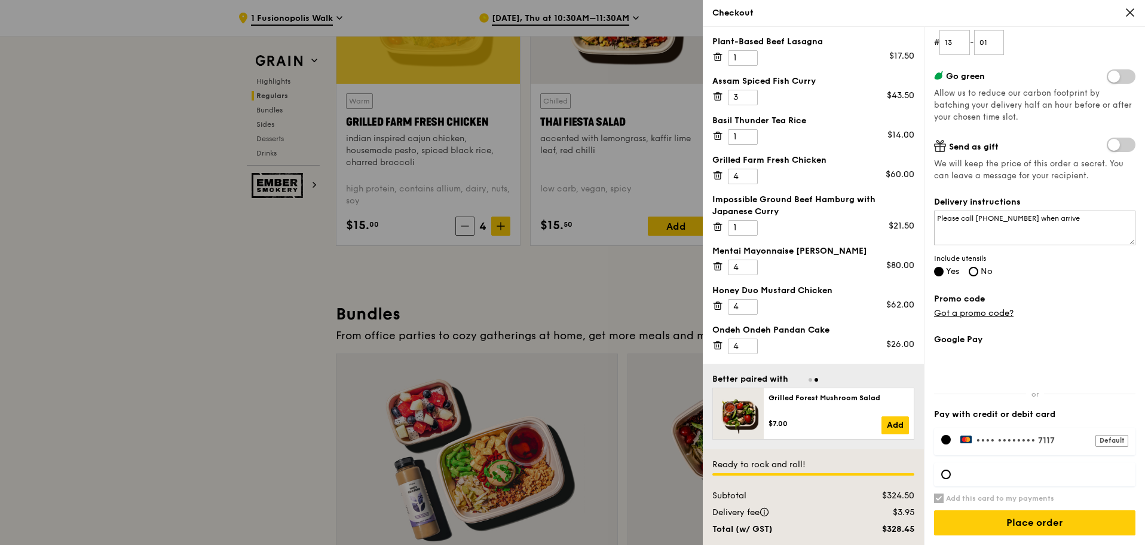
scroll to position [1507, 0]
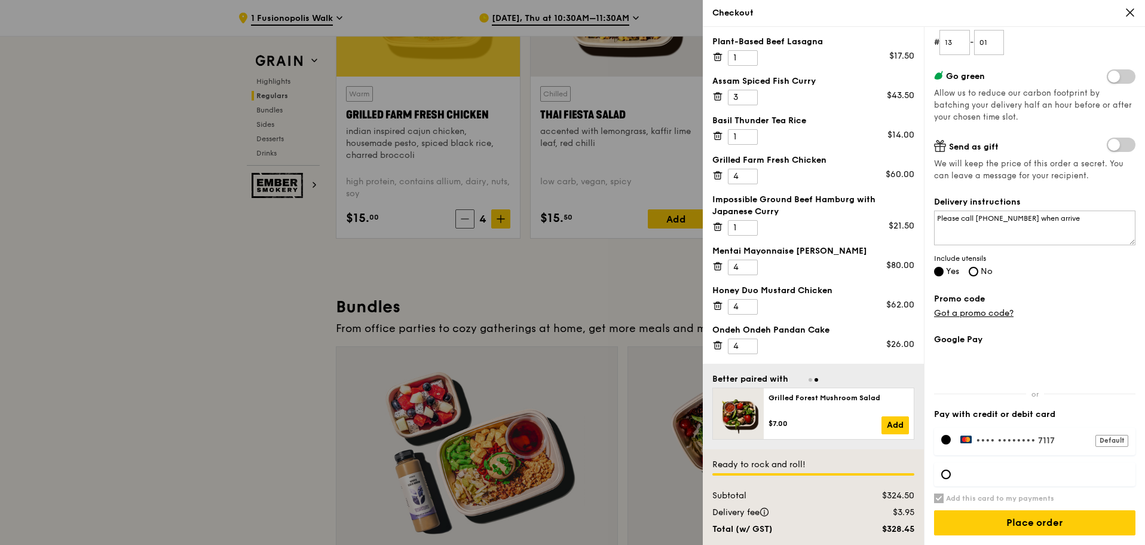
click at [946, 438] on div at bounding box center [946, 440] width 10 height 10
click at [946, 472] on div at bounding box center [946, 474] width 10 height 10
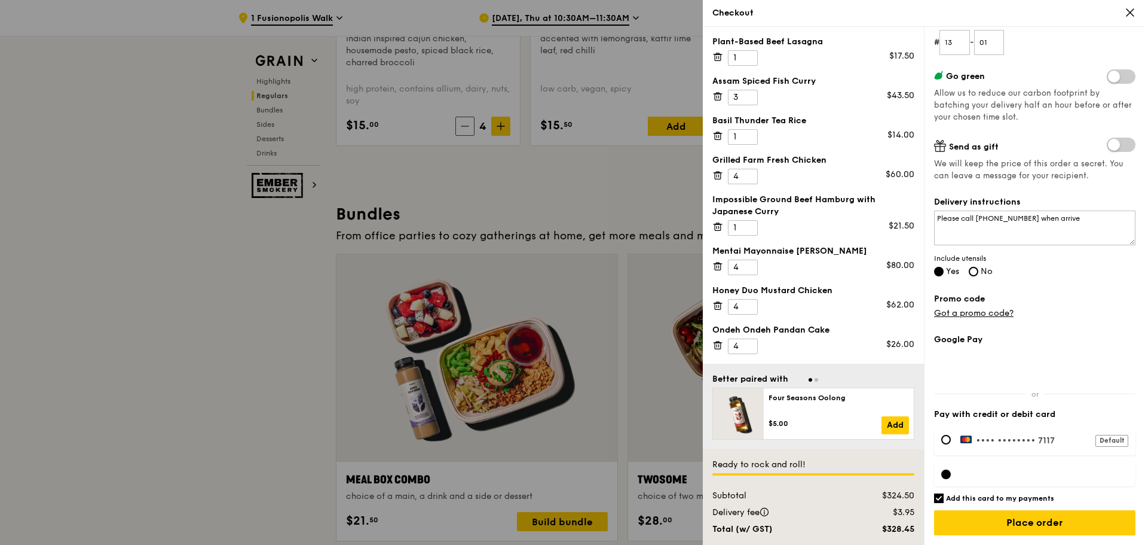
scroll to position [1626, 0]
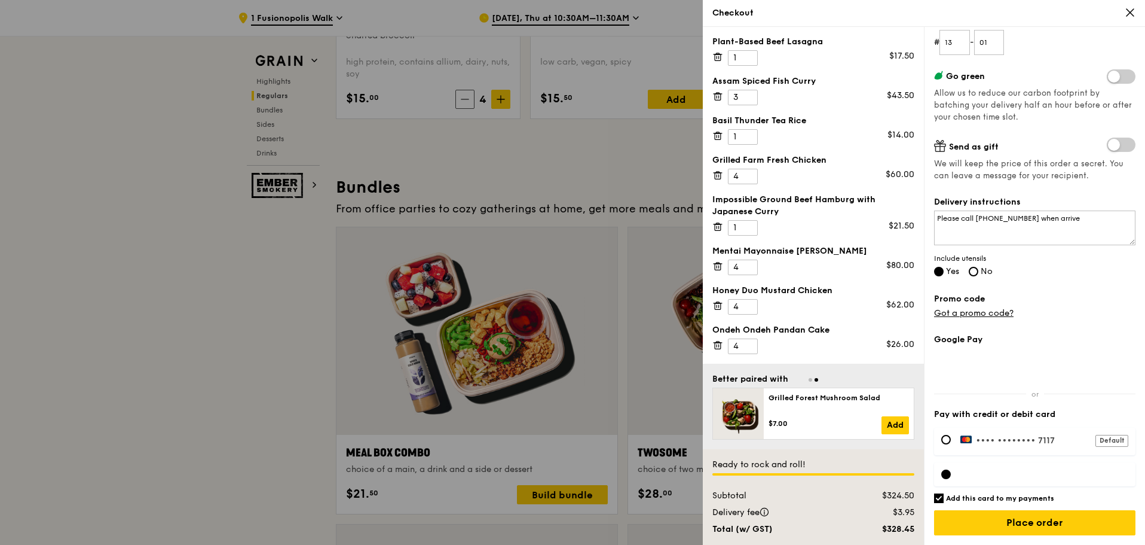
click at [940, 497] on input "Add this card to my payments" at bounding box center [939, 498] width 10 height 10
click at [946, 470] on div at bounding box center [946, 474] width 10 height 10
click at [937, 496] on input "Add this card to my payments" at bounding box center [939, 498] width 10 height 10
click at [937, 499] on input "Add this card to my payments" at bounding box center [939, 498] width 10 height 10
checkbox input "false"
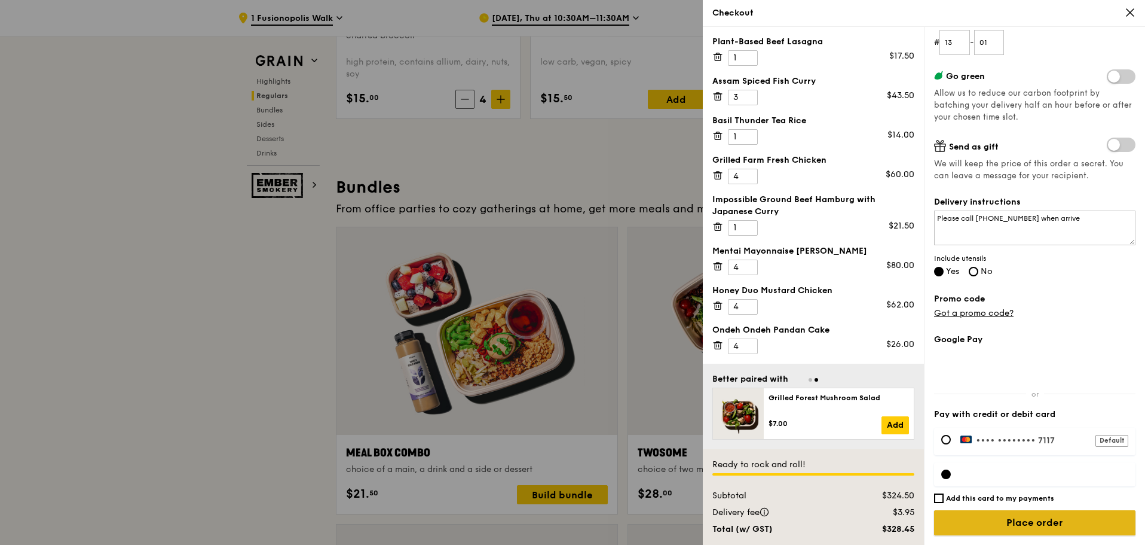
click at [1027, 523] on input "Place order" at bounding box center [1034, 522] width 201 height 25
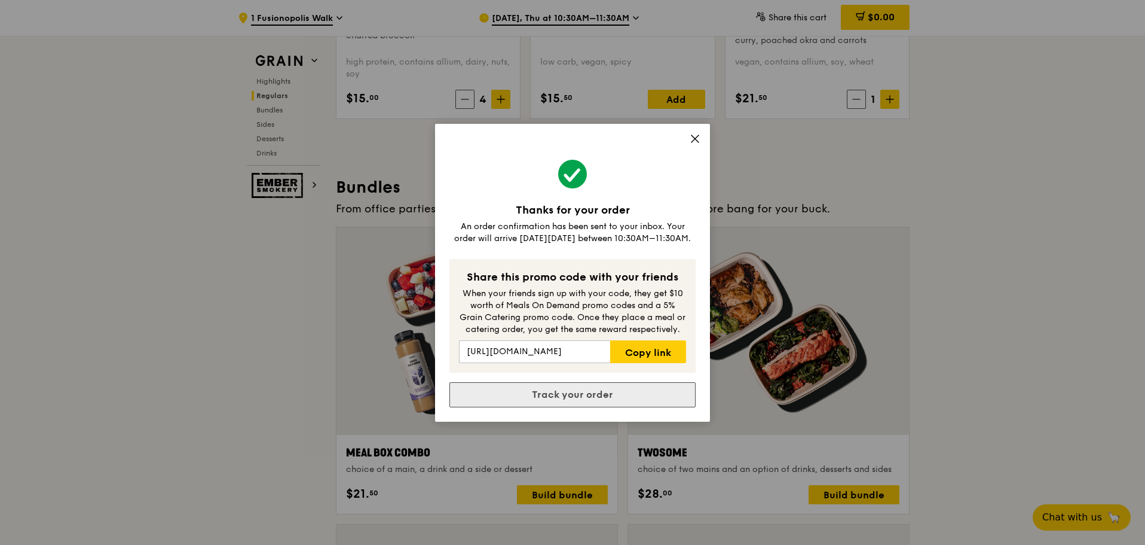
click at [629, 397] on link "Track your order" at bounding box center [572, 394] width 246 height 25
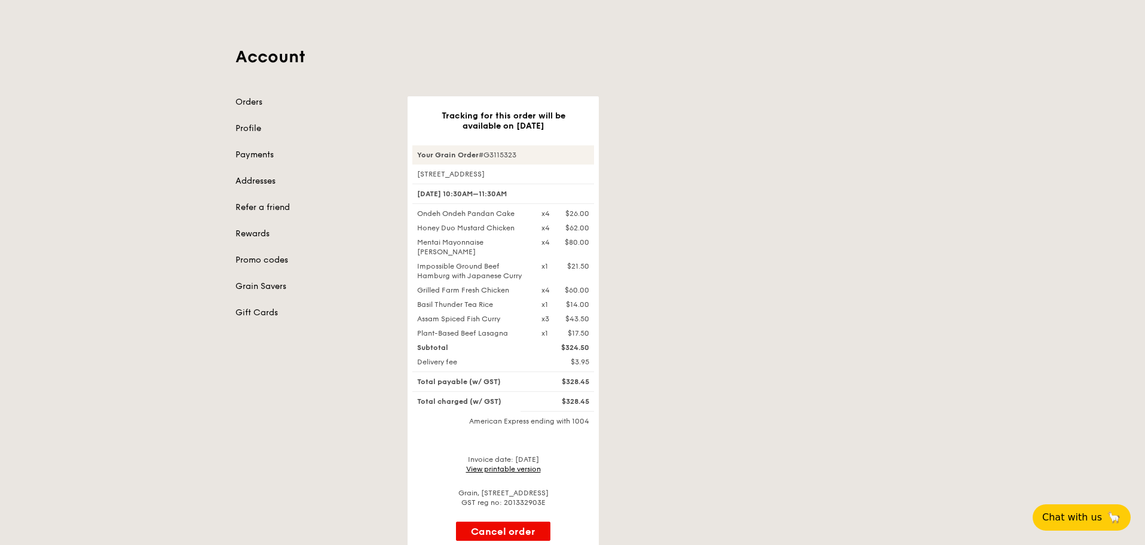
scroll to position [120, 0]
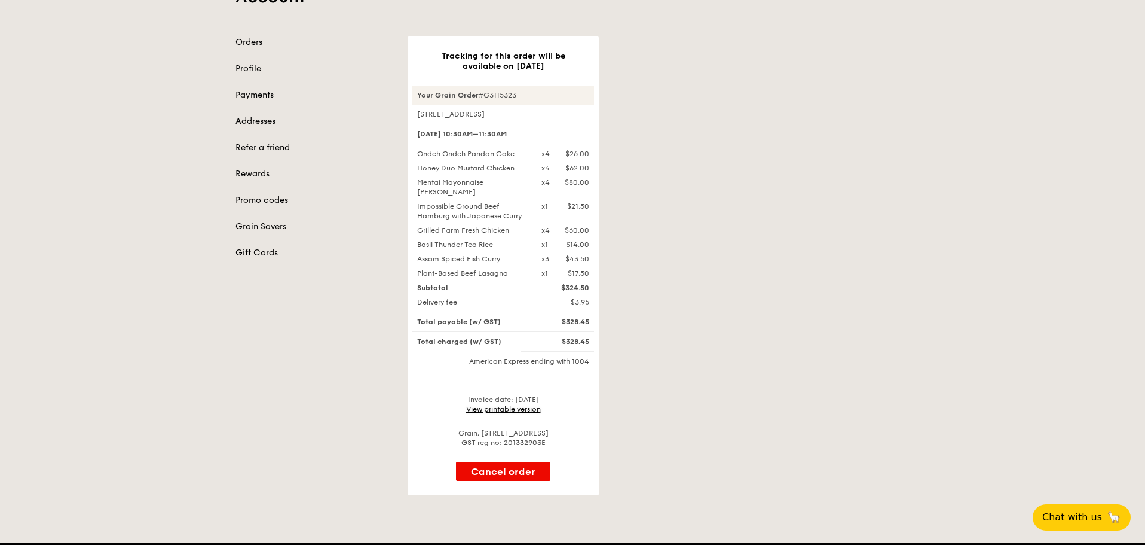
click at [514, 408] on link "View printable version" at bounding box center [503, 409] width 75 height 8
